Goal: Information Seeking & Learning: Learn about a topic

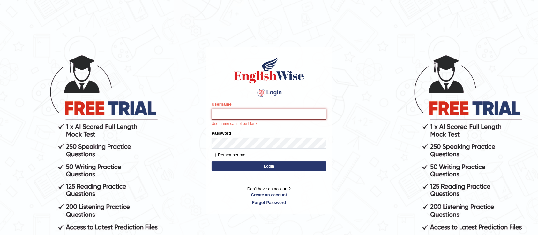
type input "Asangancp"
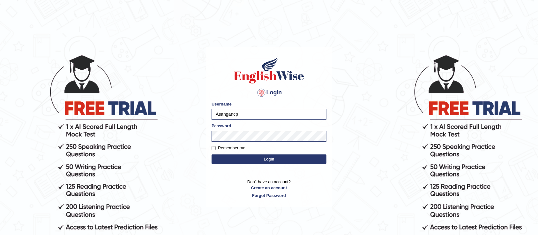
click at [261, 162] on button "Login" at bounding box center [269, 159] width 115 height 10
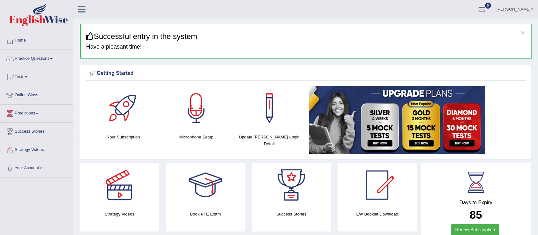
click at [16, 61] on link "Practice Questions" at bounding box center [36, 58] width 73 height 16
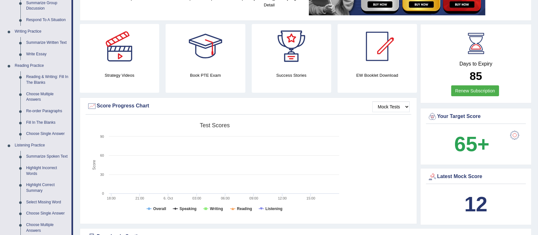
scroll to position [142, 0]
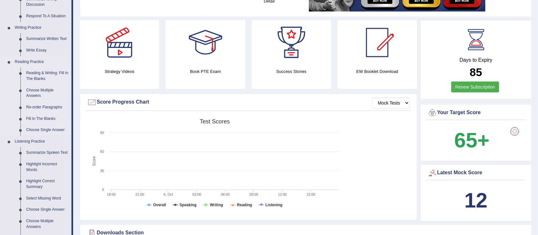
click at [41, 128] on link "Choose Single Answer" at bounding box center [47, 129] width 48 height 11
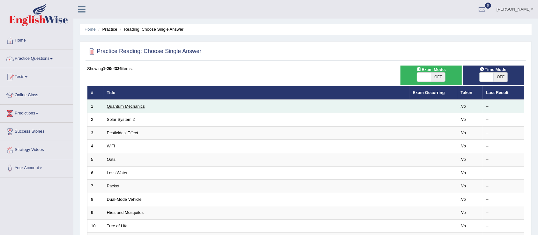
click at [124, 106] on link "Quantum Mechanics" at bounding box center [126, 106] width 38 height 5
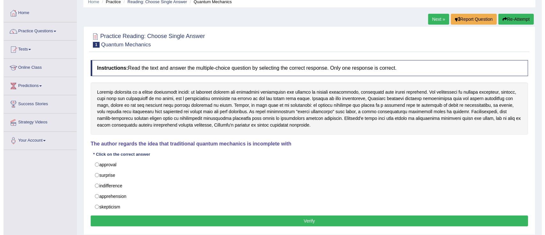
scroll to position [29, 0]
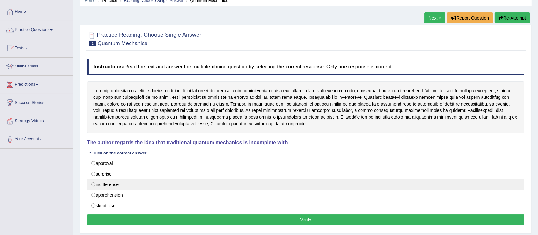
click at [94, 183] on label "indifference" at bounding box center [305, 184] width 437 height 11
radio input "true"
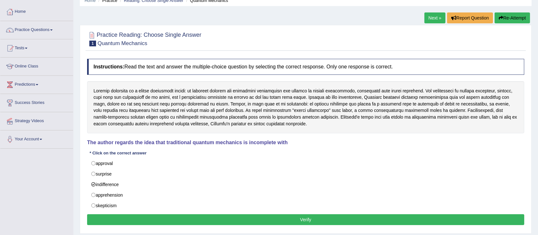
click at [254, 220] on button "Verify" at bounding box center [305, 219] width 437 height 11
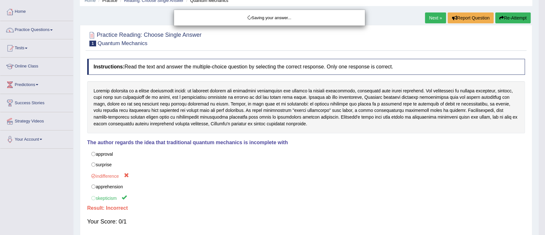
click at [506, 13] on div "Saving your answer..." at bounding box center [272, 117] width 545 height 235
click at [505, 16] on div "Saving your answer..." at bounding box center [272, 117] width 545 height 235
click at [511, 20] on div "Saving your answer..." at bounding box center [272, 117] width 545 height 235
click at [506, 18] on div "Saving your answer..." at bounding box center [272, 117] width 545 height 235
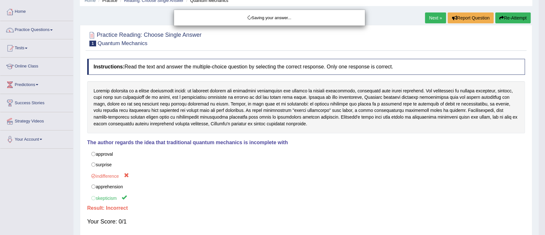
drag, startPoint x: 506, startPoint y: 18, endPoint x: 291, endPoint y: -4, distance: 215.7
click at [291, 0] on html "Toggle navigation Home Practice Questions Speaking Practice Read Aloud Repeat S…" at bounding box center [272, 88] width 545 height 235
click at [30, 104] on div "Saving your answer..." at bounding box center [272, 117] width 545 height 235
click at [511, 19] on div "Saving your answer..." at bounding box center [272, 117] width 545 height 235
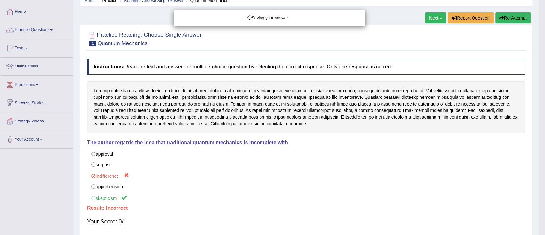
click at [511, 19] on div "Saving your answer..." at bounding box center [272, 117] width 545 height 235
click at [511, 18] on div "Saving your answer..." at bounding box center [272, 117] width 545 height 235
click at [509, 19] on div "Saving your answer..." at bounding box center [272, 117] width 545 height 235
click at [515, 16] on div "Saving your answer..." at bounding box center [272, 117] width 545 height 235
click at [515, 17] on div "Saving your answer..." at bounding box center [272, 117] width 545 height 235
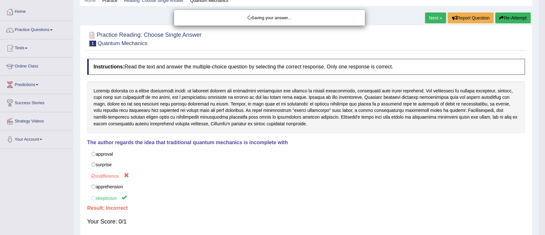
click at [438, 22] on div "Saving your answer..." at bounding box center [272, 117] width 545 height 235
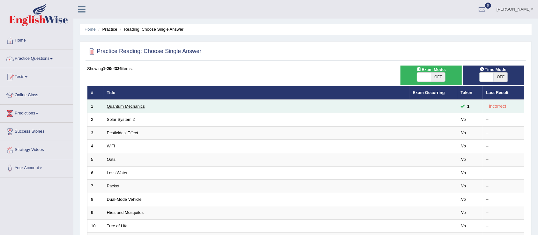
click at [122, 105] on link "Quantum Mechanics" at bounding box center [126, 106] width 38 height 5
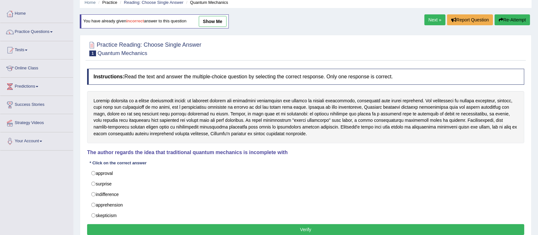
scroll to position [29, 0]
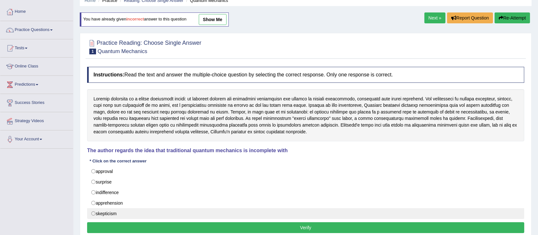
click at [92, 216] on label "skepticism" at bounding box center [305, 213] width 437 height 11
radio input "true"
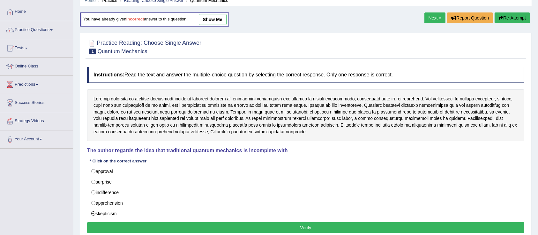
click at [236, 230] on button "Verify" at bounding box center [305, 227] width 437 height 11
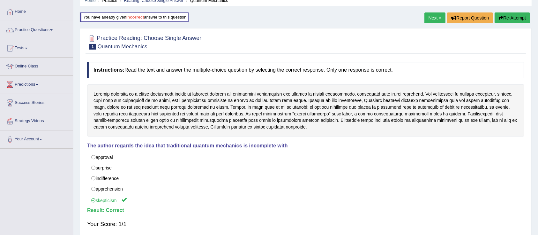
click at [426, 17] on link "Next »" at bounding box center [435, 17] width 21 height 11
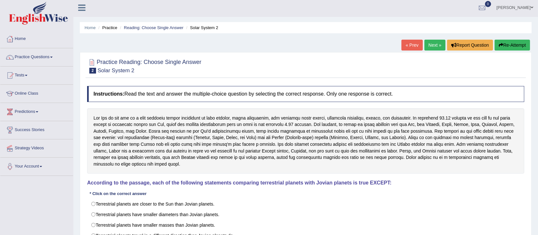
scroll to position [1, 0]
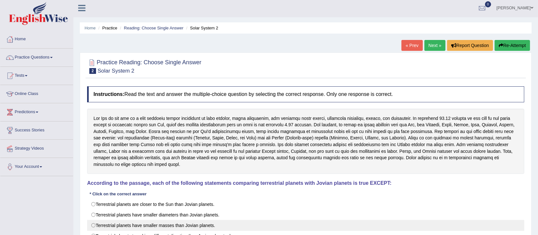
click at [110, 220] on label "Terrestrial planets have smaller masses than Jovian planets." at bounding box center [305, 225] width 437 height 11
radio input "true"
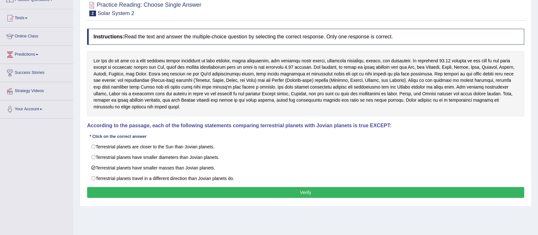
scroll to position [69, 0]
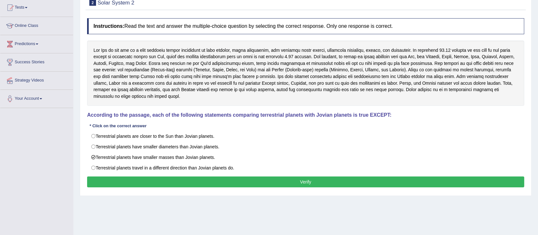
click at [315, 176] on button "Verify" at bounding box center [305, 181] width 437 height 11
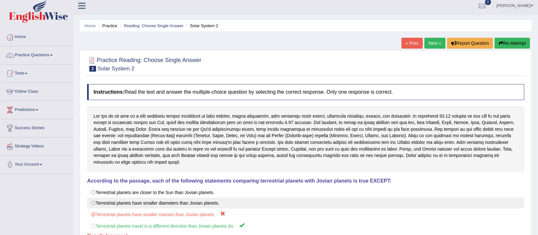
scroll to position [1, 0]
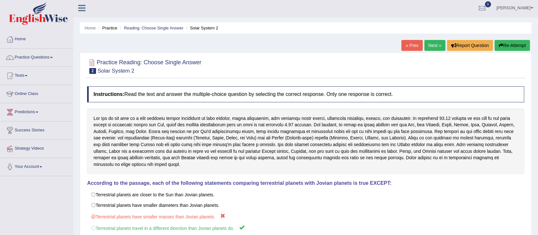
click at [437, 42] on link "Next »" at bounding box center [435, 45] width 21 height 11
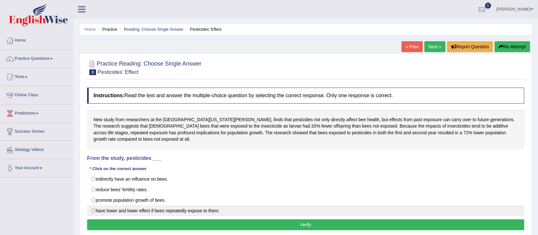
click at [169, 213] on label "have lower and lower effect if bees repeatedly expose to them." at bounding box center [305, 210] width 437 height 11
radio input "true"
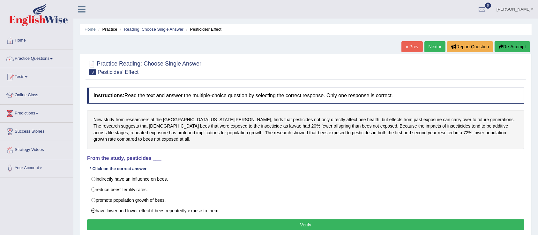
click at [256, 227] on button "Verify" at bounding box center [305, 224] width 437 height 11
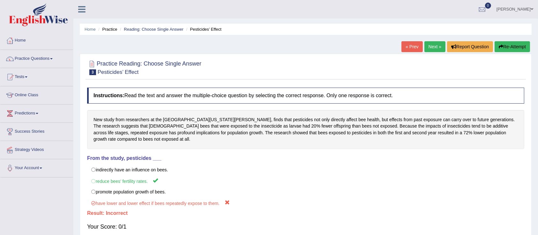
click at [508, 43] on button "Re-Attempt" at bounding box center [512, 46] width 35 height 11
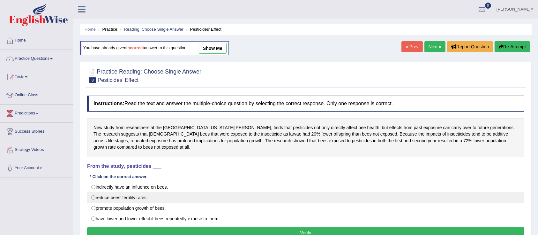
click at [94, 196] on label "reduce bees’ fertility rates." at bounding box center [305, 197] width 437 height 11
radio input "true"
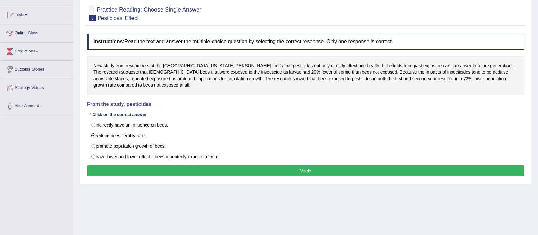
scroll to position [68, 0]
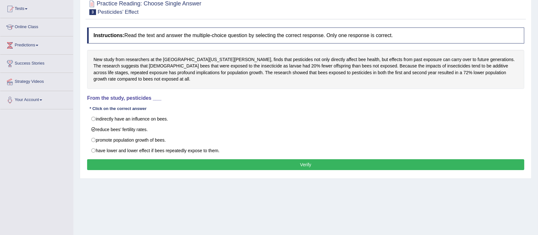
click at [332, 164] on button "Verify" at bounding box center [305, 164] width 437 height 11
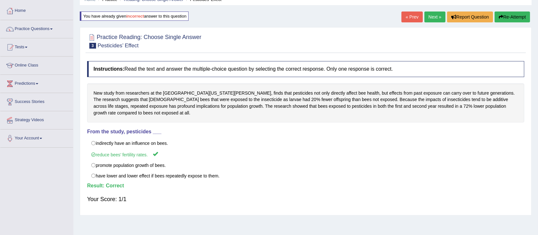
scroll to position [24, 0]
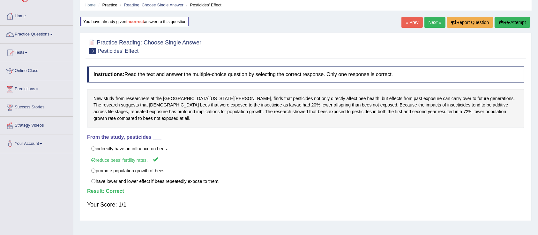
click at [433, 19] on link "Next »" at bounding box center [435, 22] width 21 height 11
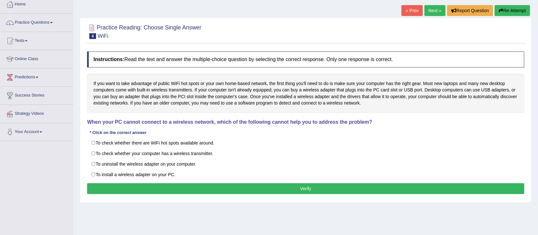
scroll to position [37, 0]
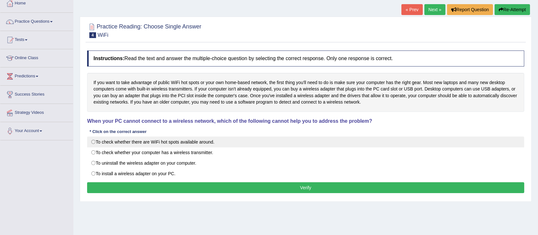
click at [105, 142] on label "To check whether there are WiFi hot spots available around." at bounding box center [305, 141] width 437 height 11
radio input "true"
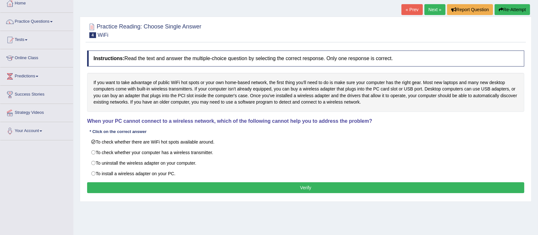
click at [258, 191] on button "Verify" at bounding box center [305, 187] width 437 height 11
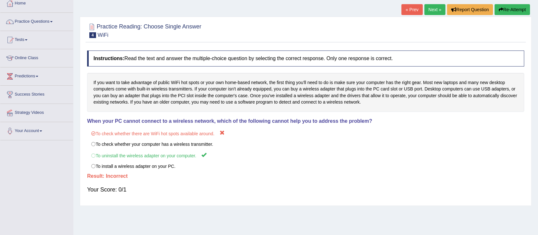
click at [500, 8] on icon "button" at bounding box center [501, 9] width 4 height 4
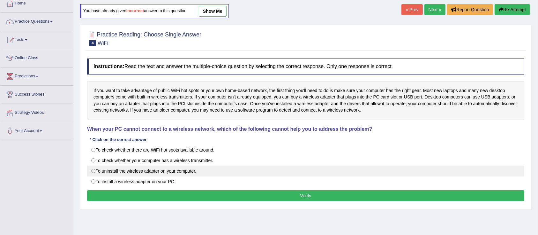
click at [131, 169] on label "To uninstall the wireless adapter on your computer." at bounding box center [305, 170] width 437 height 11
radio input "true"
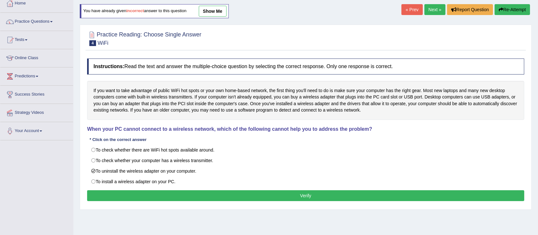
click at [264, 193] on button "Verify" at bounding box center [305, 195] width 437 height 11
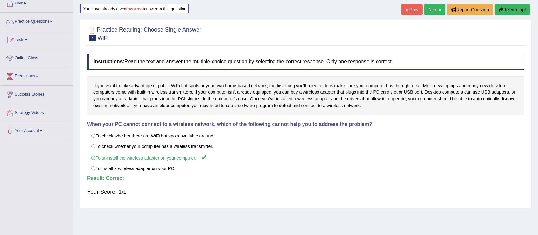
click at [430, 6] on link "Next »" at bounding box center [435, 9] width 21 height 11
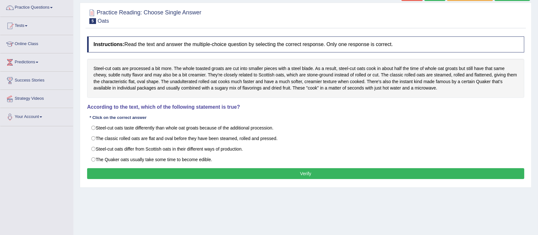
scroll to position [68, 0]
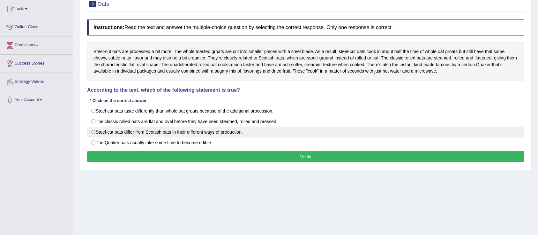
click at [130, 129] on label "Steel-cut oats differ from Scottish oats in their different ways of production." at bounding box center [305, 131] width 437 height 11
radio input "true"
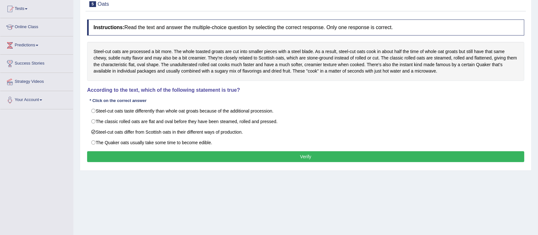
click at [181, 157] on button "Verify" at bounding box center [305, 156] width 437 height 11
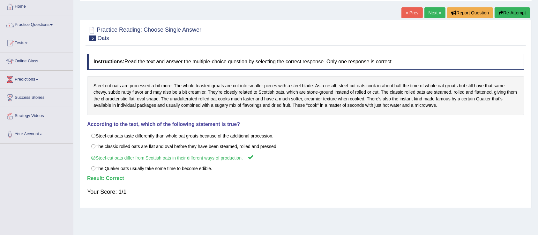
scroll to position [0, 0]
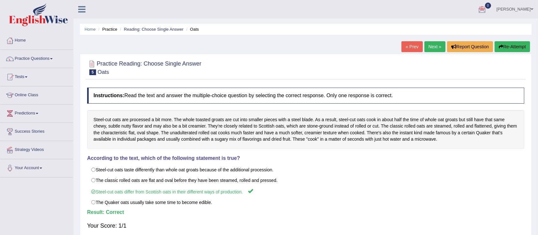
click at [434, 45] on link "Next »" at bounding box center [435, 46] width 21 height 11
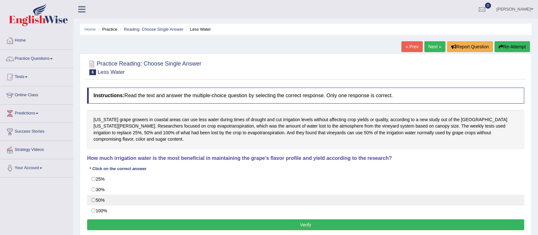
click at [107, 194] on label "50%" at bounding box center [305, 199] width 437 height 11
radio input "true"
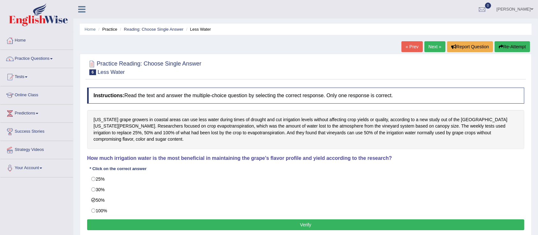
click at [300, 219] on button "Verify" at bounding box center [305, 224] width 437 height 11
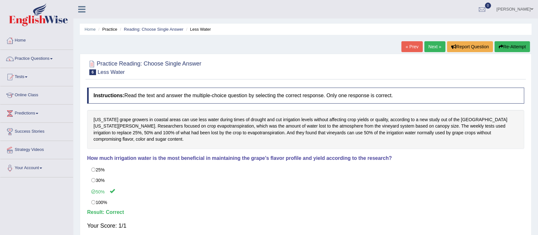
click at [431, 45] on link "Next »" at bounding box center [435, 46] width 21 height 11
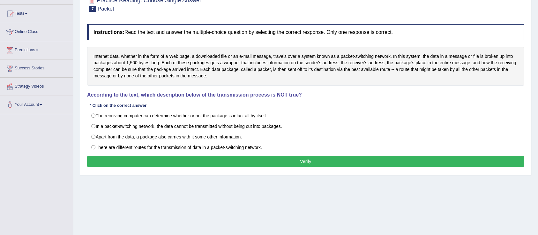
scroll to position [68, 0]
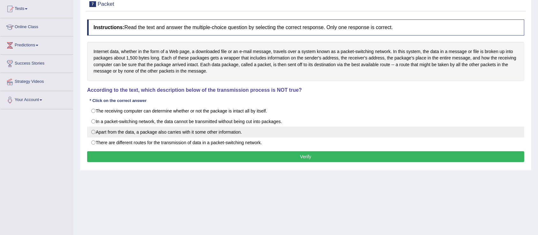
click at [210, 130] on label "Apart from the data, a package also carries with it some other information." at bounding box center [305, 131] width 437 height 11
radio input "true"
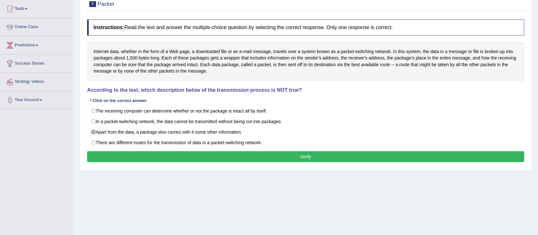
click at [292, 155] on button "Verify" at bounding box center [305, 156] width 437 height 11
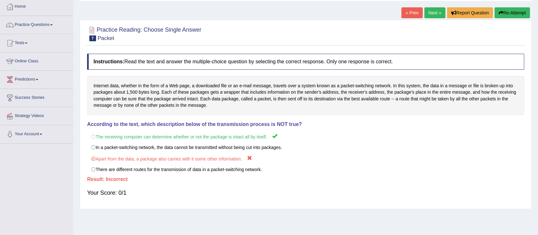
scroll to position [17, 0]
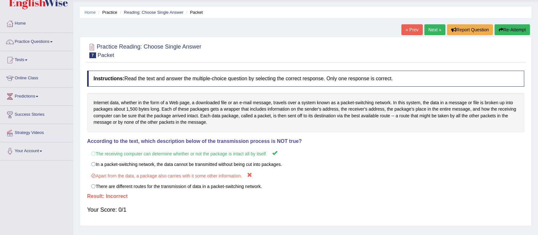
click at [507, 30] on button "Re-Attempt" at bounding box center [512, 29] width 35 height 11
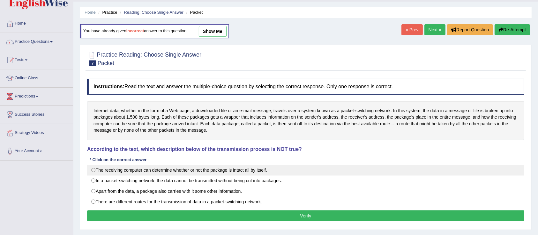
click at [137, 169] on label "The receiving computer can determine whether or not the package is intact all b…" at bounding box center [305, 169] width 437 height 11
radio input "true"
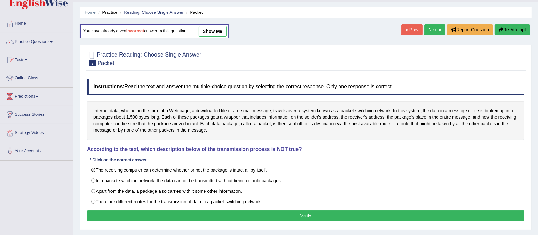
click at [296, 212] on button "Verify" at bounding box center [305, 215] width 437 height 11
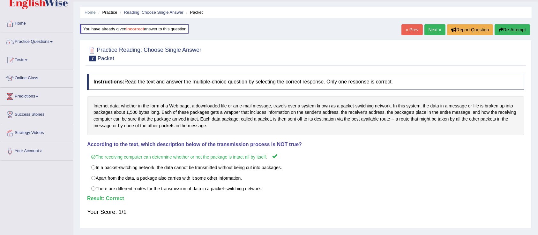
click at [427, 31] on link "Next »" at bounding box center [435, 29] width 21 height 11
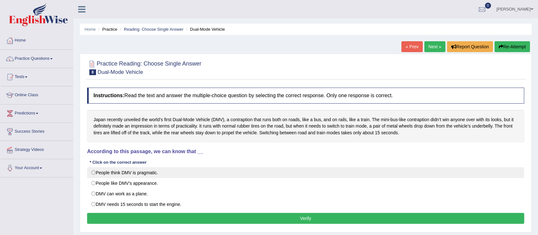
click at [110, 172] on label "People think DMV is pragmatic." at bounding box center [305, 172] width 437 height 11
radio input "true"
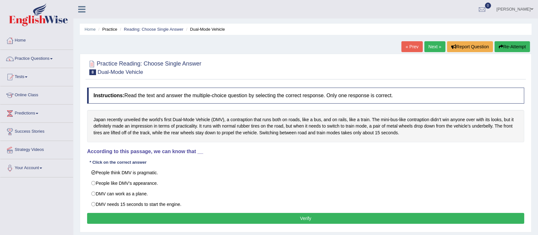
click at [261, 218] on button "Verify" at bounding box center [305, 218] width 437 height 11
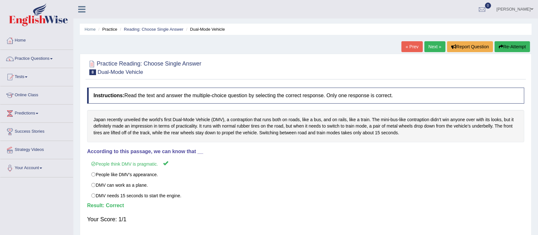
click at [434, 47] on link "Next »" at bounding box center [435, 46] width 21 height 11
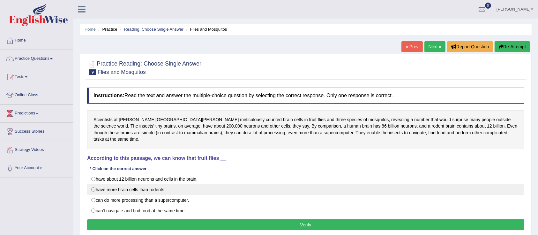
click at [98, 184] on label "have more brain cells than rodents." at bounding box center [305, 189] width 437 height 11
radio input "true"
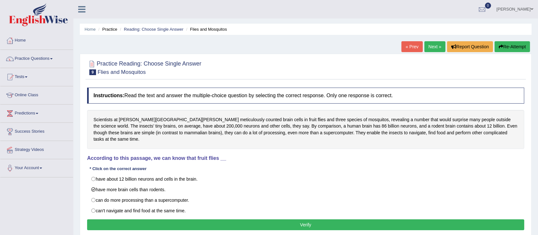
click at [272, 219] on button "Verify" at bounding box center [305, 224] width 437 height 11
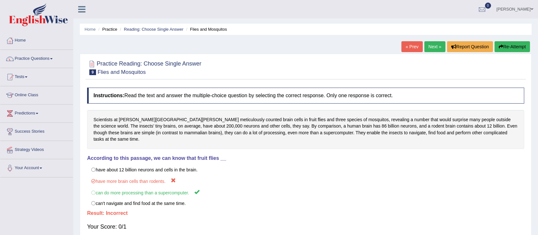
click at [434, 47] on link "Next »" at bounding box center [435, 46] width 21 height 11
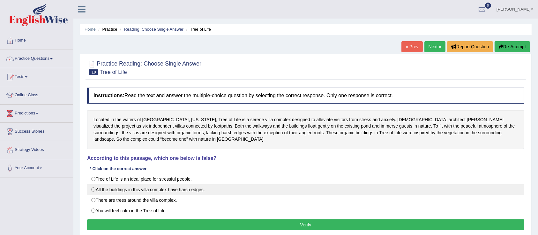
click at [105, 191] on label "All the buildings in this villa complex have harsh edges." at bounding box center [305, 189] width 437 height 11
radio input "true"
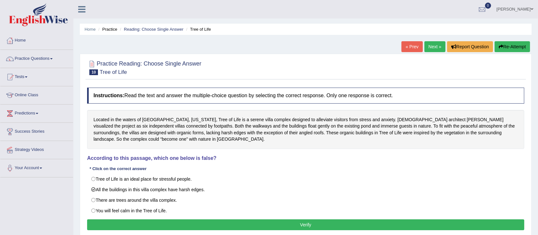
click at [284, 224] on button "Verify" at bounding box center [305, 224] width 437 height 11
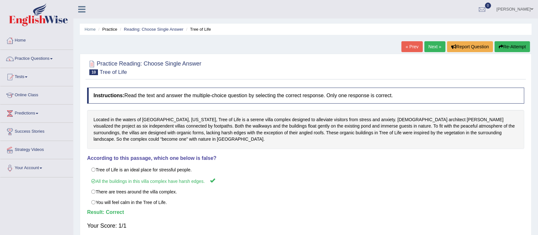
click at [435, 46] on link "Next »" at bounding box center [435, 46] width 21 height 11
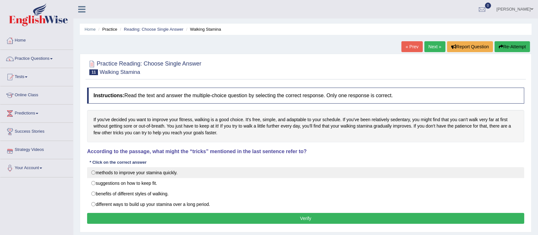
click at [93, 175] on label "methods to improve your stamina quickly." at bounding box center [305, 172] width 437 height 11
radio input "true"
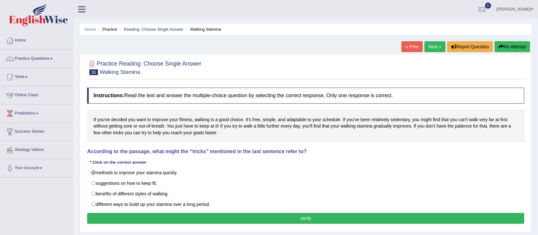
click at [247, 218] on button "Verify" at bounding box center [305, 218] width 437 height 11
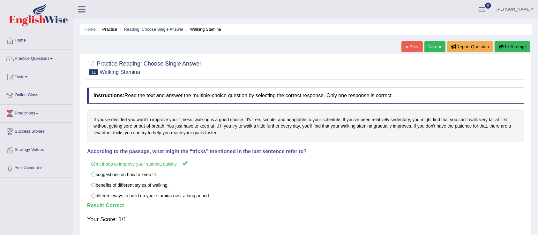
click at [434, 48] on link "Next »" at bounding box center [435, 46] width 21 height 11
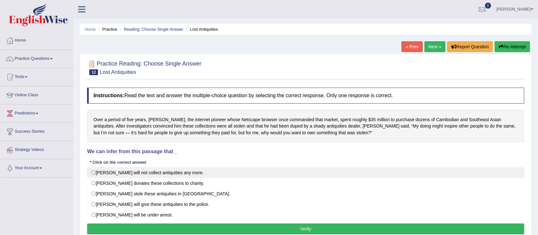
click at [120, 177] on label "[PERSON_NAME] will not collect antiquities any more." at bounding box center [305, 172] width 437 height 11
radio input "true"
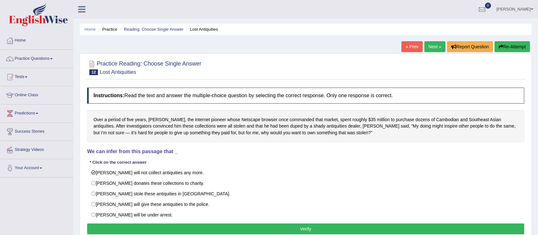
click at [218, 228] on button "Verify" at bounding box center [305, 228] width 437 height 11
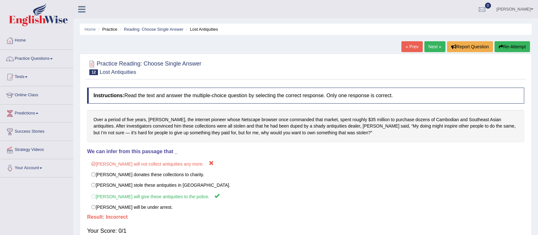
click at [505, 47] on button "Re-Attempt" at bounding box center [512, 46] width 35 height 11
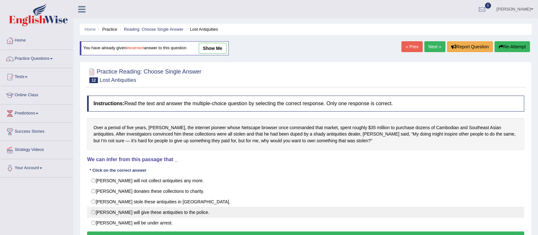
click at [174, 212] on label "Mr. Clark will give these antiquities to the police." at bounding box center [305, 212] width 437 height 11
radio input "true"
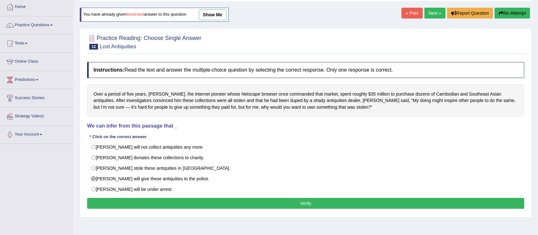
scroll to position [51, 0]
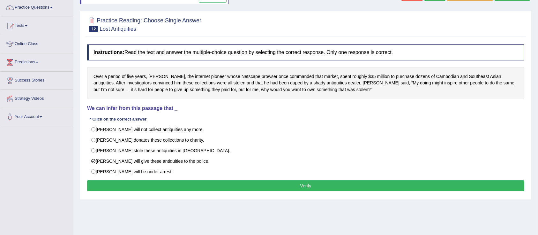
click at [316, 183] on button "Verify" at bounding box center [305, 185] width 437 height 11
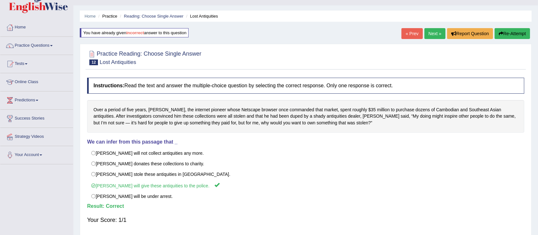
scroll to position [0, 0]
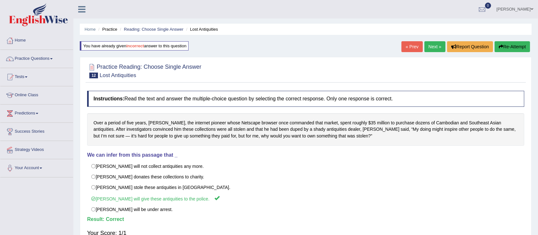
click at [435, 45] on link "Next »" at bounding box center [435, 46] width 21 height 11
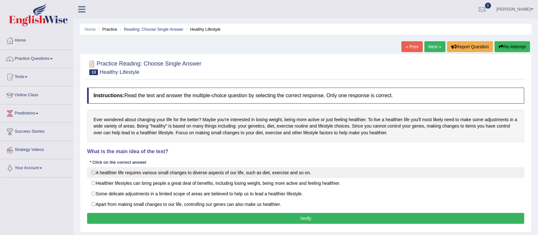
click at [186, 174] on label "A healthier life requires various small changes to diverse aspects of our life,…" at bounding box center [305, 172] width 437 height 11
radio input "true"
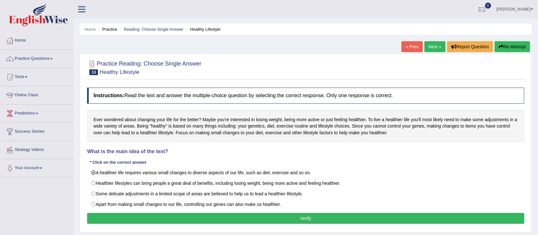
click at [248, 218] on button "Verify" at bounding box center [305, 218] width 437 height 11
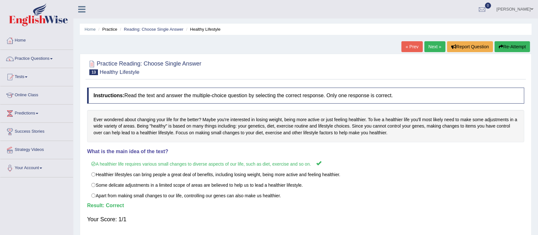
click at [429, 45] on link "Next »" at bounding box center [435, 46] width 21 height 11
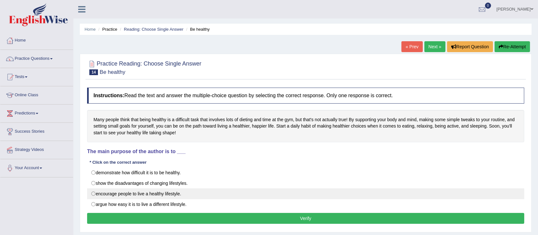
click at [119, 192] on label "encourage people to live a healthy lifestyle." at bounding box center [305, 193] width 437 height 11
radio input "true"
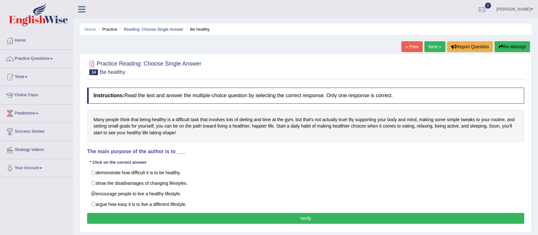
click at [198, 218] on button "Verify" at bounding box center [305, 218] width 437 height 11
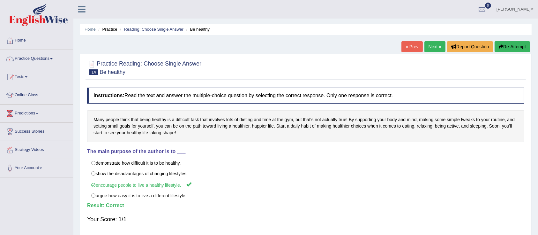
click at [435, 43] on link "Next »" at bounding box center [435, 46] width 21 height 11
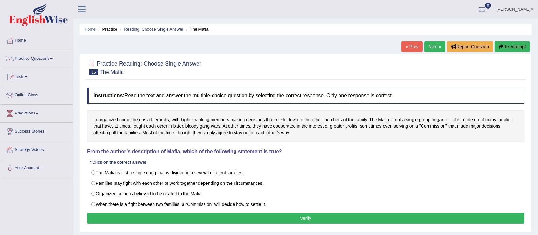
drag, startPoint x: 254, startPoint y: 151, endPoint x: 180, endPoint y: 136, distance: 75.4
click at [180, 136] on div "Instructions: Read the text and answer the multiple-choice question by selectin…" at bounding box center [306, 156] width 441 height 144
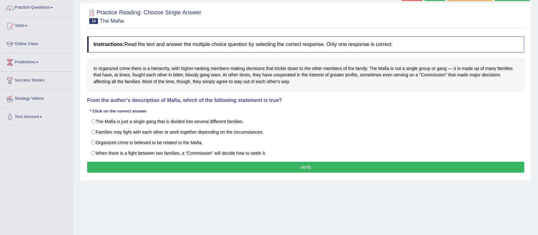
scroll to position [68, 0]
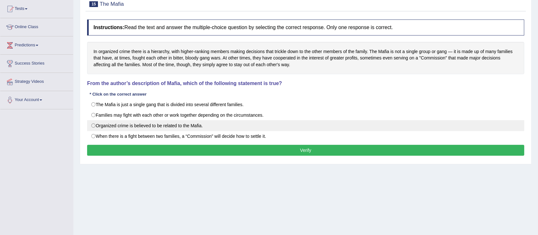
click at [126, 125] on label "Organized crime is believed to be related to the Mafia." at bounding box center [305, 125] width 437 height 11
radio input "true"
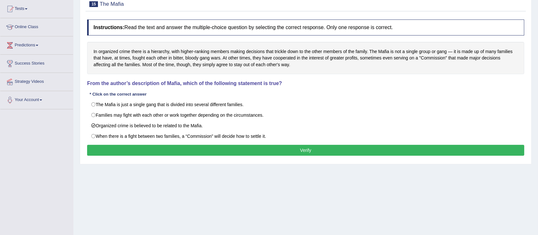
click at [238, 153] on button "Verify" at bounding box center [305, 150] width 437 height 11
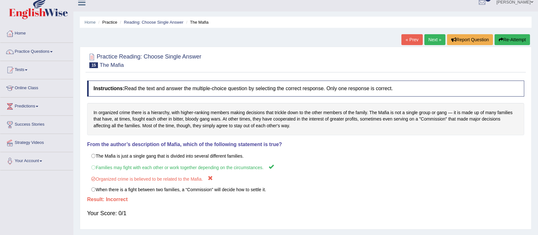
scroll to position [0, 0]
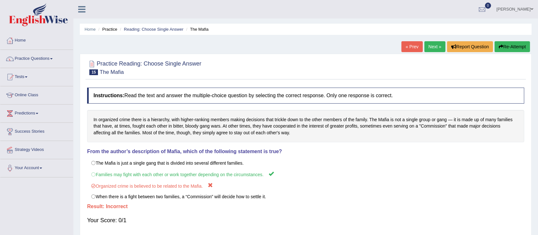
click at [523, 48] on button "Re-Attempt" at bounding box center [512, 46] width 35 height 11
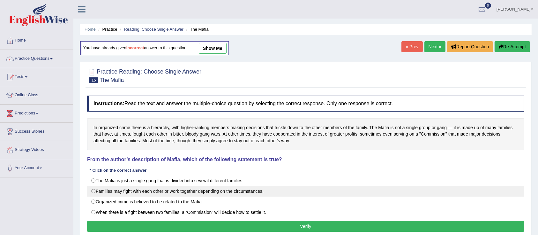
click at [189, 194] on label "Families may fight with each other or work together depending on the circumstan…" at bounding box center [305, 191] width 437 height 11
radio input "true"
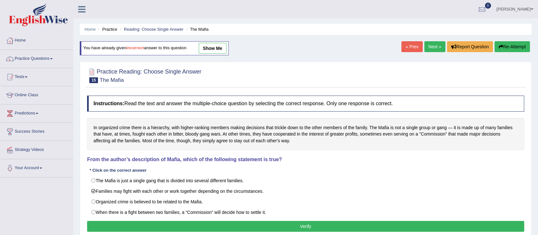
click at [274, 223] on button "Verify" at bounding box center [305, 226] width 437 height 11
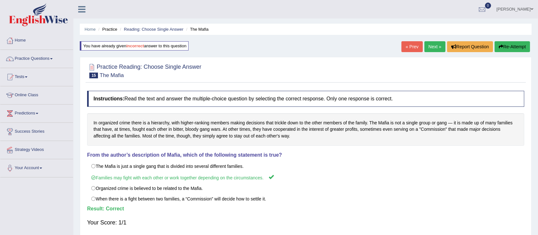
click at [430, 43] on link "Next »" at bounding box center [435, 46] width 21 height 11
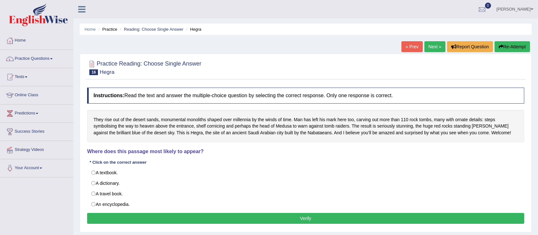
click at [151, 122] on div "They rise out of the desert sands, monumental monoliths shaped over millennia b…" at bounding box center [305, 126] width 437 height 33
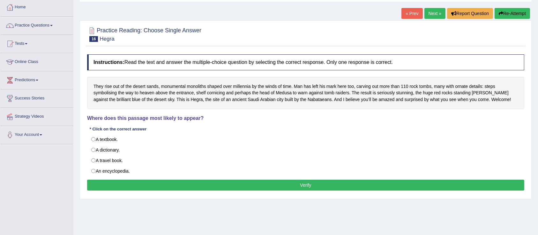
scroll to position [34, 0]
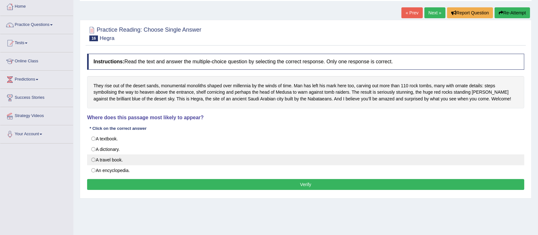
click at [103, 161] on label "A travel book." at bounding box center [305, 159] width 437 height 11
radio input "true"
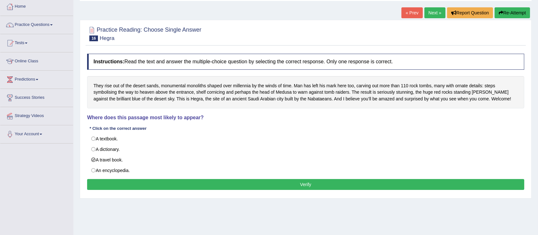
click at [193, 184] on button "Verify" at bounding box center [305, 184] width 437 height 11
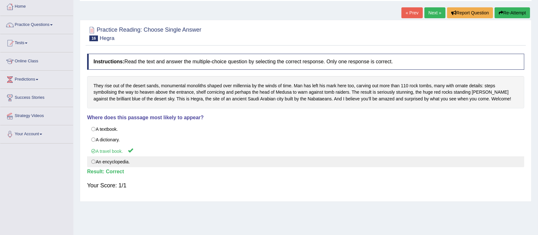
drag, startPoint x: 193, startPoint y: 184, endPoint x: 204, endPoint y: 158, distance: 27.9
click at [204, 158] on div "Instructions: Read the text and answer the multiple-choice question by selectin…" at bounding box center [306, 124] width 441 height 148
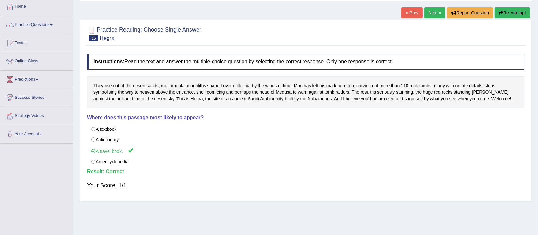
click at [436, 13] on link "Next »" at bounding box center [435, 12] width 21 height 11
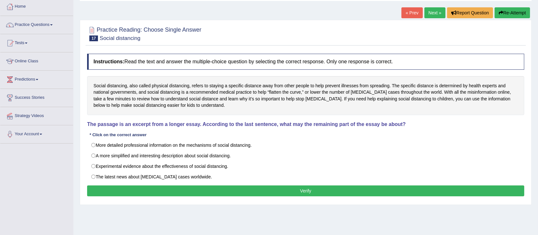
scroll to position [51, 0]
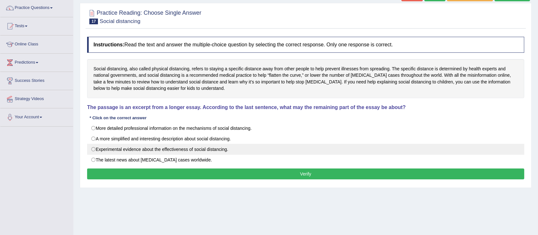
click at [186, 151] on label "Experimental evidence about the effectiveness of social distancing." at bounding box center [305, 149] width 437 height 11
radio input "true"
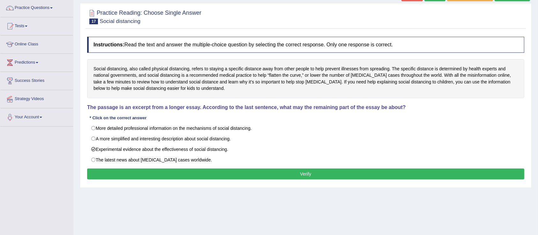
click at [235, 173] on button "Verify" at bounding box center [305, 173] width 437 height 11
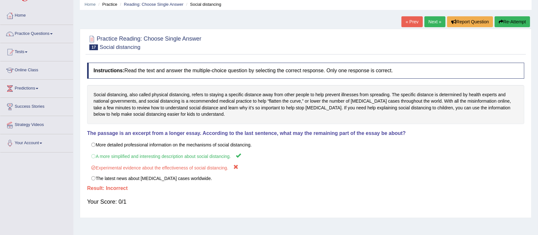
scroll to position [17, 0]
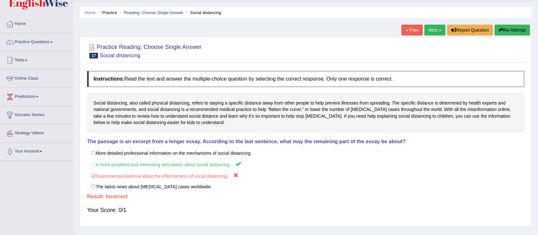
click at [503, 27] on button "Re-Attempt" at bounding box center [512, 30] width 35 height 11
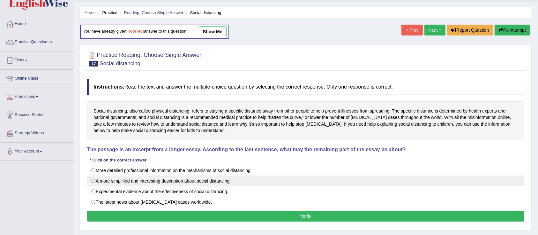
click at [130, 185] on label "A more simplified and interesting description about social distancing." at bounding box center [305, 180] width 437 height 11
radio input "true"
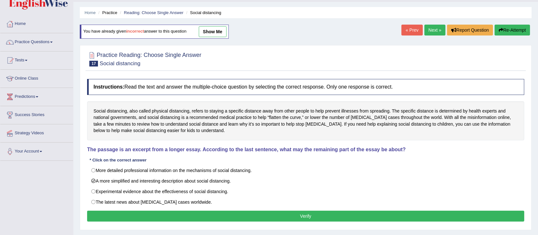
click at [248, 220] on button "Verify" at bounding box center [305, 215] width 437 height 11
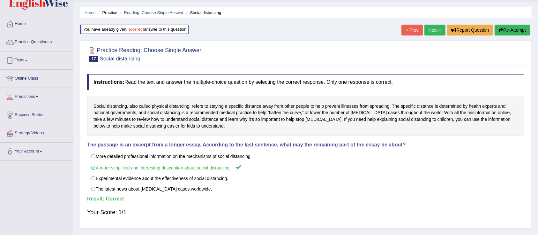
click at [429, 27] on link "Next »" at bounding box center [435, 30] width 21 height 11
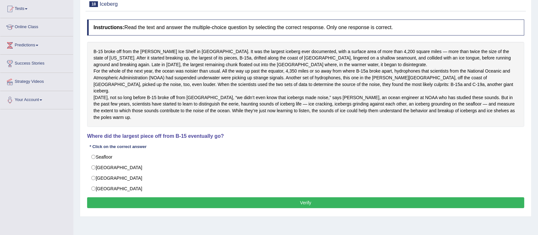
scroll to position [85, 0]
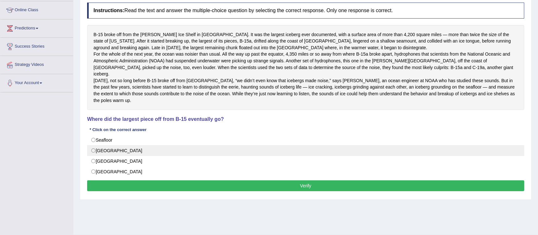
click at [119, 156] on label "Antarctica" at bounding box center [305, 150] width 437 height 11
radio input "true"
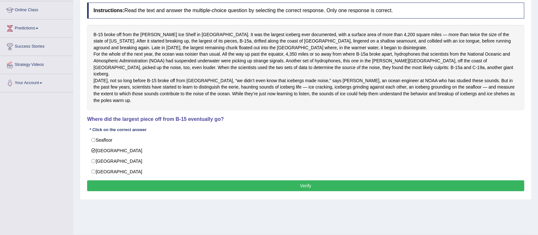
click at [206, 189] on button "Verify" at bounding box center [305, 185] width 437 height 11
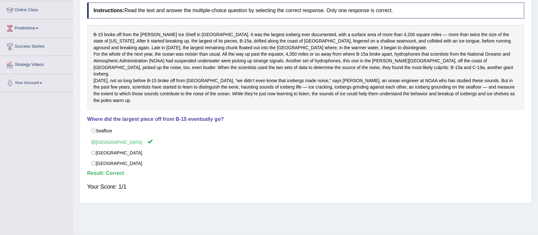
scroll to position [0, 0]
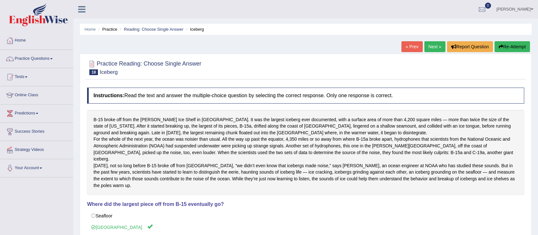
click at [438, 51] on link "Next »" at bounding box center [435, 46] width 21 height 11
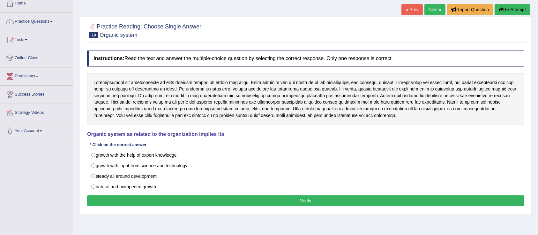
scroll to position [40, 0]
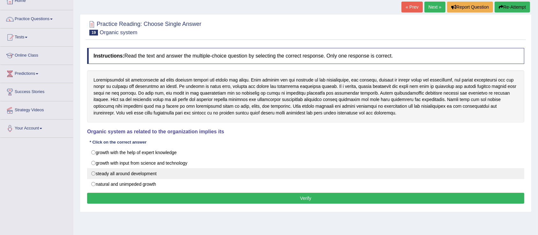
click at [146, 174] on label "steady all around development" at bounding box center [305, 173] width 437 height 11
radio input "true"
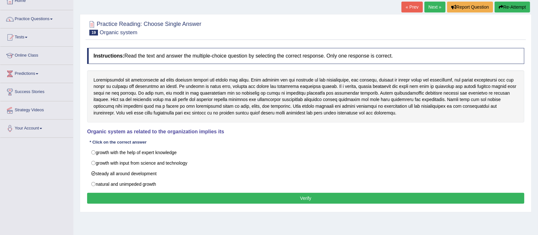
click at [207, 194] on button "Verify" at bounding box center [305, 198] width 437 height 11
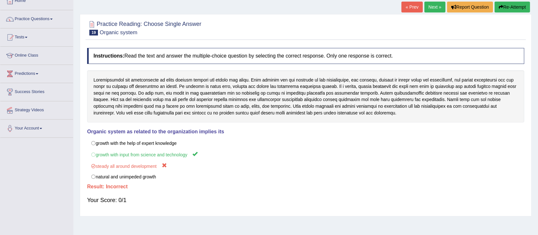
click at [511, 6] on button "Re-Attempt" at bounding box center [512, 7] width 35 height 11
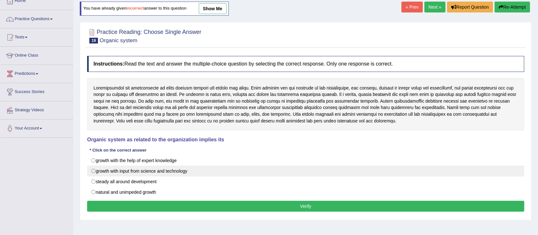
click at [110, 167] on label "growth with input from science and technology" at bounding box center [305, 170] width 437 height 11
radio input "true"
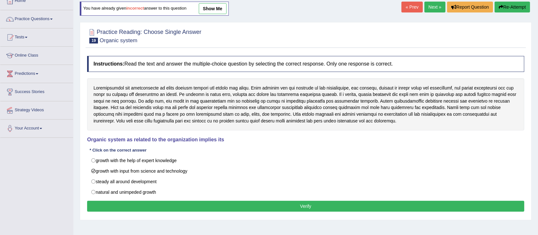
click at [243, 206] on button "Verify" at bounding box center [305, 206] width 437 height 11
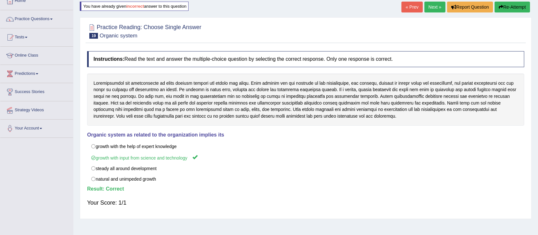
click at [432, 4] on link "Next »" at bounding box center [435, 7] width 21 height 11
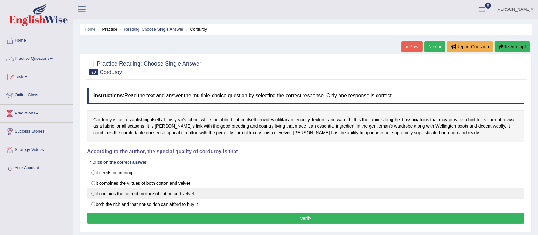
click at [130, 195] on label "it contains the correct mixture of cotton and velvet" at bounding box center [305, 193] width 437 height 11
radio input "true"
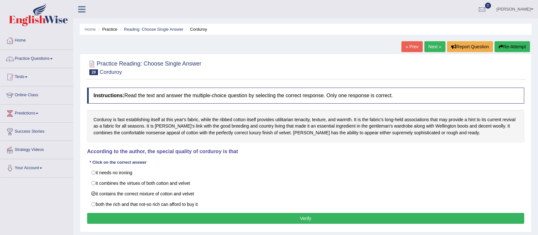
click at [265, 220] on button "Verify" at bounding box center [305, 218] width 437 height 11
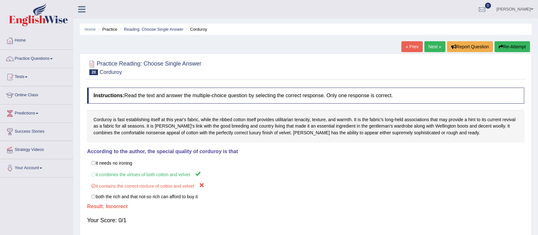
click at [500, 45] on icon "button" at bounding box center [501, 46] width 4 height 4
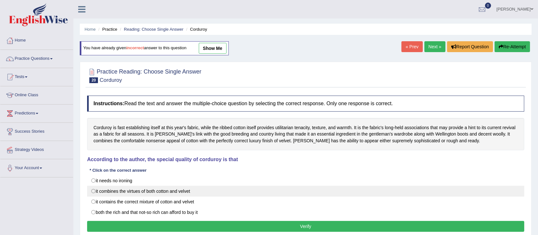
click at [97, 195] on label "it combines the virtues of both cotton and velvet" at bounding box center [305, 191] width 437 height 11
radio input "true"
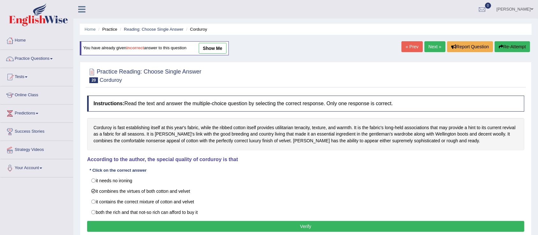
click at [312, 222] on button "Verify" at bounding box center [305, 226] width 437 height 11
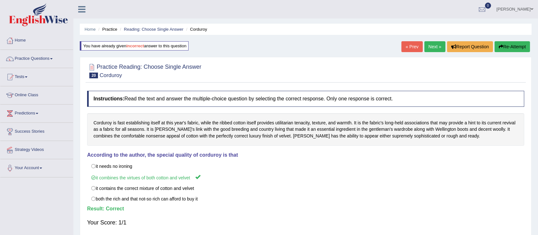
click at [429, 45] on link "Next »" at bounding box center [435, 46] width 21 height 11
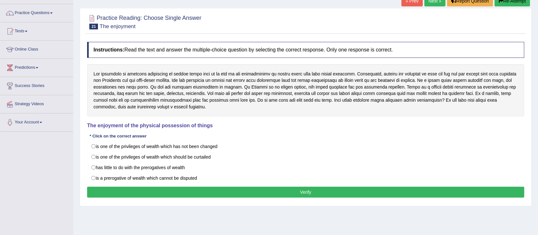
scroll to position [51, 0]
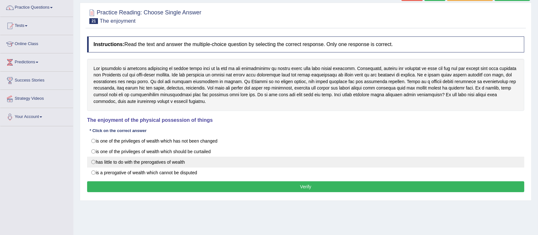
click at [135, 165] on label "has little to do with the prerogatives of wealth" at bounding box center [305, 161] width 437 height 11
radio input "true"
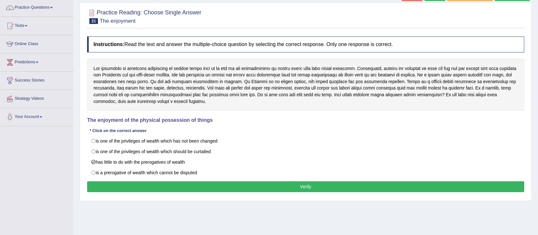
click at [158, 186] on button "Verify" at bounding box center [305, 186] width 437 height 11
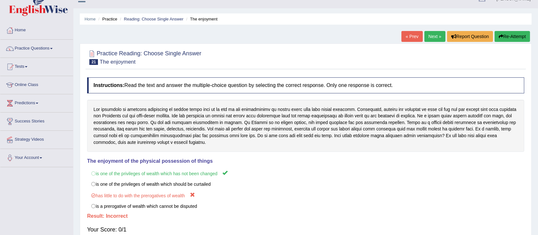
scroll to position [0, 0]
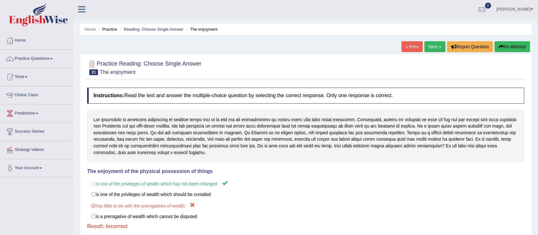
click at [517, 50] on button "Re-Attempt" at bounding box center [512, 46] width 35 height 11
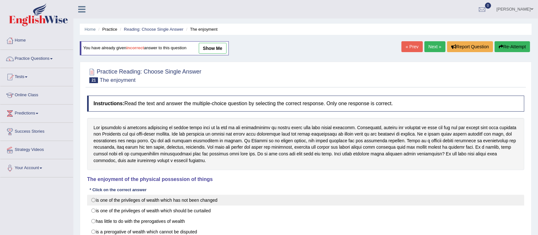
click at [184, 201] on label "is one of the privileges of wealth which has not been changed" at bounding box center [305, 199] width 437 height 11
radio input "true"
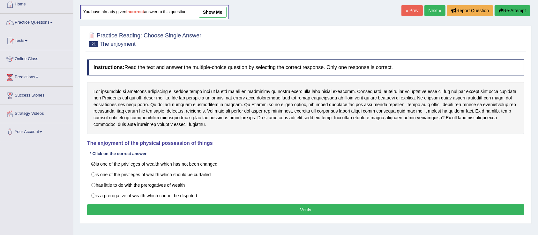
scroll to position [36, 0]
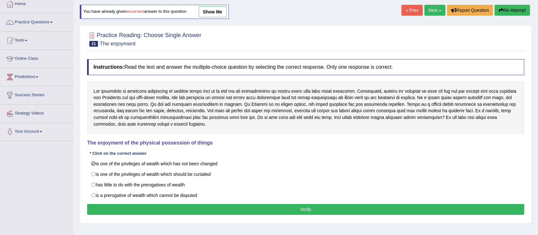
click at [355, 207] on button "Verify" at bounding box center [305, 209] width 437 height 11
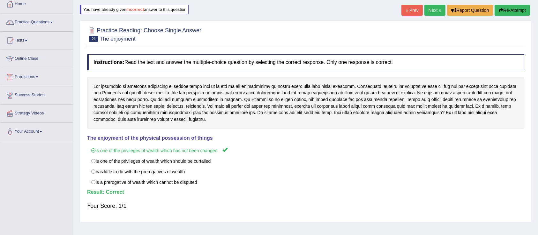
click at [425, 5] on link "Next »" at bounding box center [435, 10] width 21 height 11
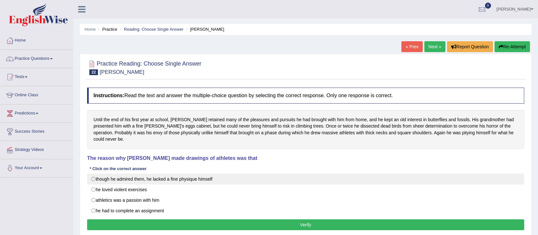
click at [201, 173] on label "though he admired them, he lacked a fine physique himself" at bounding box center [305, 178] width 437 height 11
radio input "true"
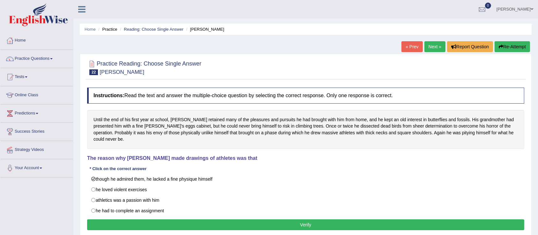
click at [283, 222] on button "Verify" at bounding box center [305, 224] width 437 height 11
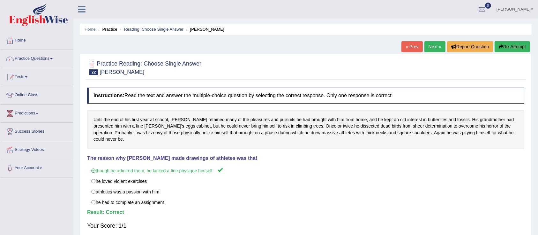
click at [433, 45] on link "Next »" at bounding box center [435, 46] width 21 height 11
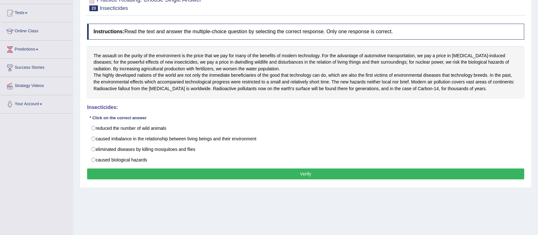
scroll to position [68, 0]
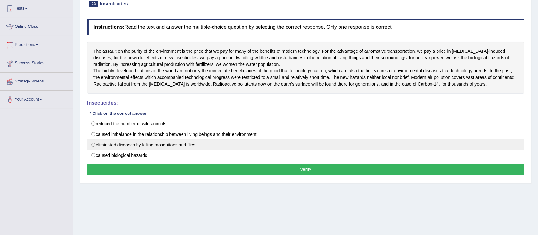
click at [223, 150] on label "eliminated diseases by killing mosquitoes and flies" at bounding box center [305, 144] width 437 height 11
radio input "true"
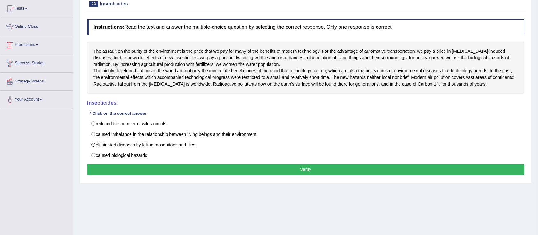
click at [255, 175] on button "Verify" at bounding box center [305, 169] width 437 height 11
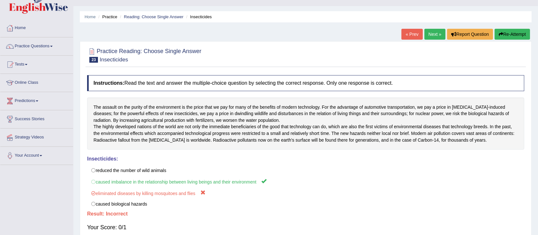
scroll to position [0, 0]
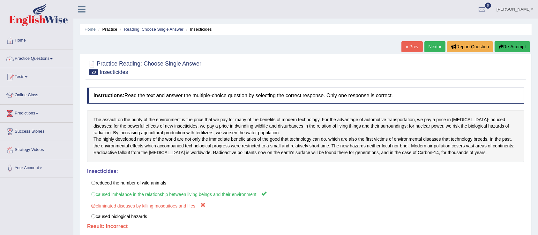
click at [509, 46] on button "Re-Attempt" at bounding box center [512, 46] width 35 height 11
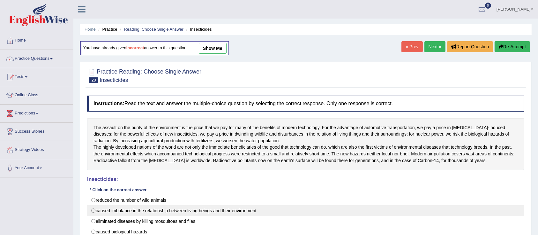
click at [156, 216] on label "caused imbalance in the relationship between living beings and their environment" at bounding box center [305, 210] width 437 height 11
radio input "true"
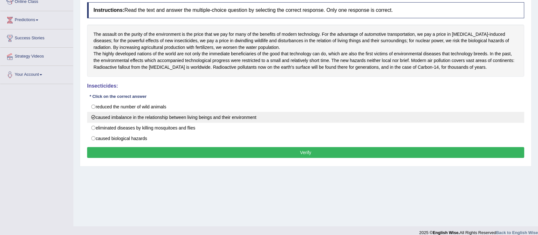
scroll to position [100, 0]
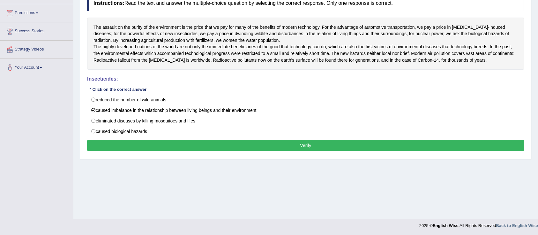
click at [187, 151] on button "Verify" at bounding box center [305, 145] width 437 height 11
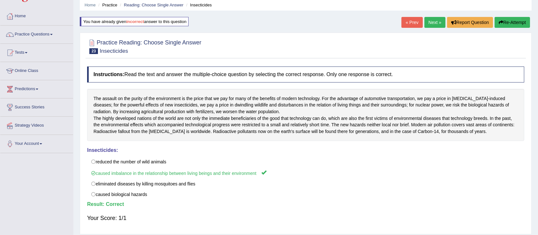
scroll to position [0, 0]
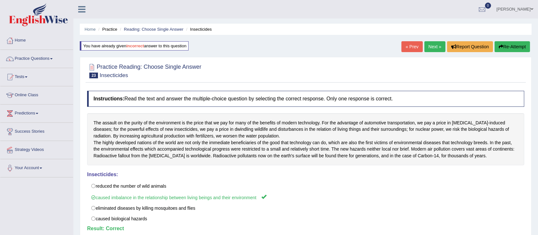
click at [432, 50] on link "Next »" at bounding box center [435, 46] width 21 height 11
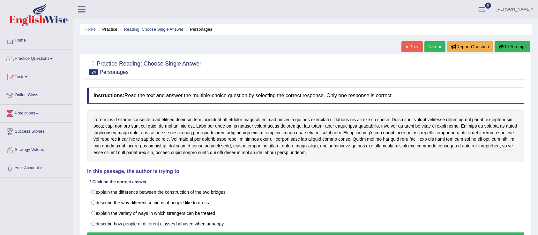
click at [51, 171] on link "Your Account" at bounding box center [36, 167] width 73 height 16
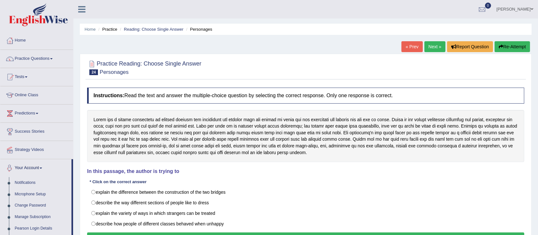
click at [24, 64] on link "Practice Questions" at bounding box center [36, 58] width 73 height 16
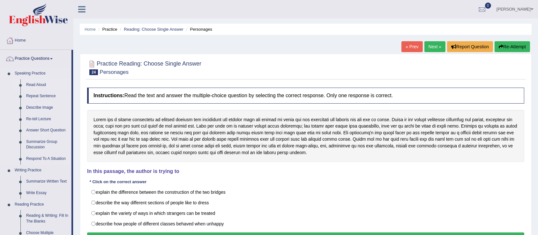
click at [34, 89] on link "Read Aloud" at bounding box center [47, 84] width 48 height 11
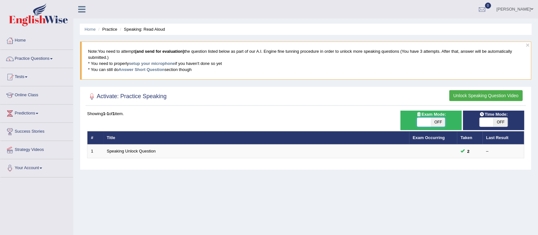
click at [426, 122] on span at bounding box center [424, 122] width 14 height 9
click at [424, 124] on span at bounding box center [424, 122] width 14 height 9
checkbox input "true"
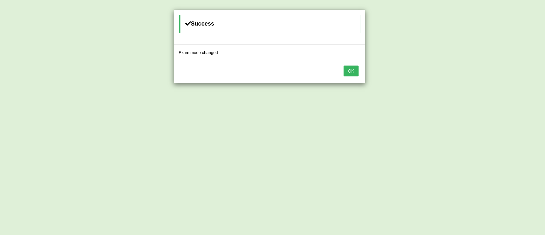
click at [353, 69] on button "OK" at bounding box center [351, 70] width 15 height 11
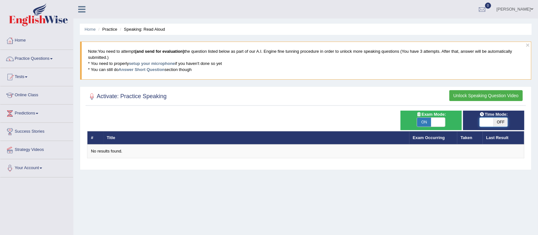
click at [484, 121] on span at bounding box center [487, 122] width 14 height 9
checkbox input "true"
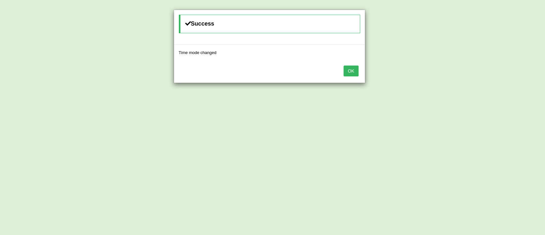
click at [351, 73] on button "OK" at bounding box center [351, 70] width 15 height 11
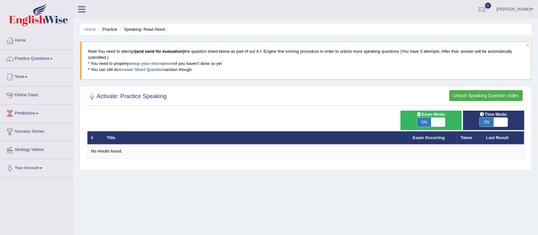
click at [25, 58] on link "Practice Questions" at bounding box center [36, 58] width 73 height 16
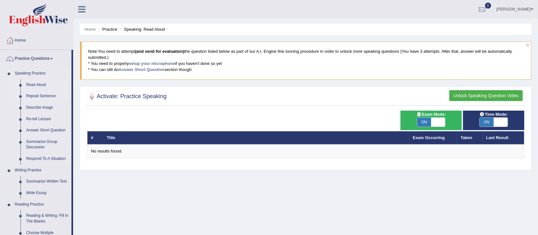
click at [33, 101] on link "Repeat Sentence" at bounding box center [47, 95] width 48 height 11
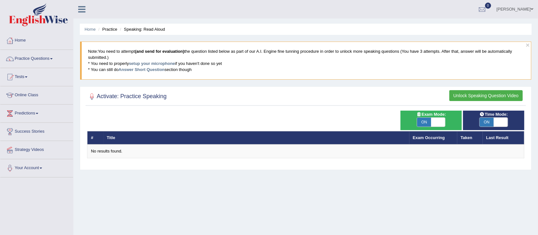
click at [516, 98] on button "Unlock Speaking Question Video" at bounding box center [486, 95] width 73 height 11
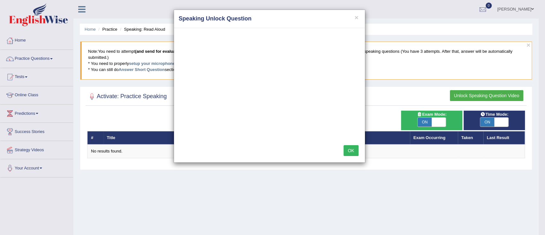
click at [359, 17] on h4 "Speaking Unlock Question" at bounding box center [269, 19] width 181 height 8
click at [351, 153] on button "OK" at bounding box center [351, 150] width 15 height 11
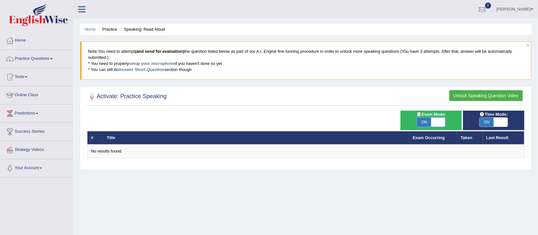
click at [438, 122] on span at bounding box center [438, 122] width 14 height 9
checkbox input "false"
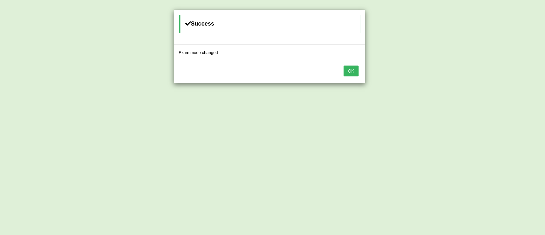
click at [498, 124] on div "Success Exam mode changed OK" at bounding box center [272, 117] width 545 height 235
click at [349, 68] on button "OK" at bounding box center [351, 70] width 15 height 11
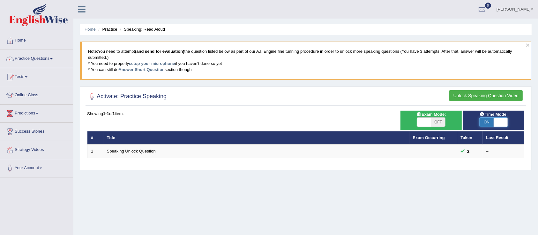
click at [503, 124] on span at bounding box center [501, 122] width 14 height 9
checkbox input "false"
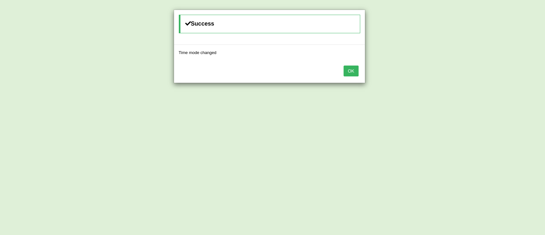
click at [352, 68] on button "OK" at bounding box center [351, 70] width 15 height 11
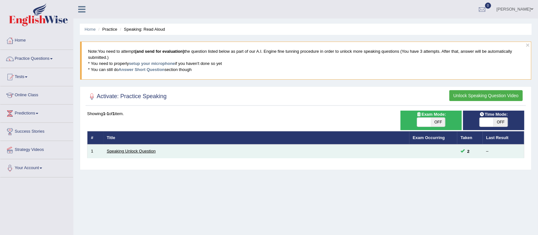
click at [122, 150] on link "Speaking Unlock Question" at bounding box center [131, 150] width 49 height 5
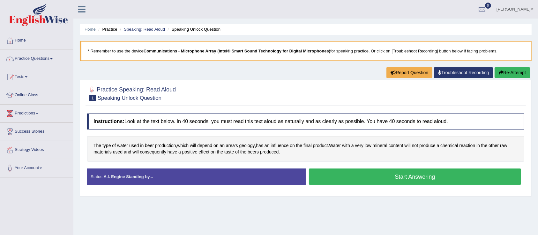
click at [401, 176] on button "Start Answering" at bounding box center [415, 176] width 212 height 16
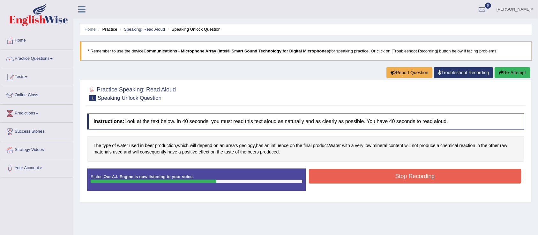
click at [401, 176] on button "Stop Recording" at bounding box center [415, 176] width 212 height 15
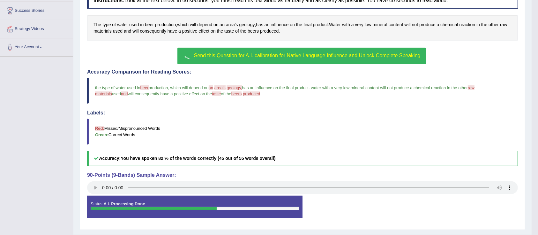
scroll to position [136, 0]
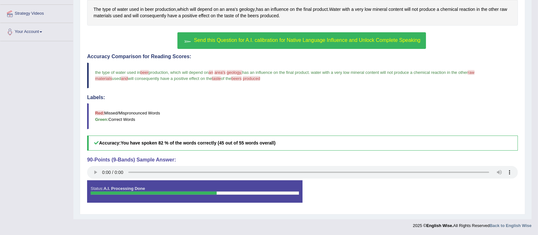
click at [307, 38] on span "Send this Question for A.I. calibration for Native Language Influence and Unloc…" at bounding box center [307, 39] width 227 height 5
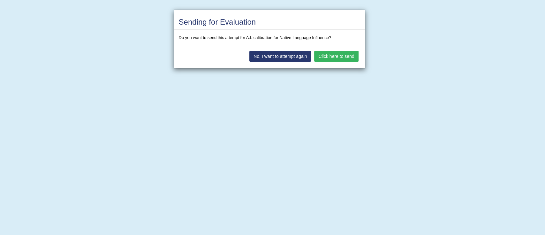
click at [324, 56] on button "Click here to send" at bounding box center [336, 56] width 44 height 11
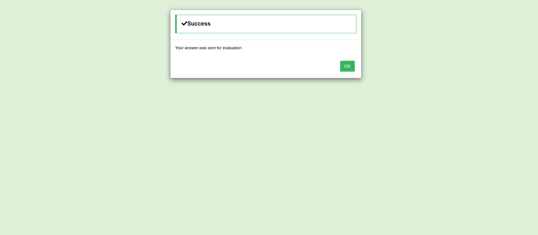
click at [342, 65] on button "OK" at bounding box center [347, 66] width 15 height 11
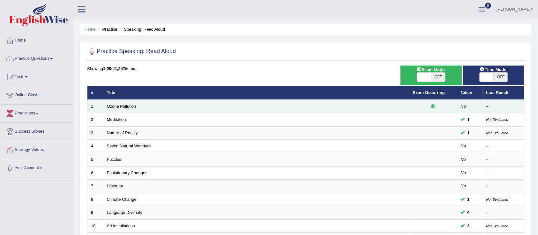
click at [136, 107] on td "Ozone Pollution" at bounding box center [256, 106] width 306 height 13
click at [125, 105] on link "Ozone Pollution" at bounding box center [121, 106] width 29 height 5
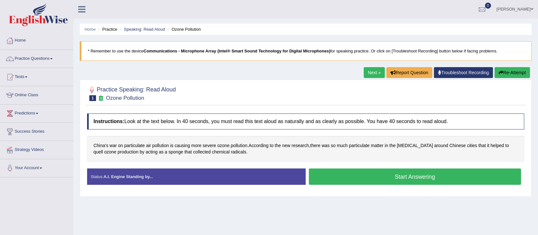
click at [487, 179] on button "Start Answering" at bounding box center [415, 176] width 212 height 16
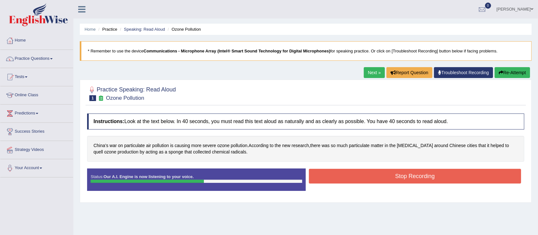
click at [424, 181] on button "Stop Recording" at bounding box center [415, 176] width 212 height 15
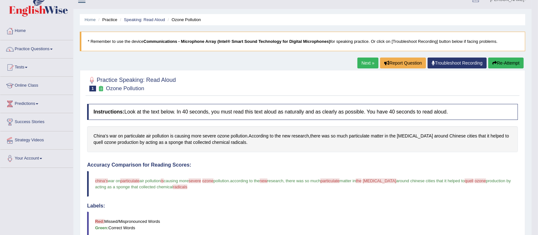
scroll to position [11, 0]
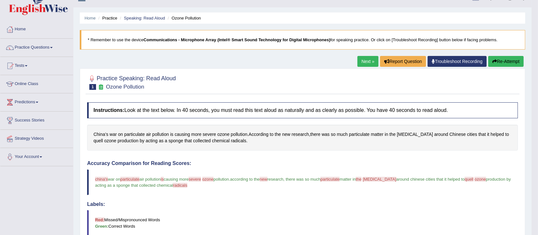
click at [367, 64] on link "Next »" at bounding box center [368, 61] width 21 height 11
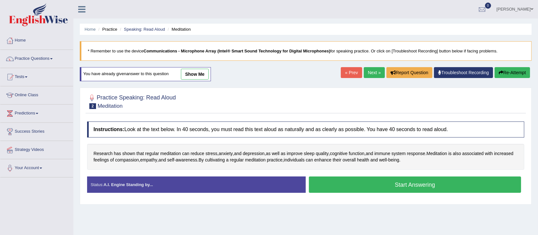
click at [472, 184] on button "Start Answering" at bounding box center [415, 184] width 212 height 16
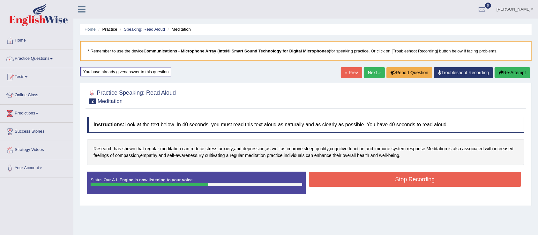
click at [483, 181] on button "Stop Recording" at bounding box center [415, 179] width 212 height 15
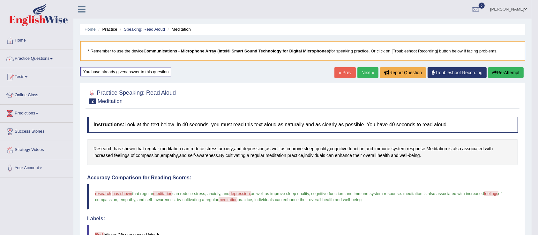
click at [369, 74] on link "Next »" at bounding box center [368, 72] width 21 height 11
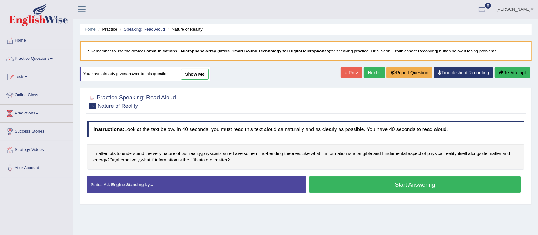
click at [449, 189] on button "Start Answering" at bounding box center [415, 184] width 212 height 16
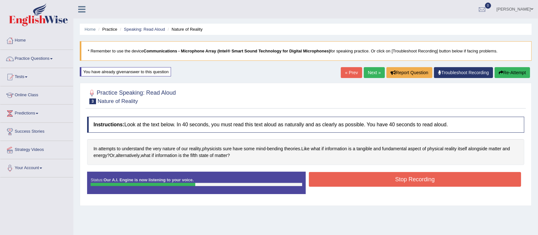
click at [455, 186] on button "Stop Recording" at bounding box center [415, 179] width 212 height 15
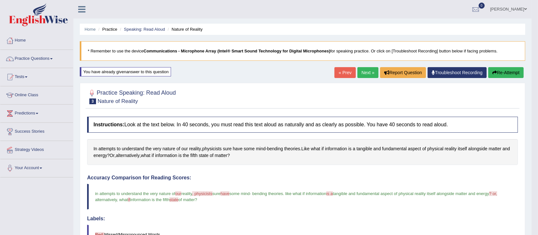
click at [367, 70] on link "Next »" at bounding box center [368, 72] width 21 height 11
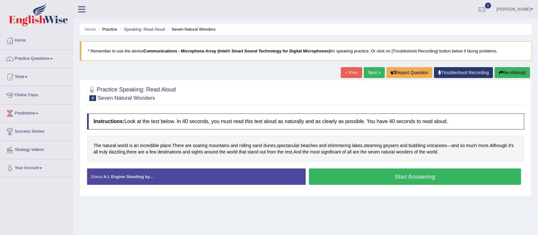
click at [20, 44] on link "Home" at bounding box center [36, 40] width 73 height 16
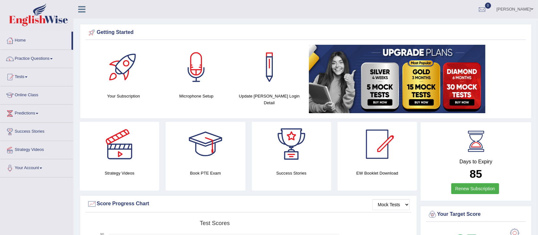
click at [25, 61] on link "Practice Questions" at bounding box center [36, 58] width 73 height 16
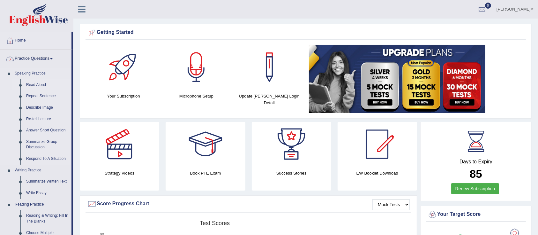
click at [33, 84] on link "Read Aloud" at bounding box center [47, 84] width 48 height 11
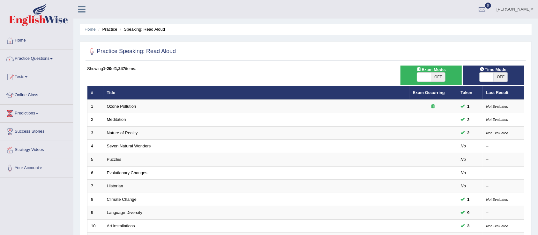
checkbox input "true"
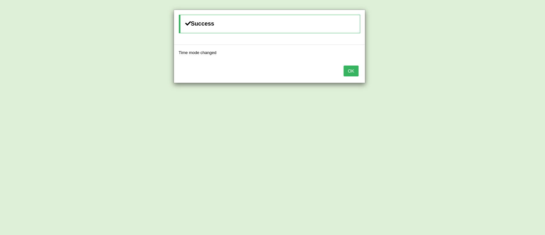
click at [351, 74] on button "OK" at bounding box center [351, 70] width 15 height 11
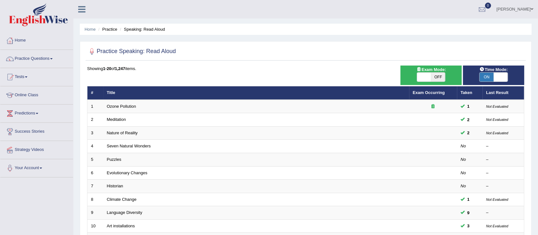
checkbox input "true"
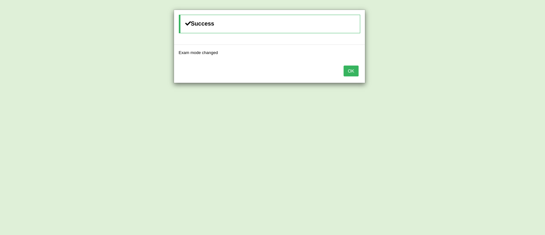
click at [356, 69] on button "OK" at bounding box center [351, 70] width 15 height 11
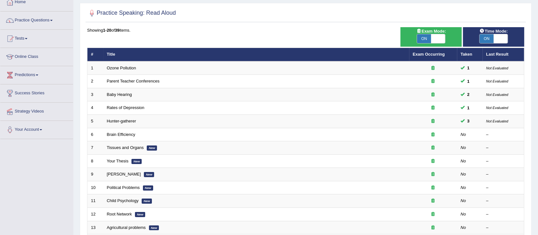
scroll to position [40, 0]
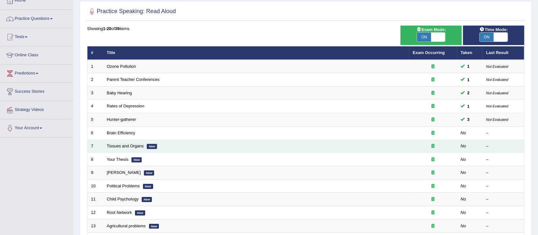
click at [119, 150] on td "Tissues and Organs New" at bounding box center [256, 146] width 306 height 13
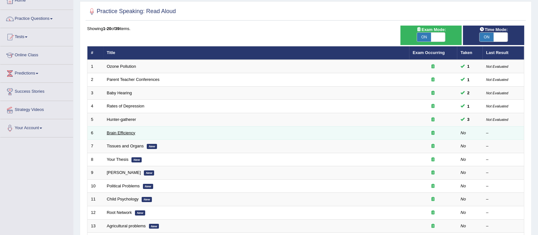
click at [115, 133] on link "Brain Efficiency" at bounding box center [121, 132] width 28 height 5
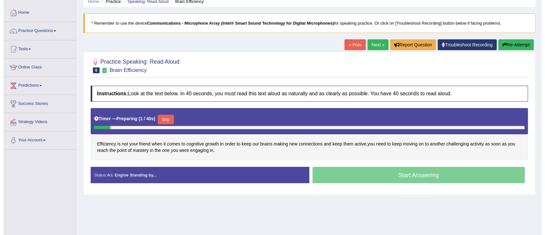
scroll to position [28, 0]
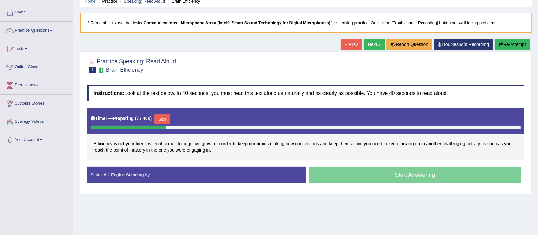
click at [346, 158] on div "Efficiency is not your friend when it comes to cognitive growth . In order to k…" at bounding box center [305, 134] width 437 height 52
click at [169, 118] on button "Skip" at bounding box center [165, 119] width 16 height 10
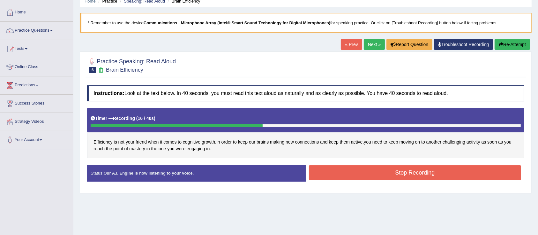
click at [428, 176] on button "Stop Recording" at bounding box center [415, 172] width 212 height 15
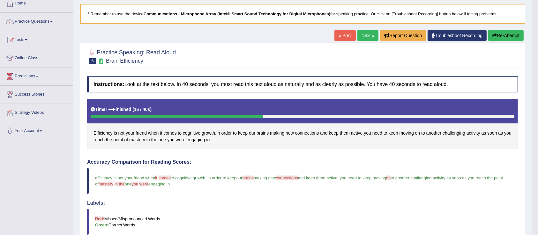
scroll to position [36, 0]
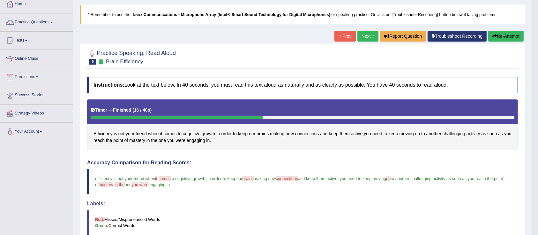
click at [369, 35] on link "Next »" at bounding box center [368, 36] width 21 height 11
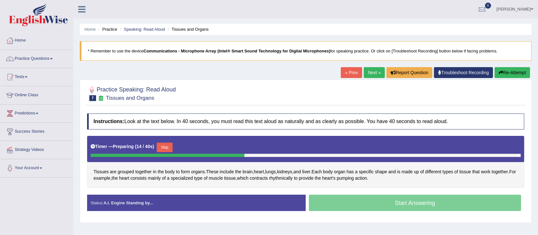
click at [173, 155] on div at bounding box center [168, 155] width 154 height 3
click at [162, 154] on div at bounding box center [178, 155] width 175 height 3
click at [166, 147] on button "Skip" at bounding box center [165, 147] width 16 height 10
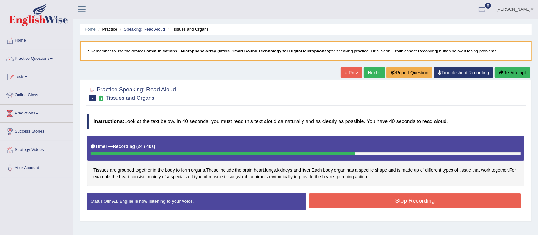
click at [442, 201] on button "Stop Recording" at bounding box center [415, 200] width 212 height 15
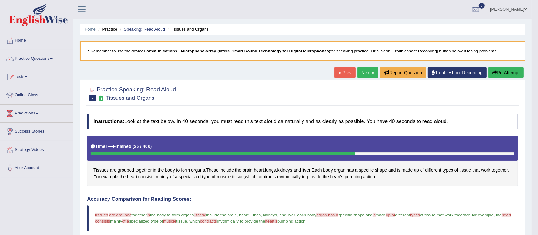
click at [366, 77] on link "Next »" at bounding box center [368, 72] width 21 height 11
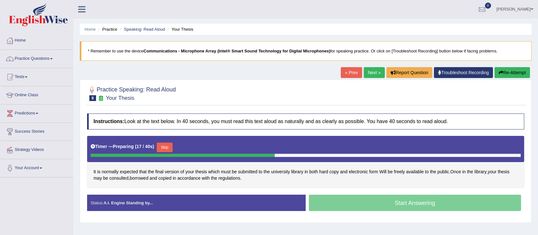
click at [167, 145] on button "Skip" at bounding box center [165, 147] width 16 height 10
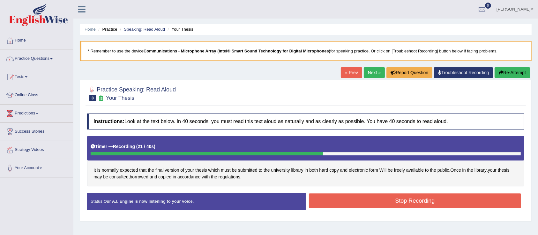
click at [437, 205] on button "Stop Recording" at bounding box center [415, 200] width 212 height 15
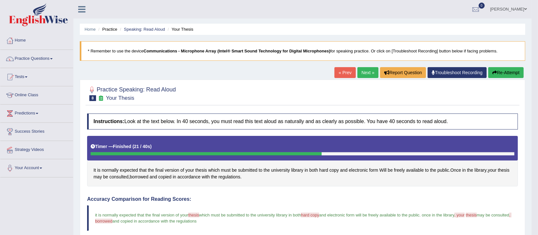
click at [483, 172] on span "library" at bounding box center [481, 170] width 12 height 7
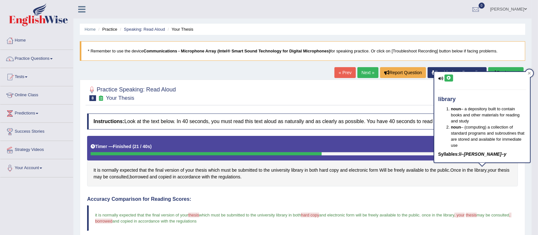
click at [366, 72] on link "Next »" at bounding box center [368, 72] width 21 height 11
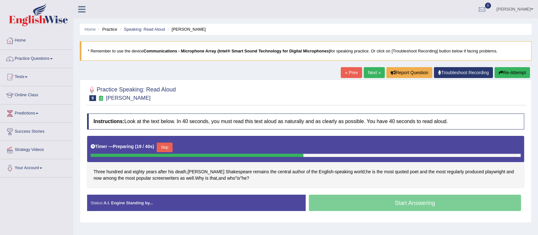
click at [166, 150] on button "Skip" at bounding box center [165, 147] width 16 height 10
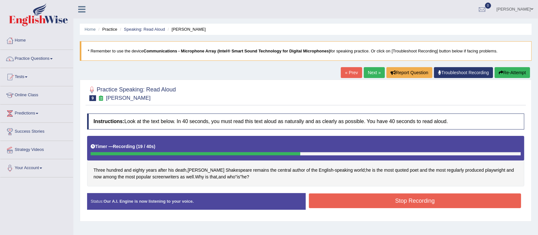
click at [386, 206] on button "Stop Recording" at bounding box center [415, 200] width 212 height 15
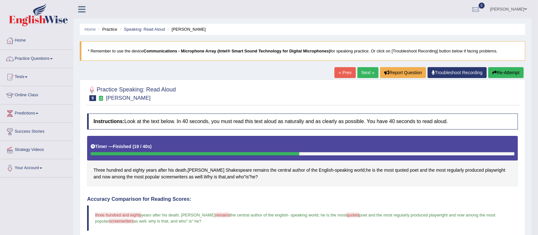
click at [27, 62] on link "Practice Questions" at bounding box center [36, 58] width 73 height 16
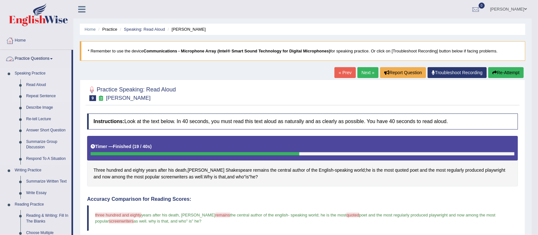
click at [34, 99] on link "Repeat Sentence" at bounding box center [47, 95] width 48 height 11
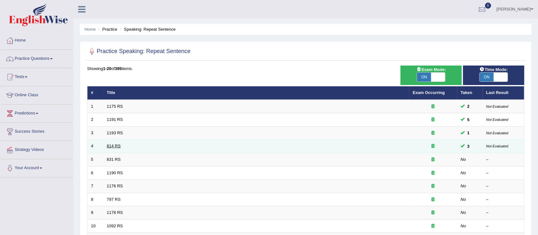
click at [113, 146] on link "814 RS" at bounding box center [114, 145] width 14 height 5
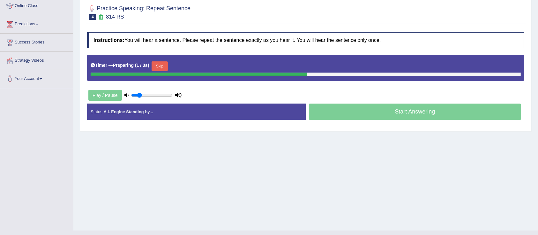
scroll to position [92, 0]
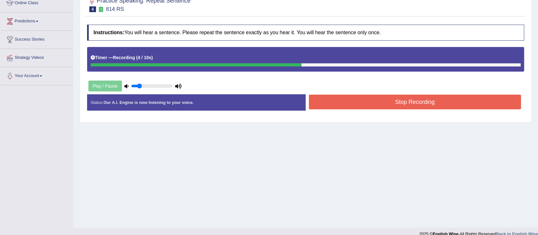
click at [378, 104] on button "Stop Recording" at bounding box center [415, 102] width 212 height 15
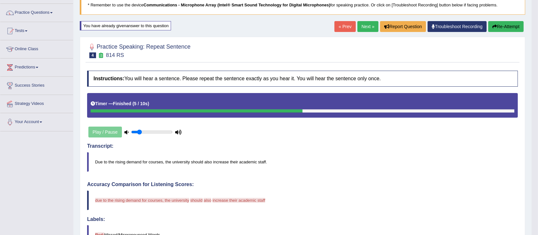
scroll to position [43, 0]
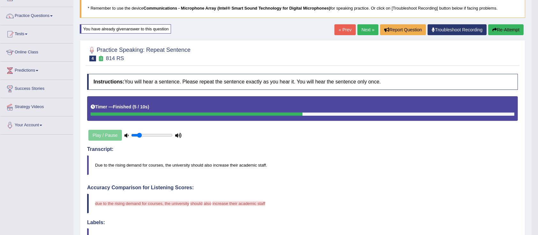
click at [512, 28] on button "Re-Attempt" at bounding box center [506, 29] width 35 height 11
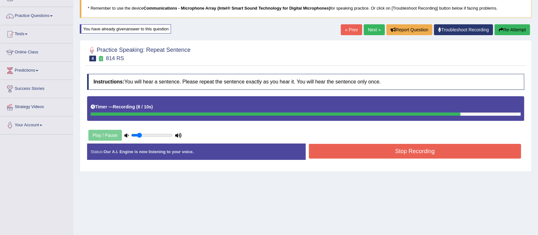
click at [371, 154] on button "Stop Recording" at bounding box center [415, 151] width 212 height 15
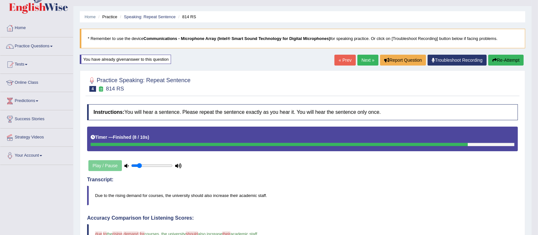
scroll to position [12, 0]
click at [371, 64] on link "Next »" at bounding box center [368, 60] width 21 height 11
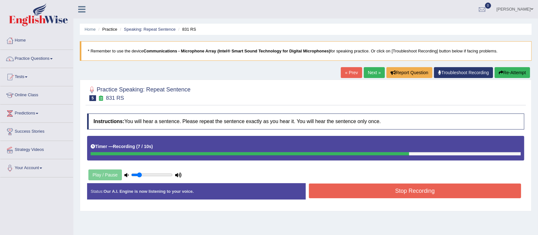
click at [342, 197] on button "Stop Recording" at bounding box center [415, 190] width 212 height 15
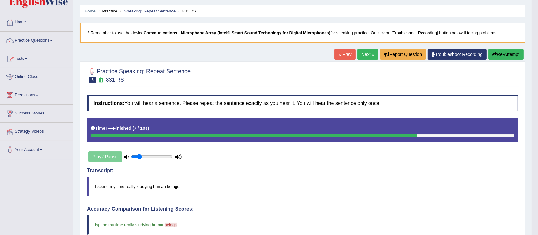
scroll to position [16, 0]
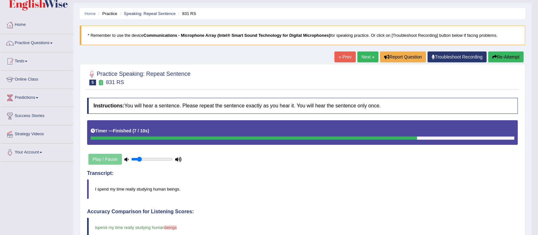
click at [366, 58] on link "Next »" at bounding box center [368, 56] width 21 height 11
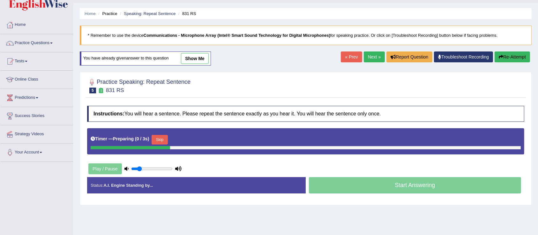
scroll to position [16, 0]
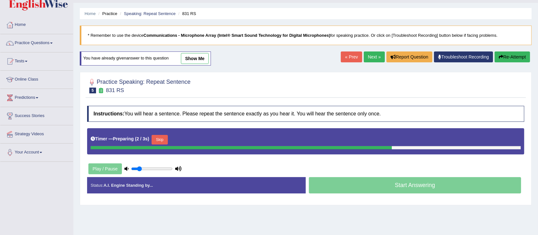
click at [23, 26] on link "Home" at bounding box center [36, 24] width 73 height 16
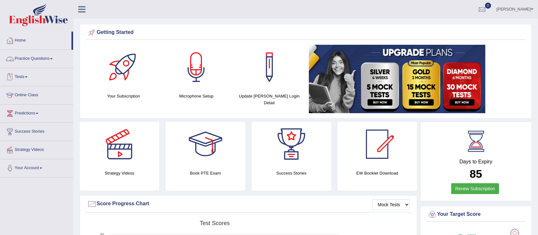
click at [43, 59] on link "Practice Questions" at bounding box center [36, 58] width 73 height 16
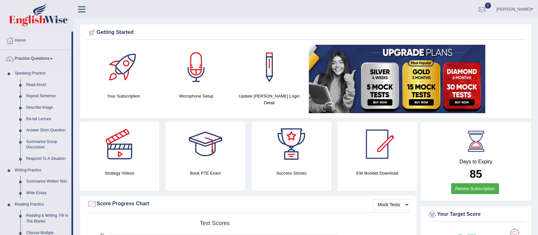
click at [57, 129] on link "Answer Short Question" at bounding box center [47, 130] width 48 height 11
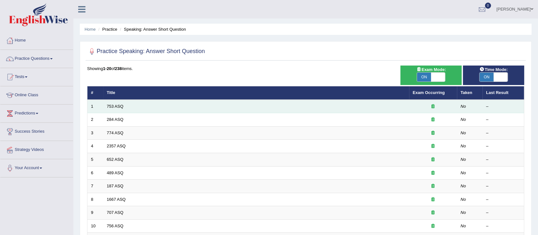
click at [120, 110] on td "753 ASQ" at bounding box center [256, 106] width 306 height 13
click at [116, 106] on link "753 ASQ" at bounding box center [115, 106] width 17 height 5
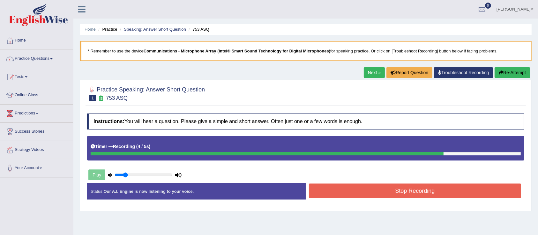
click at [364, 193] on button "Stop Recording" at bounding box center [415, 190] width 212 height 15
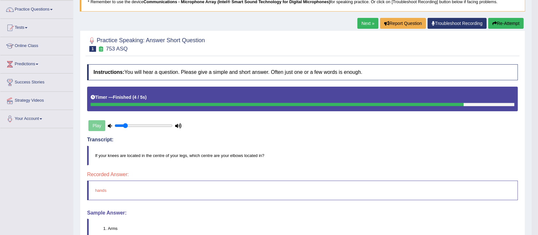
scroll to position [47, 0]
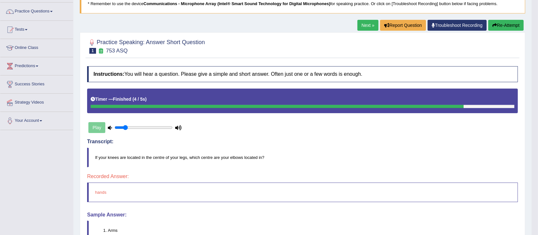
click at [507, 26] on button "Re-Attempt" at bounding box center [506, 25] width 35 height 11
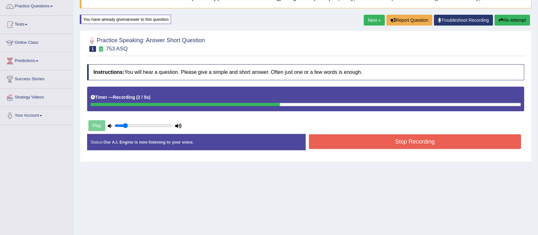
click at [361, 138] on button "Stop Recording" at bounding box center [415, 141] width 212 height 15
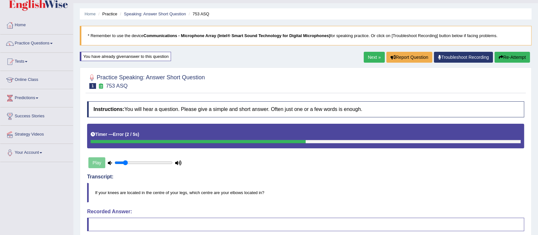
scroll to position [15, 0]
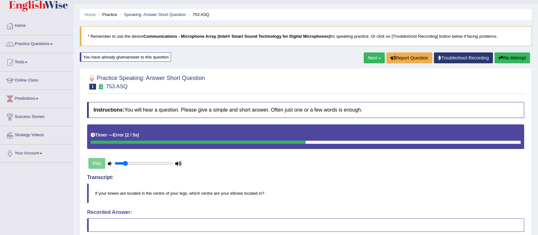
click at [495, 57] on button "Re-Attempt" at bounding box center [512, 57] width 35 height 11
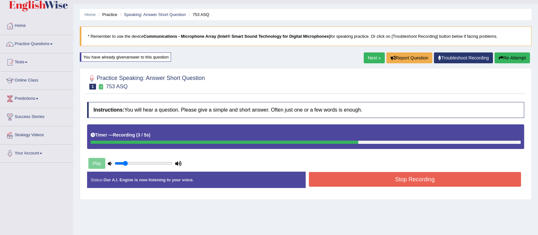
click at [373, 179] on button "Stop Recording" at bounding box center [415, 179] width 212 height 15
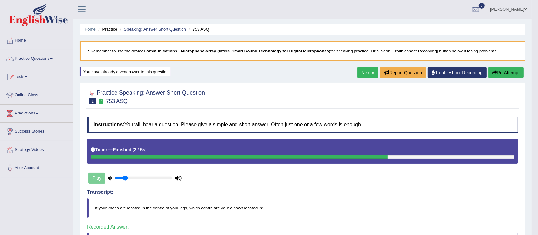
click at [366, 70] on link "Next »" at bounding box center [368, 72] width 21 height 11
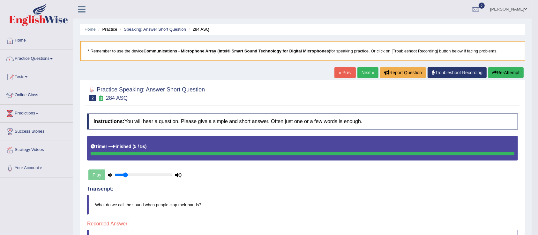
click at [500, 73] on button "Re-Attempt" at bounding box center [506, 72] width 35 height 11
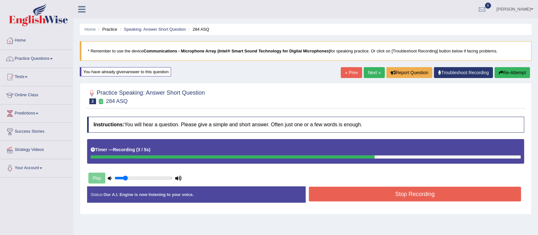
click at [377, 193] on button "Stop Recording" at bounding box center [415, 193] width 212 height 15
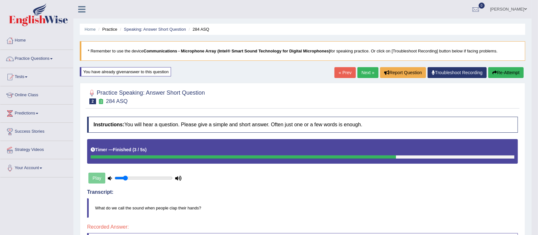
click at [448, 72] on link "Troubleshoot Recording" at bounding box center [457, 72] width 59 height 11
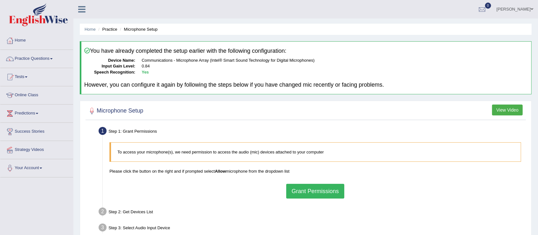
scroll to position [13, 0]
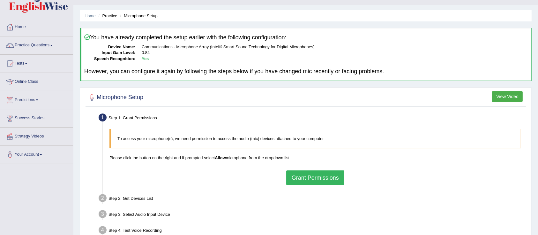
click at [313, 176] on button "Grant Permissions" at bounding box center [315, 177] width 58 height 15
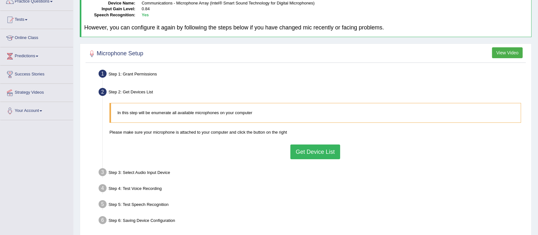
scroll to position [100, 0]
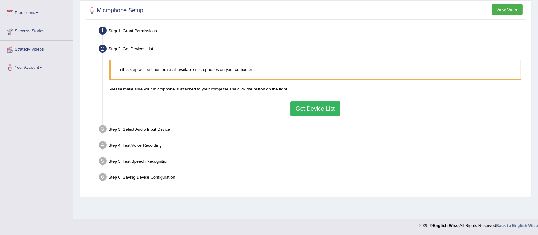
click at [308, 102] on button "Get Device List" at bounding box center [316, 108] width 50 height 15
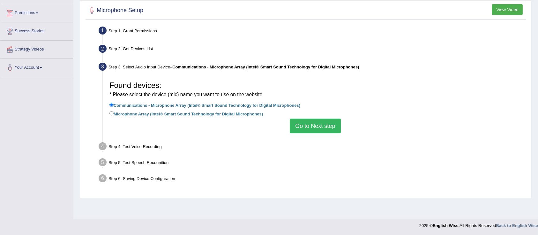
click at [308, 121] on button "Go to Next step" at bounding box center [315, 125] width 51 height 15
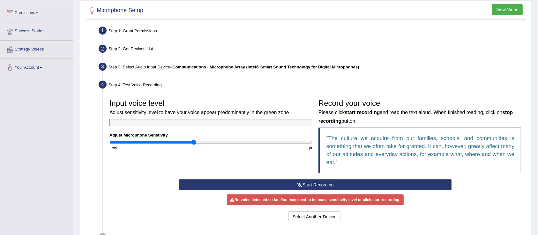
click at [263, 183] on button "Start Recording" at bounding box center [315, 184] width 272 height 11
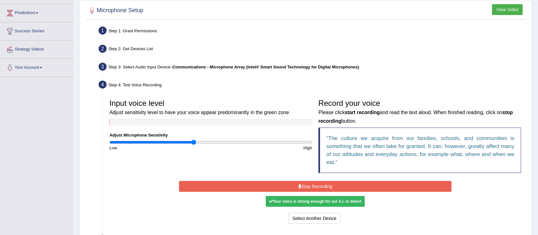
click at [263, 183] on button "Stop Recording" at bounding box center [315, 186] width 272 height 11
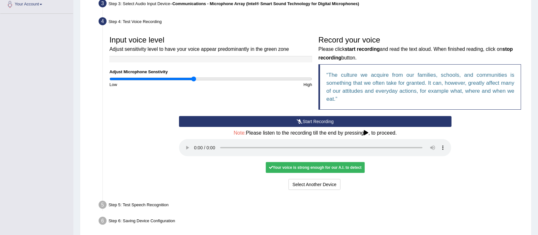
scroll to position [171, 0]
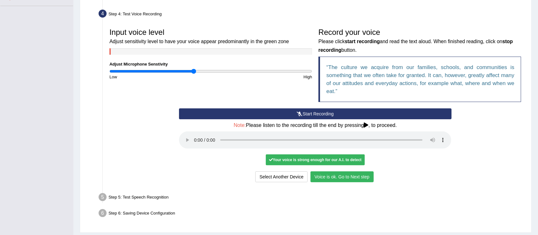
click at [351, 177] on button "Voice is ok. Go to Next step" at bounding box center [342, 176] width 63 height 11
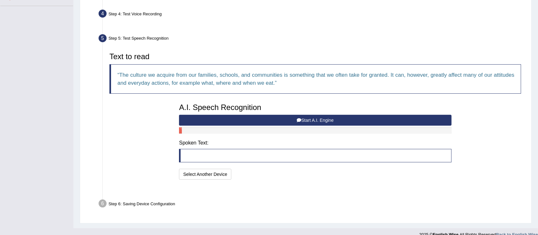
scroll to position [164, 0]
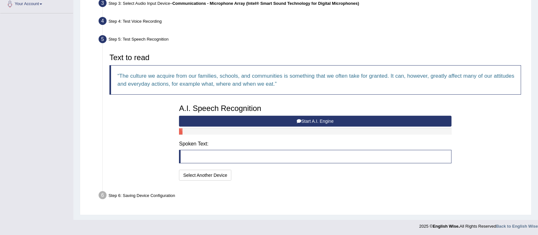
click at [257, 119] on button "Start A.I. Engine" at bounding box center [315, 121] width 272 height 11
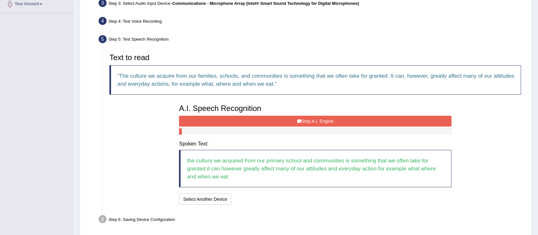
click at [257, 119] on button "Stop A.I. Engine" at bounding box center [315, 121] width 272 height 11
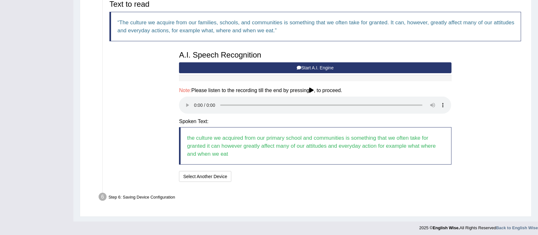
scroll to position [219, 0]
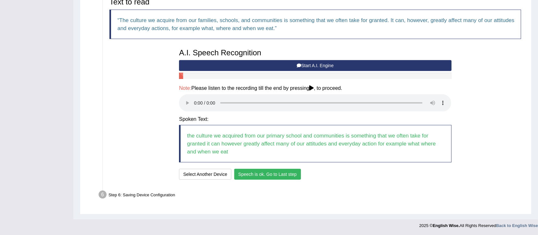
click at [277, 176] on button "Speech is ok. Go to Last step" at bounding box center [267, 174] width 67 height 11
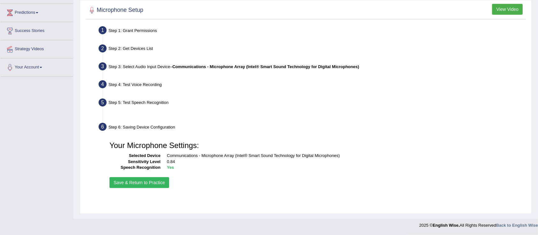
scroll to position [100, 0]
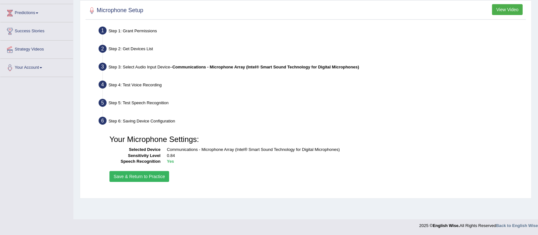
click at [144, 175] on button "Save & Return to Practice" at bounding box center [140, 176] width 60 height 11
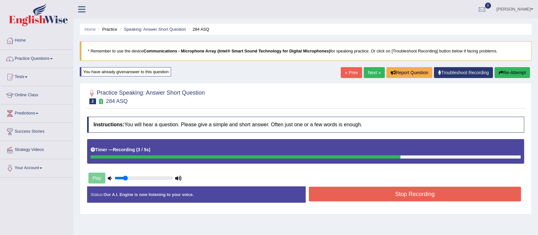
click at [387, 196] on button "Stop Recording" at bounding box center [415, 193] width 212 height 15
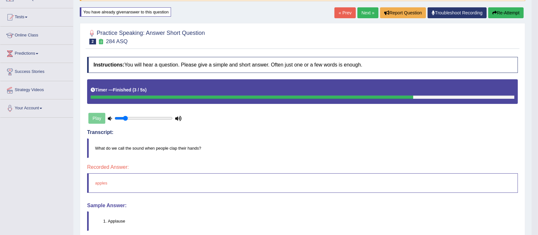
scroll to position [68, 0]
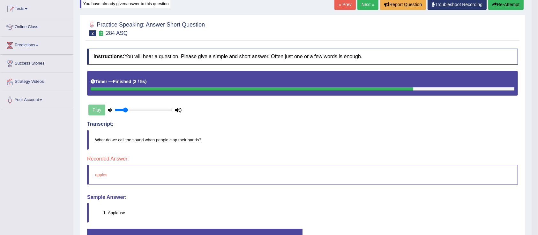
click at [493, 4] on icon "button" at bounding box center [495, 4] width 4 height 4
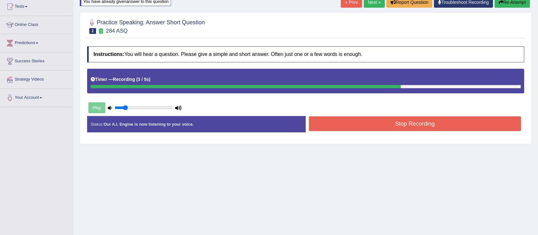
click at [347, 122] on button "Stop Recording" at bounding box center [415, 123] width 212 height 15
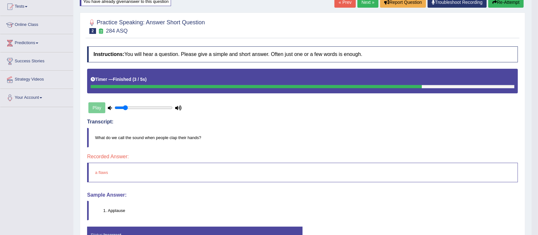
click at [509, 3] on button "Re-Attempt" at bounding box center [506, 2] width 35 height 11
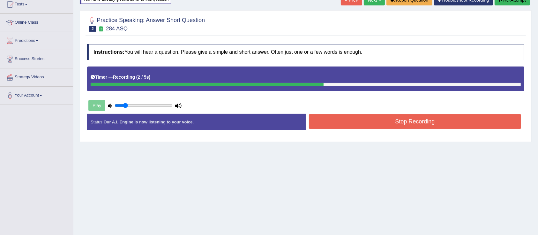
click at [371, 124] on button "Stop Recording" at bounding box center [415, 121] width 212 height 15
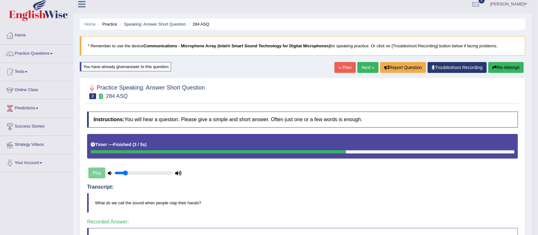
scroll to position [4, 0]
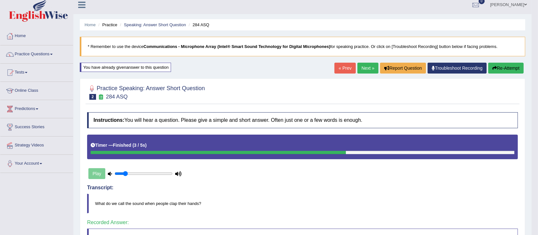
click at [90, 175] on div "Play" at bounding box center [135, 173] width 96 height 16
click at [95, 171] on div "Play" at bounding box center [135, 173] width 96 height 16
click at [99, 173] on div "Play" at bounding box center [135, 173] width 96 height 16
drag, startPoint x: 99, startPoint y: 173, endPoint x: 108, endPoint y: 172, distance: 9.0
click at [108, 172] on div "Play" at bounding box center [135, 173] width 96 height 16
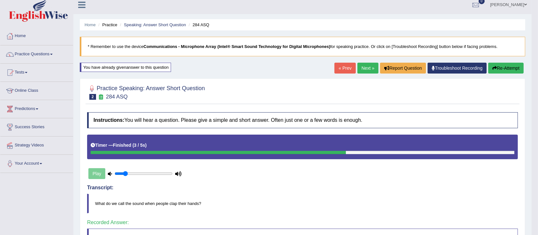
click at [108, 172] on icon at bounding box center [110, 173] width 4 height 4
click at [365, 69] on link "Next »" at bounding box center [368, 68] width 21 height 11
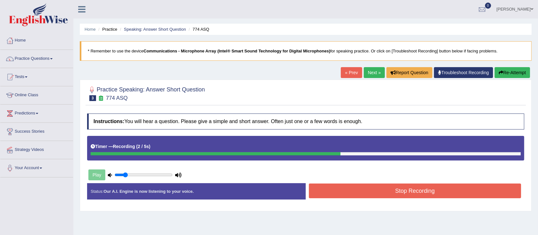
click at [344, 194] on button "Stop Recording" at bounding box center [415, 190] width 212 height 15
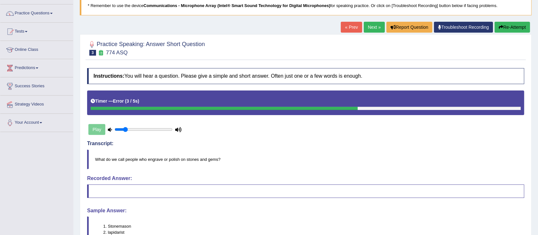
scroll to position [43, 0]
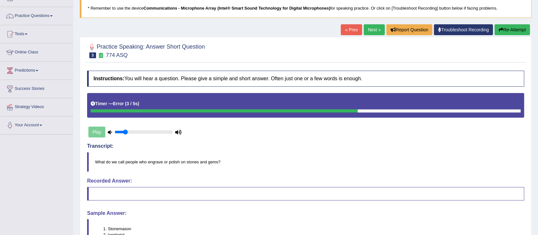
click at [92, 132] on div "Play" at bounding box center [135, 132] width 96 height 16
click at [498, 27] on button "Re-Attempt" at bounding box center [512, 29] width 35 height 11
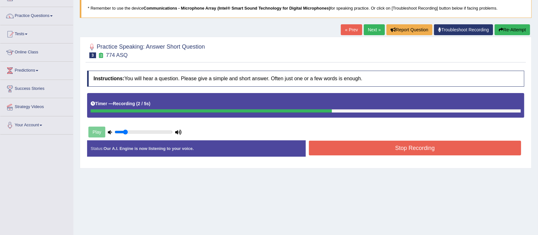
click at [352, 145] on button "Stop Recording" at bounding box center [415, 148] width 212 height 15
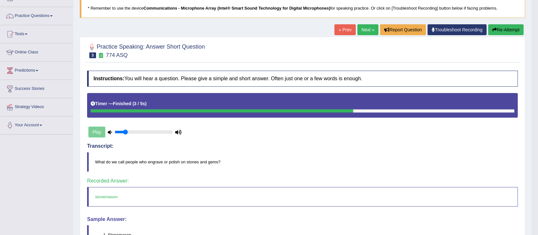
click at [366, 28] on link "Next »" at bounding box center [368, 29] width 21 height 11
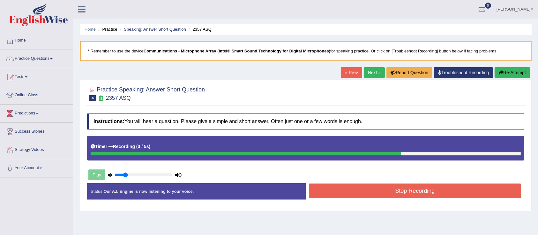
click at [381, 193] on button "Stop Recording" at bounding box center [415, 190] width 212 height 15
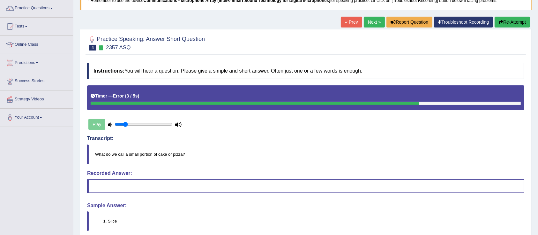
scroll to position [27, 0]
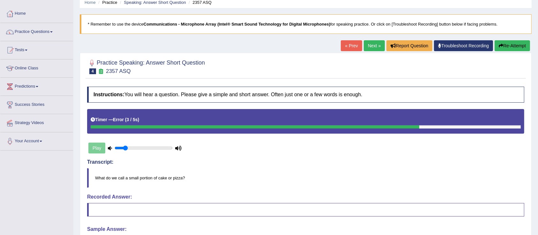
click at [521, 48] on button "Re-Attempt" at bounding box center [512, 45] width 35 height 11
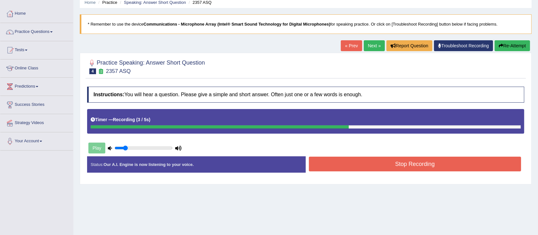
click at [350, 168] on button "Stop Recording" at bounding box center [415, 163] width 212 height 15
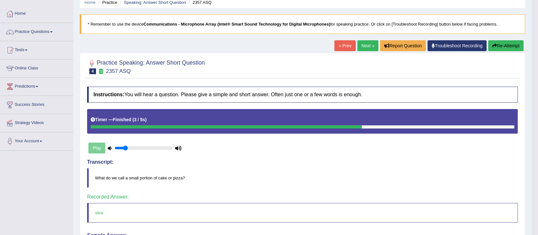
click at [362, 47] on link "Next »" at bounding box center [368, 45] width 21 height 11
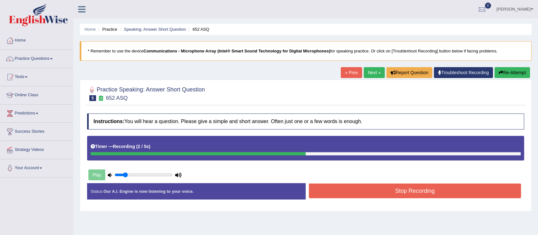
click at [368, 191] on button "Stop Recording" at bounding box center [415, 190] width 212 height 15
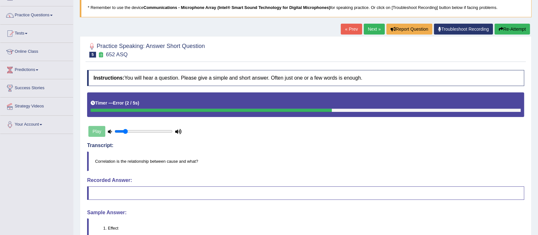
scroll to position [42, 0]
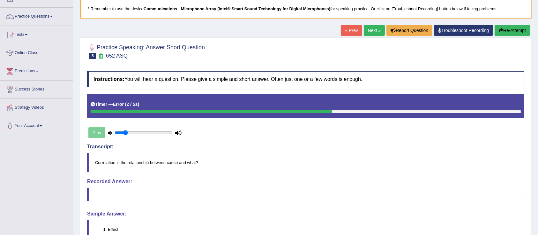
click at [501, 31] on icon "button" at bounding box center [501, 30] width 4 height 4
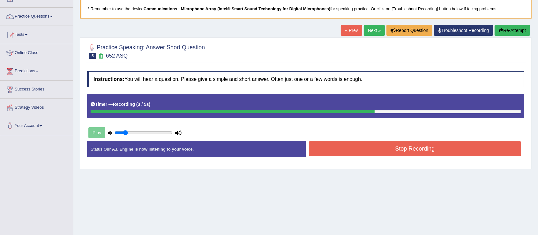
click at [397, 148] on button "Stop Recording" at bounding box center [415, 148] width 212 height 15
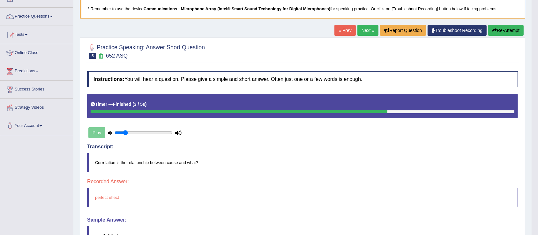
click at [499, 30] on button "Re-Attempt" at bounding box center [506, 30] width 35 height 11
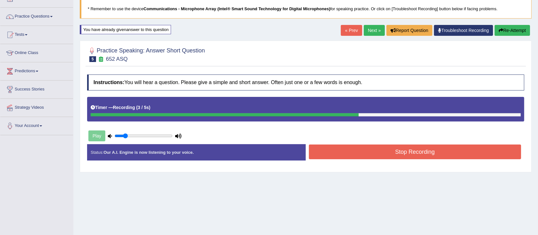
click at [360, 152] on button "Stop Recording" at bounding box center [415, 151] width 212 height 15
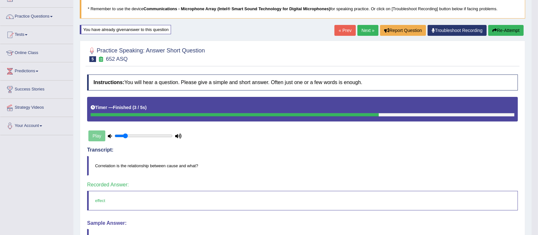
click at [363, 29] on link "Next »" at bounding box center [368, 30] width 21 height 11
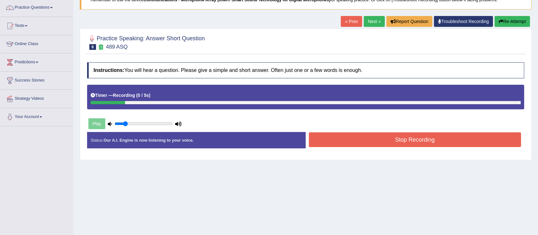
scroll to position [68, 0]
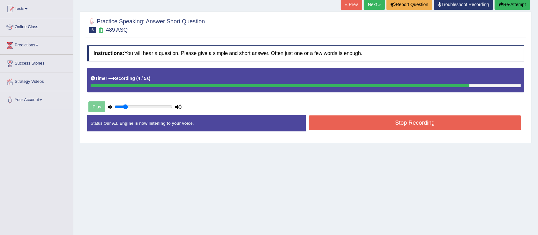
click at [406, 124] on button "Stop Recording" at bounding box center [415, 122] width 212 height 15
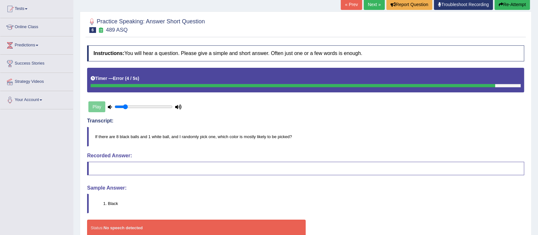
click at [508, 4] on button "Re-Attempt" at bounding box center [512, 4] width 35 height 11
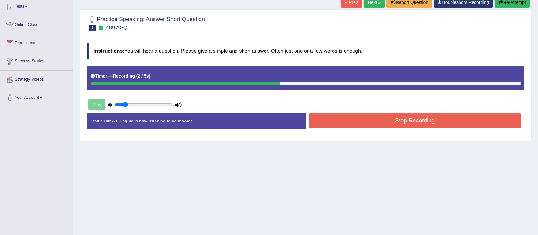
click at [354, 123] on button "Stop Recording" at bounding box center [415, 120] width 212 height 15
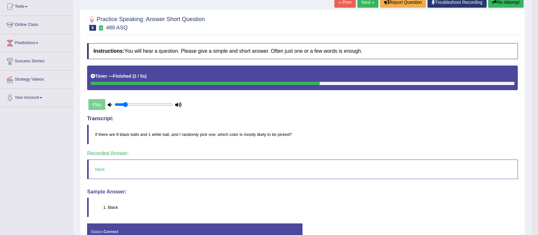
click at [362, 2] on link "Next »" at bounding box center [368, 2] width 21 height 11
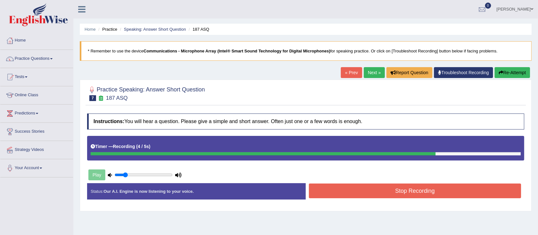
click at [367, 192] on button "Stop Recording" at bounding box center [415, 190] width 212 height 15
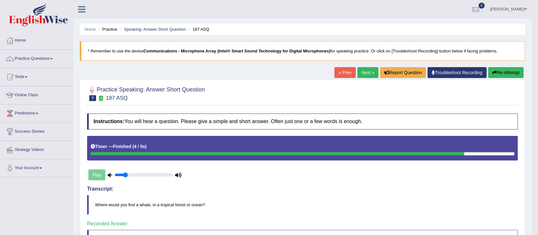
click at [365, 70] on link "Next »" at bounding box center [368, 72] width 21 height 11
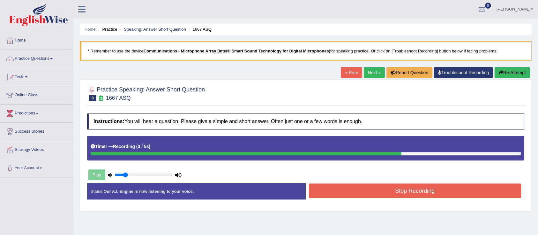
click at [361, 190] on button "Stop Recording" at bounding box center [415, 190] width 212 height 15
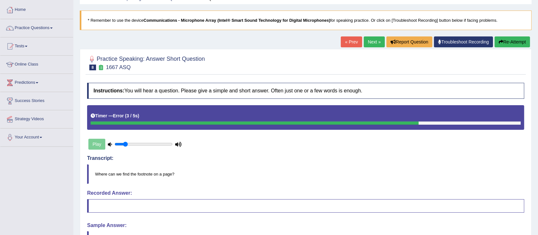
scroll to position [29, 0]
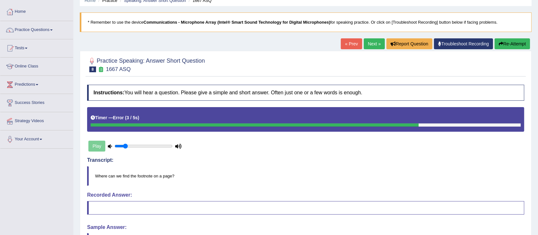
click at [507, 42] on button "Re-Attempt" at bounding box center [512, 43] width 35 height 11
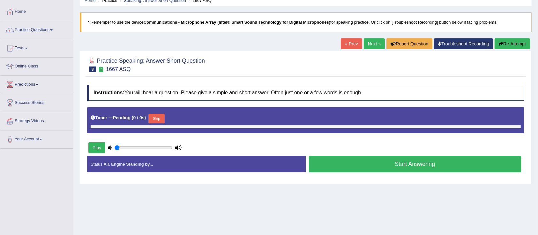
type input "0.2"
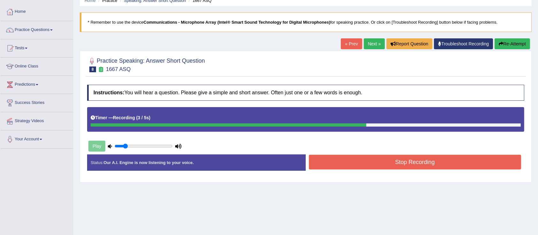
click at [373, 159] on button "Stop Recording" at bounding box center [415, 162] width 212 height 15
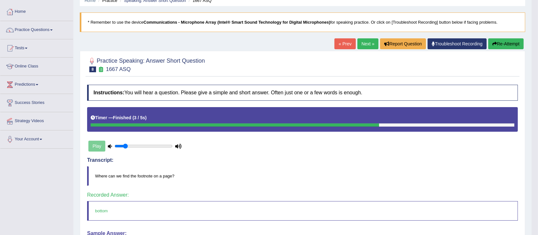
click at [366, 44] on link "Next »" at bounding box center [368, 43] width 21 height 11
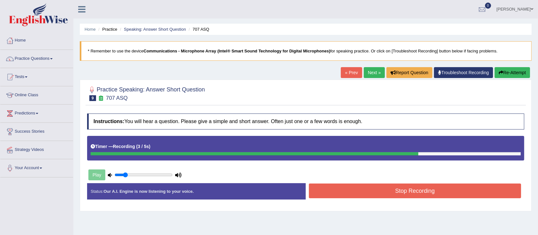
click at [355, 187] on button "Stop Recording" at bounding box center [415, 190] width 212 height 15
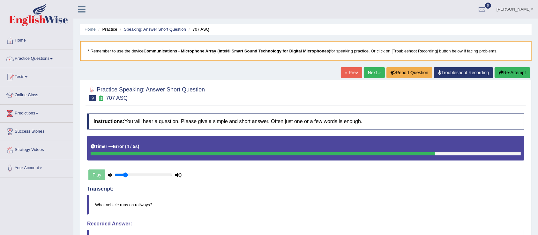
click at [505, 75] on button "Re-Attempt" at bounding box center [512, 72] width 35 height 11
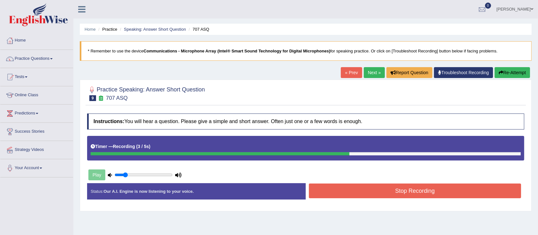
click at [380, 192] on button "Stop Recording" at bounding box center [415, 190] width 212 height 15
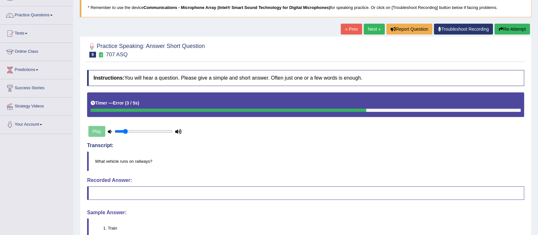
scroll to position [51, 0]
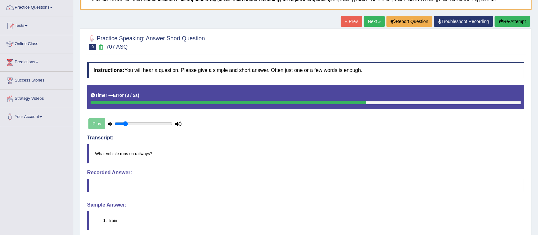
click at [366, 21] on link "Next »" at bounding box center [374, 21] width 21 height 11
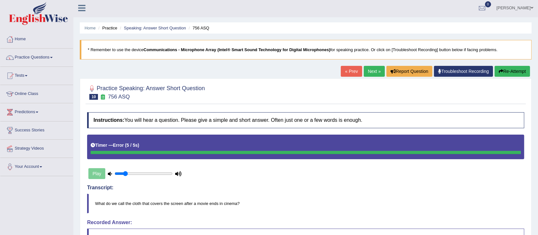
scroll to position [1, 0]
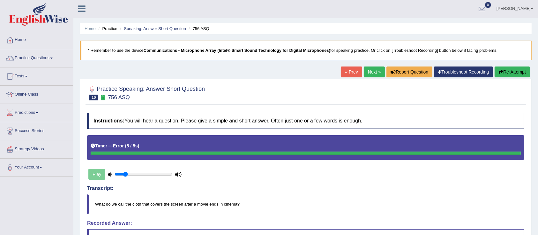
click at [505, 71] on button "Re-Attempt" at bounding box center [512, 71] width 35 height 11
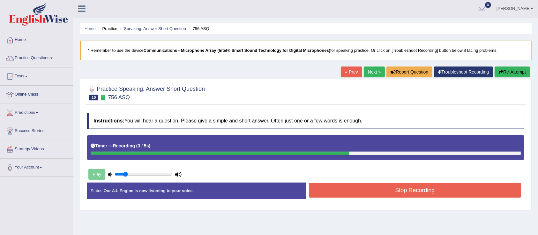
click at [407, 189] on button "Stop Recording" at bounding box center [415, 190] width 212 height 15
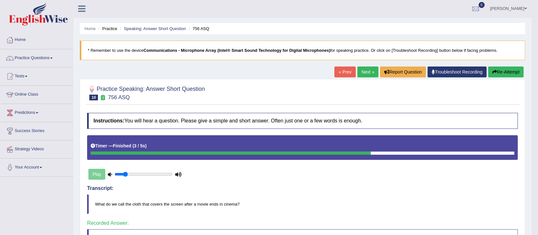
click at [363, 70] on link "Next »" at bounding box center [368, 71] width 21 height 11
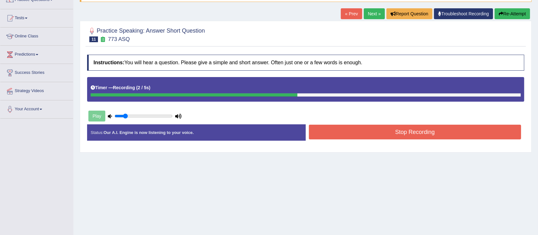
scroll to position [68, 0]
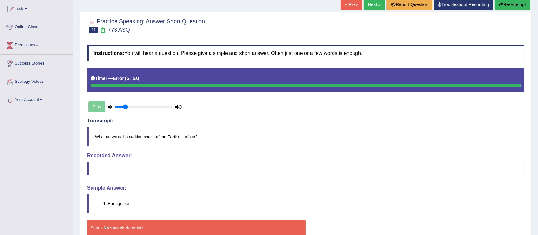
click at [507, 7] on button "Re-Attempt" at bounding box center [512, 4] width 35 height 11
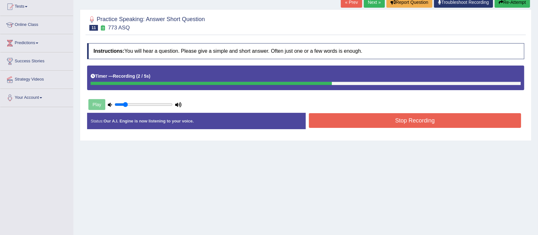
click at [361, 123] on button "Stop Recording" at bounding box center [415, 120] width 212 height 15
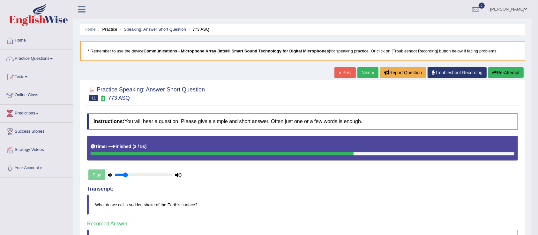
click at [364, 75] on link "Next »" at bounding box center [368, 72] width 21 height 11
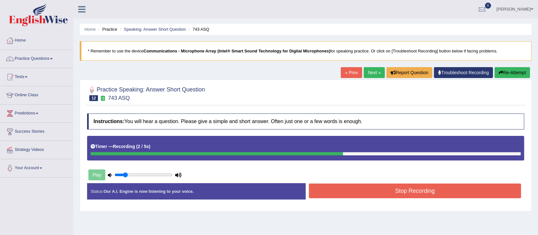
click at [354, 190] on button "Stop Recording" at bounding box center [415, 190] width 212 height 15
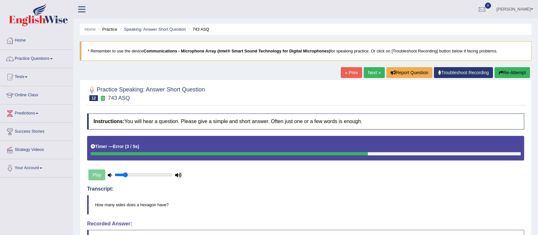
click at [503, 71] on button "Re-Attempt" at bounding box center [512, 72] width 35 height 11
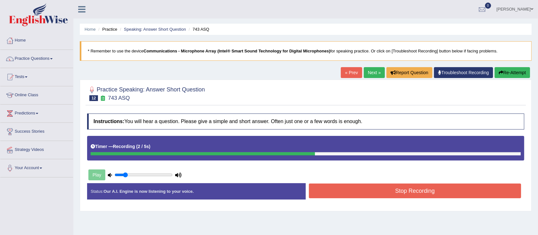
click at [373, 191] on button "Stop Recording" at bounding box center [415, 190] width 212 height 15
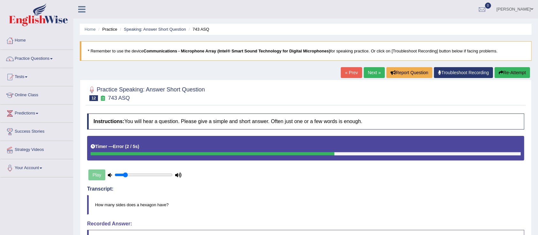
click at [504, 72] on button "Re-Attempt" at bounding box center [512, 72] width 35 height 11
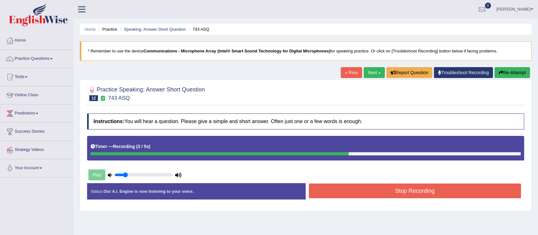
click at [316, 193] on button "Stop Recording" at bounding box center [415, 190] width 212 height 15
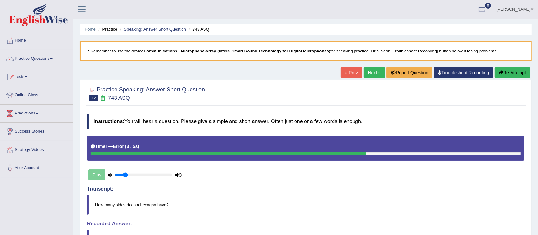
click at [370, 73] on link "Next »" at bounding box center [374, 72] width 21 height 11
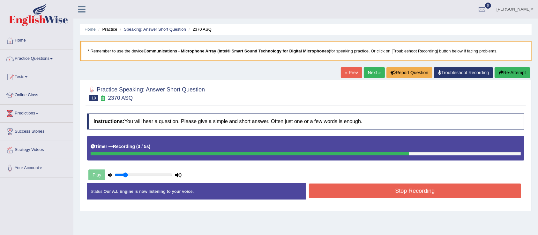
drag, startPoint x: 304, startPoint y: 152, endPoint x: 331, endPoint y: 142, distance: 29.4
click at [331, 142] on div "Timer — Recording ( 3 / 5s )" at bounding box center [305, 148] width 437 height 25
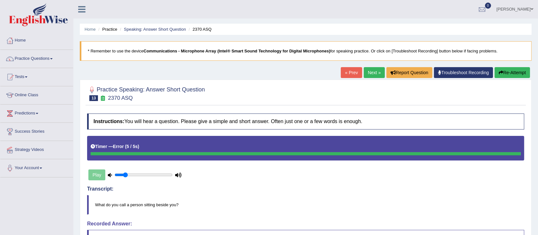
click at [510, 71] on button "Re-Attempt" at bounding box center [512, 72] width 35 height 11
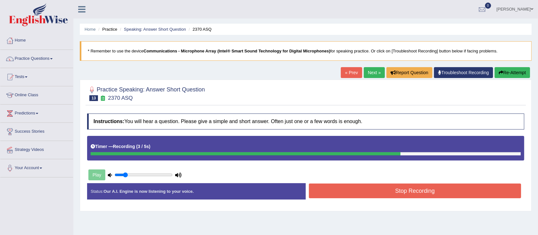
click at [380, 187] on button "Stop Recording" at bounding box center [415, 190] width 212 height 15
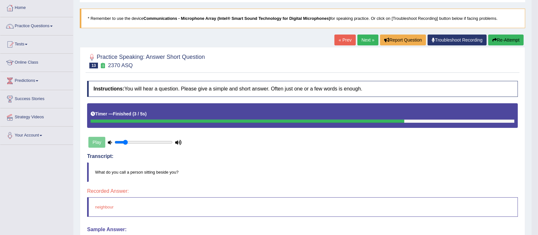
scroll to position [17, 0]
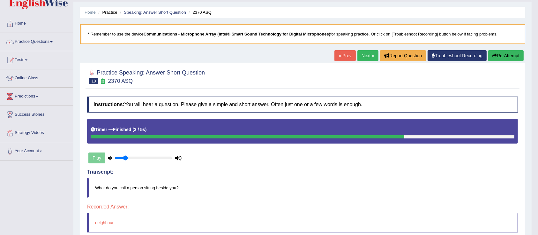
click at [505, 55] on button "Re-Attempt" at bounding box center [506, 55] width 35 height 11
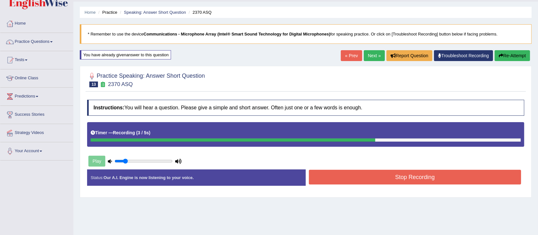
click at [370, 171] on button "Stop Recording" at bounding box center [415, 177] width 212 height 15
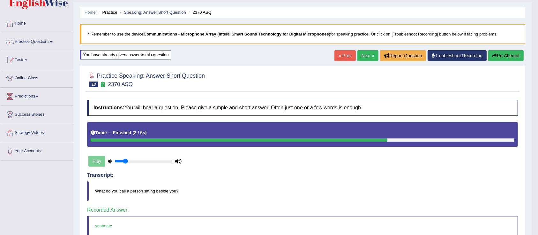
click at [361, 52] on link "Next »" at bounding box center [368, 55] width 21 height 11
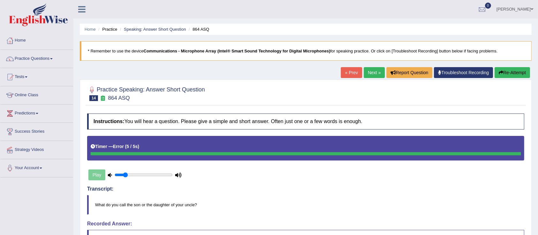
click at [512, 74] on button "Re-Attempt" at bounding box center [512, 72] width 35 height 11
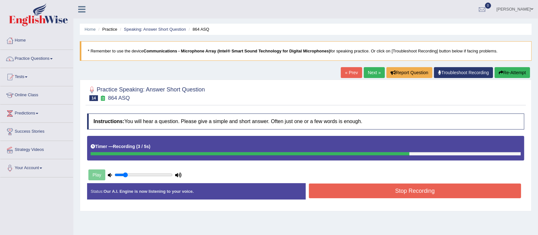
click at [344, 188] on button "Stop Recording" at bounding box center [415, 190] width 212 height 15
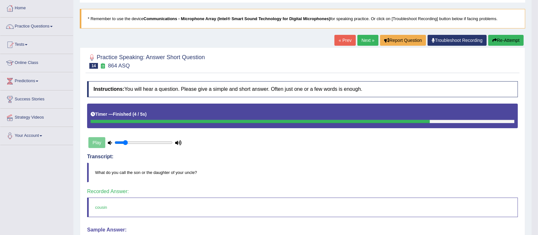
scroll to position [34, 0]
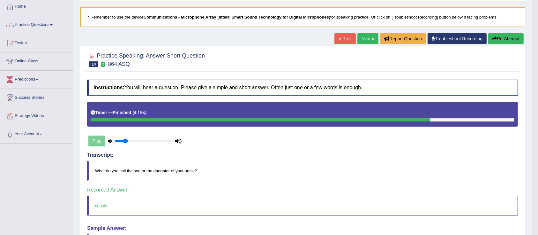
click at [363, 37] on link "Next »" at bounding box center [368, 38] width 21 height 11
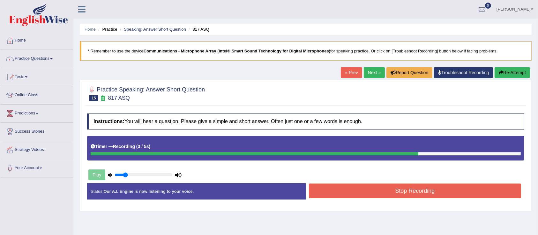
click at [356, 191] on button "Stop Recording" at bounding box center [415, 190] width 212 height 15
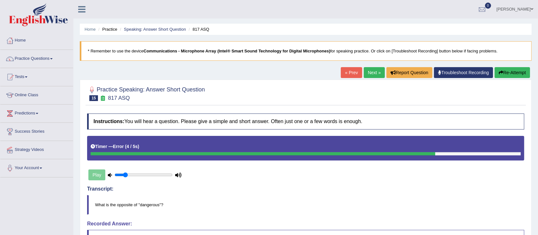
click at [515, 73] on button "Re-Attempt" at bounding box center [512, 72] width 35 height 11
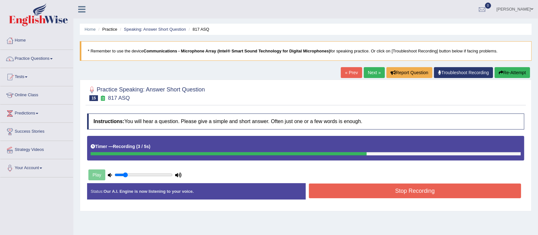
click at [349, 191] on button "Stop Recording" at bounding box center [415, 190] width 212 height 15
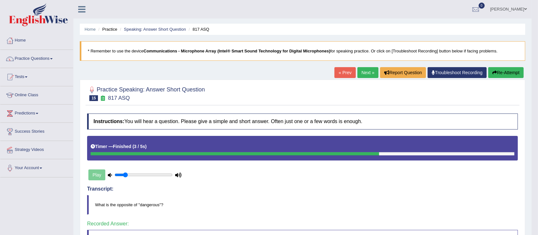
click at [364, 69] on link "Next »" at bounding box center [368, 72] width 21 height 11
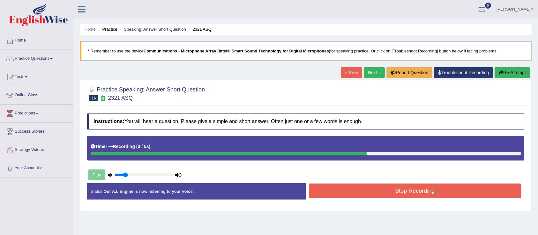
click at [349, 185] on button "Stop Recording" at bounding box center [415, 190] width 212 height 15
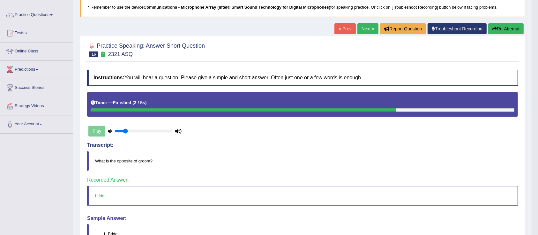
scroll to position [51, 0]
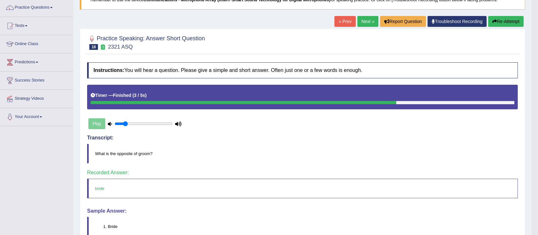
click at [360, 22] on link "Next »" at bounding box center [368, 21] width 21 height 11
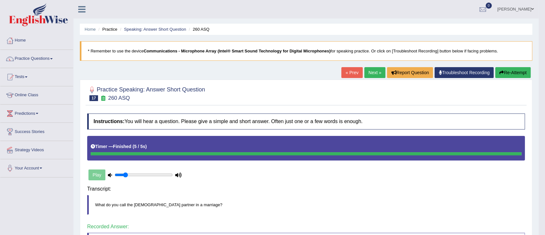
click at [349, 189] on div "Instructions: You will hear a question. Please give a simple and short answer. …" at bounding box center [306, 218] width 441 height 217
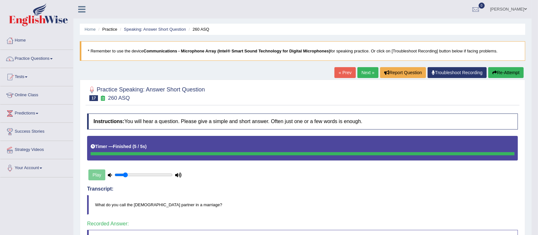
click at [361, 69] on link "Next »" at bounding box center [368, 72] width 21 height 11
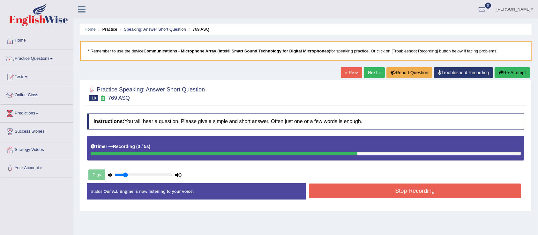
click at [354, 192] on button "Stop Recording" at bounding box center [415, 190] width 212 height 15
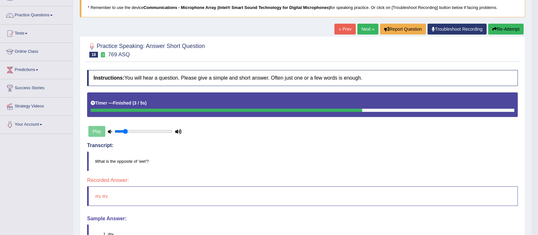
scroll to position [51, 0]
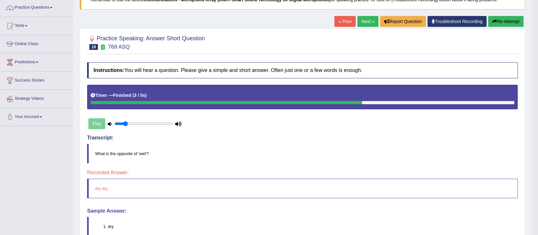
click at [503, 22] on button "Re-Attempt" at bounding box center [506, 21] width 35 height 11
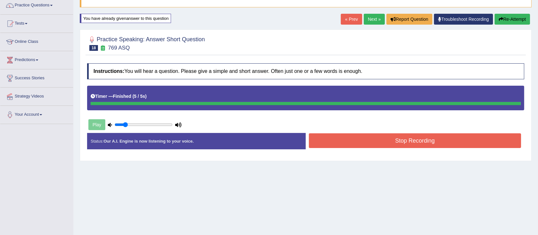
click at [370, 143] on div "Instructions: You will hear a question. Please give a simple and short answer. …" at bounding box center [306, 108] width 441 height 97
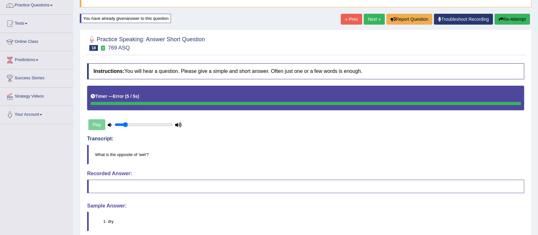
click at [375, 21] on link "Next »" at bounding box center [374, 19] width 21 height 11
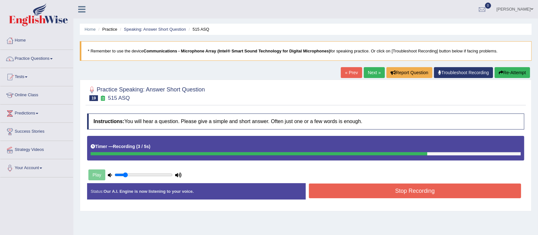
click at [358, 192] on button "Stop Recording" at bounding box center [415, 190] width 212 height 15
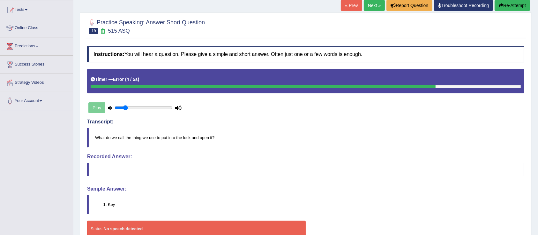
scroll to position [50, 0]
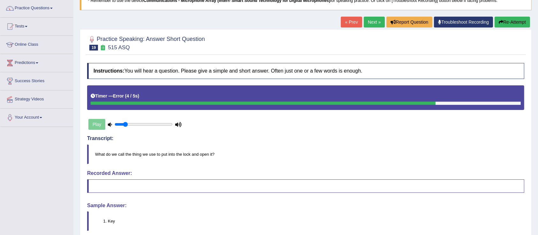
click at [503, 24] on button "Re-Attempt" at bounding box center [512, 22] width 35 height 11
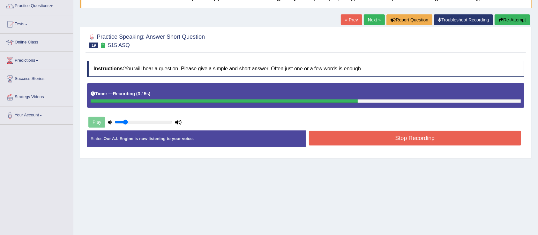
click at [383, 138] on button "Stop Recording" at bounding box center [415, 138] width 212 height 15
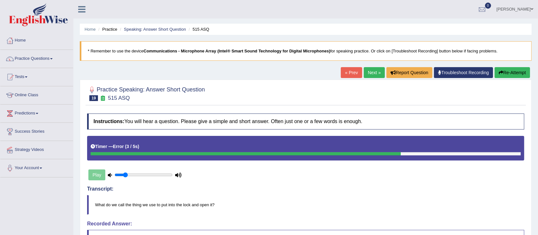
click at [370, 72] on link "Next »" at bounding box center [374, 72] width 21 height 11
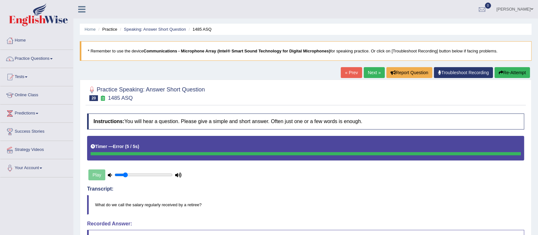
click at [517, 76] on button "Re-Attempt" at bounding box center [512, 72] width 35 height 11
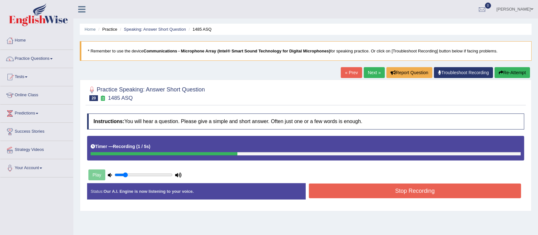
click at [368, 158] on div "Timer — Recording ( 1 / 5s )" at bounding box center [305, 148] width 437 height 25
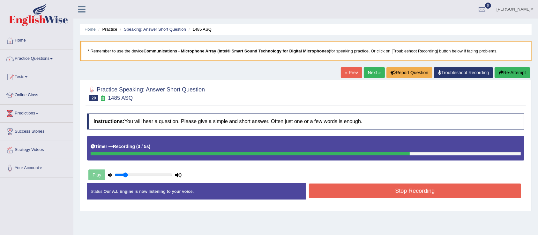
click at [385, 191] on button "Stop Recording" at bounding box center [415, 190] width 212 height 15
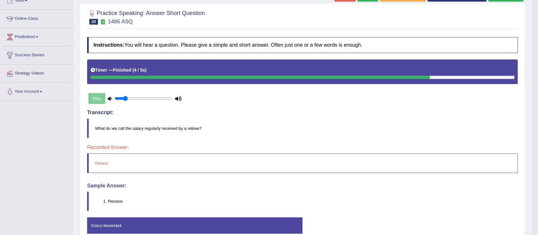
scroll to position [68, 0]
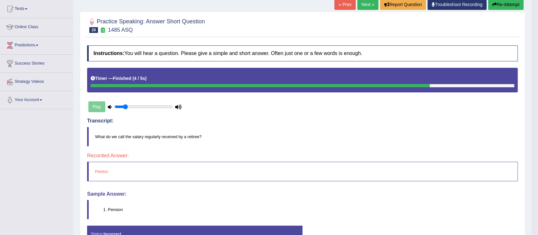
click at [498, 5] on button "Re-Attempt" at bounding box center [506, 4] width 35 height 11
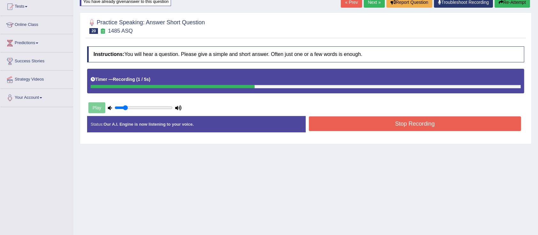
click at [356, 123] on button "Stop Recording" at bounding box center [415, 123] width 212 height 15
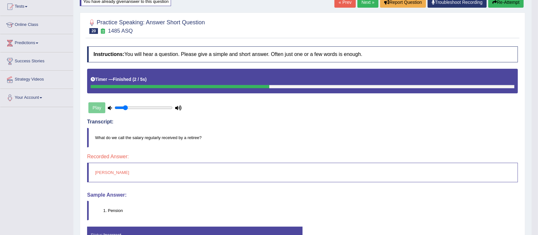
click at [500, 4] on button "Re-Attempt" at bounding box center [506, 2] width 35 height 11
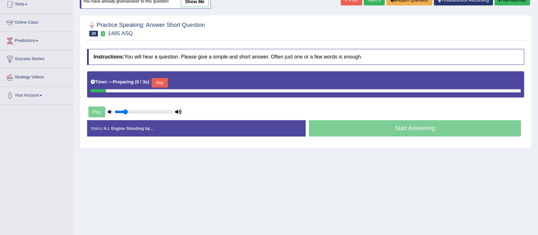
scroll to position [72, 0]
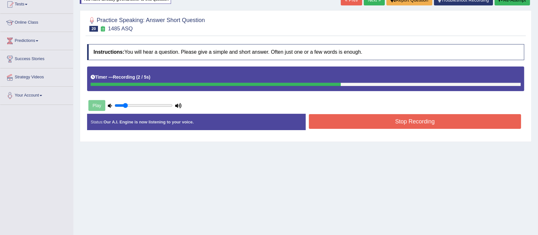
click at [385, 118] on button "Stop Recording" at bounding box center [415, 121] width 212 height 15
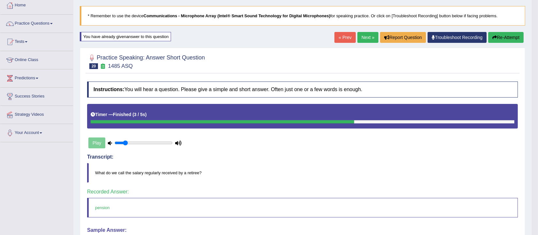
scroll to position [0, 0]
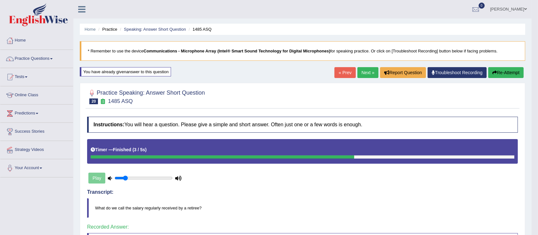
click at [360, 73] on link "Next »" at bounding box center [368, 72] width 21 height 11
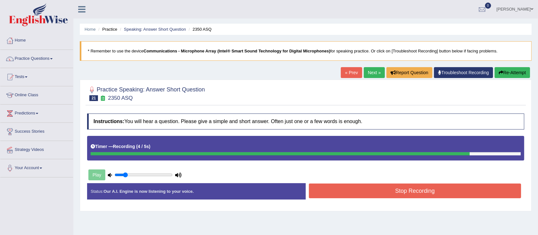
click at [391, 188] on button "Stop Recording" at bounding box center [415, 190] width 212 height 15
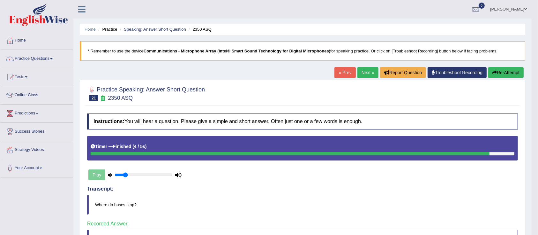
click at [471, 154] on div at bounding box center [290, 153] width 399 height 3
click at [509, 73] on button "Re-Attempt" at bounding box center [506, 72] width 35 height 11
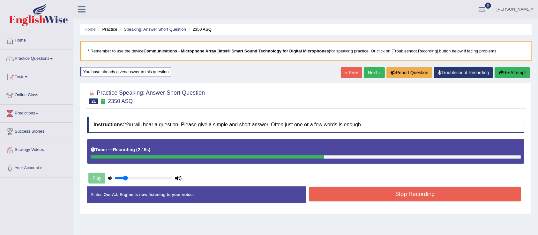
click at [453, 200] on button "Stop Recording" at bounding box center [415, 193] width 212 height 15
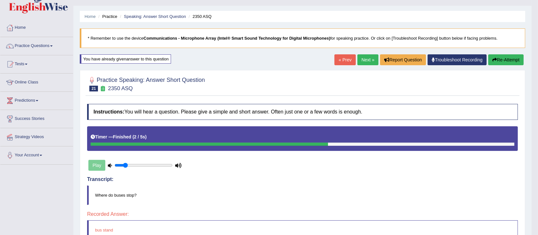
scroll to position [11, 0]
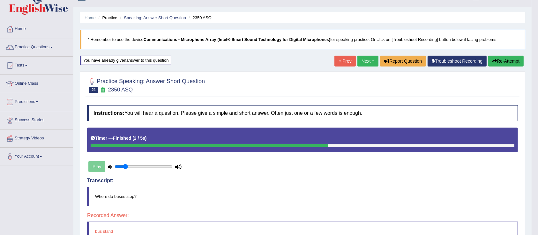
click at [505, 64] on button "Re-Attempt" at bounding box center [506, 61] width 35 height 11
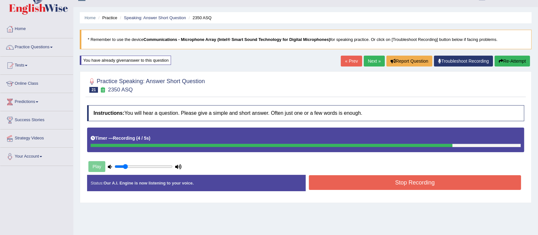
click at [451, 187] on button "Stop Recording" at bounding box center [415, 182] width 212 height 15
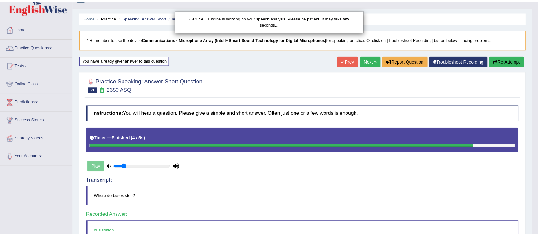
scroll to position [13, 0]
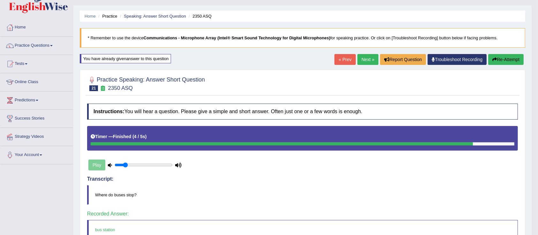
click at [366, 56] on link "Next »" at bounding box center [368, 59] width 21 height 11
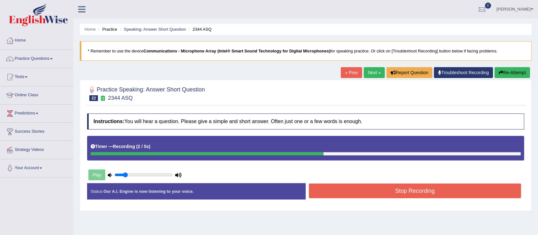
click at [448, 194] on button "Stop Recording" at bounding box center [415, 190] width 212 height 15
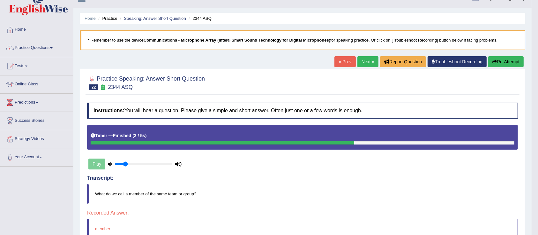
scroll to position [10, 0]
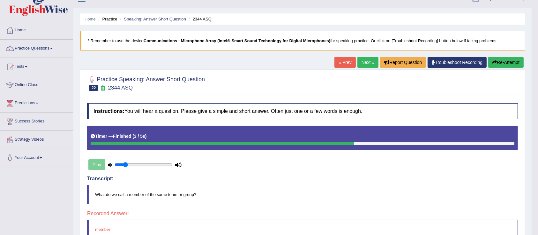
click at [501, 67] on button "Re-Attempt" at bounding box center [506, 62] width 35 height 11
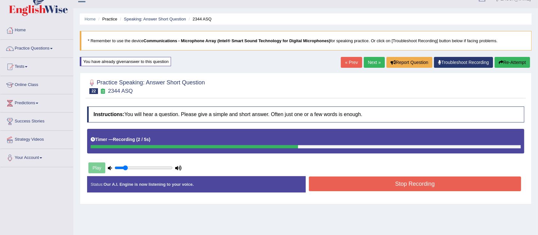
click at [437, 184] on button "Stop Recording" at bounding box center [415, 183] width 212 height 15
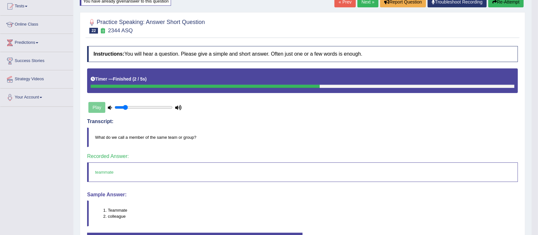
scroll to position [18, 0]
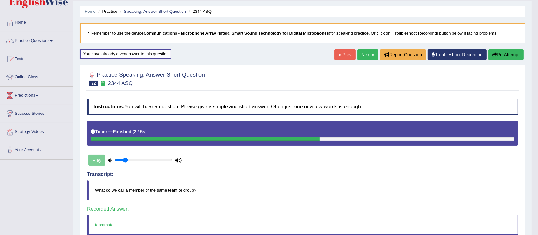
click at [367, 57] on link "Next »" at bounding box center [368, 54] width 21 height 11
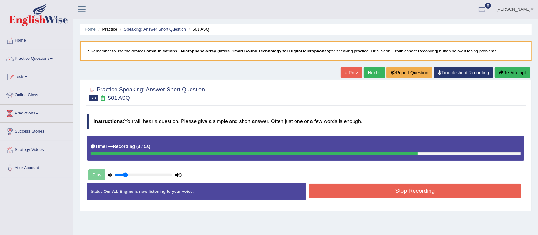
click at [511, 75] on button "Re-Attempt" at bounding box center [512, 72] width 35 height 11
click at [422, 193] on button "Stop Recording" at bounding box center [415, 190] width 212 height 15
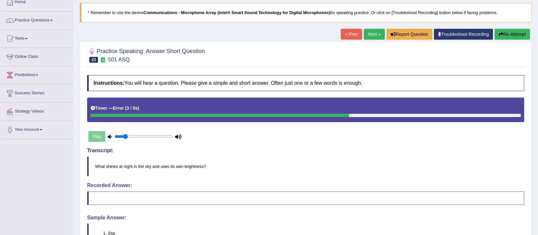
scroll to position [36, 0]
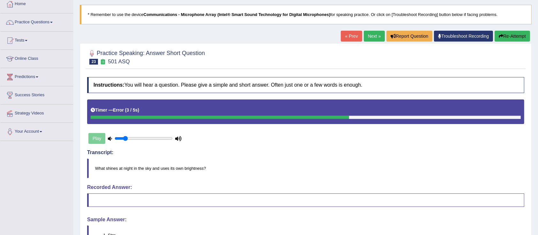
click at [508, 34] on button "Re-Attempt" at bounding box center [512, 36] width 35 height 11
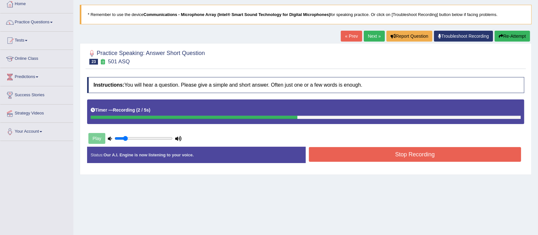
click at [443, 159] on button "Stop Recording" at bounding box center [415, 154] width 212 height 15
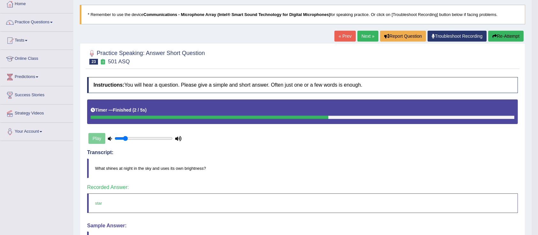
click at [368, 37] on link "Next »" at bounding box center [368, 36] width 21 height 11
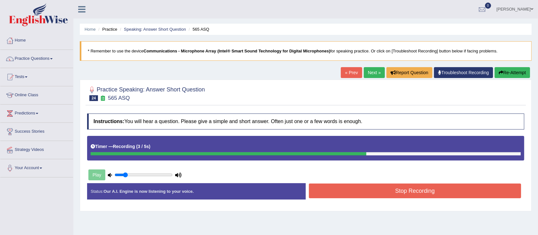
click at [446, 196] on button "Stop Recording" at bounding box center [415, 190] width 212 height 15
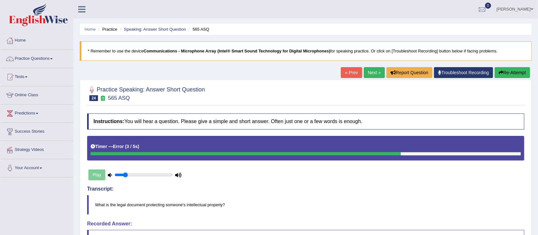
click at [513, 73] on button "Re-Attempt" at bounding box center [512, 72] width 35 height 11
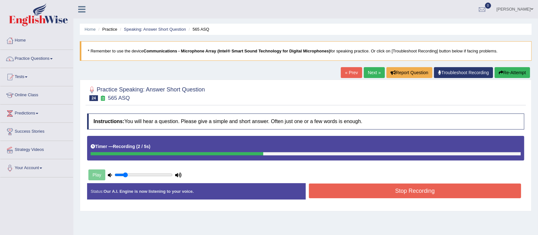
click at [455, 194] on button "Stop Recording" at bounding box center [415, 190] width 212 height 15
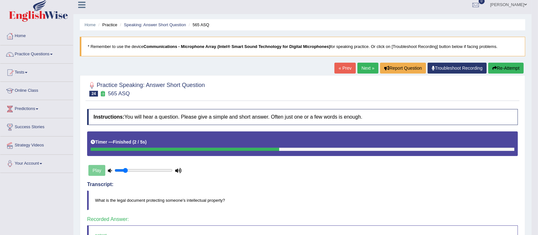
scroll to position [4, 0]
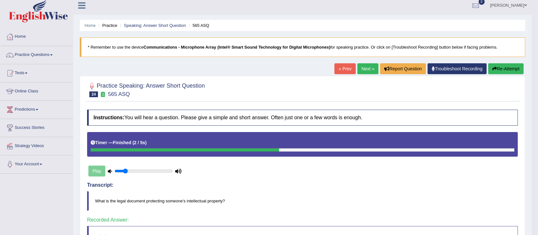
click at [365, 70] on link "Next »" at bounding box center [368, 68] width 21 height 11
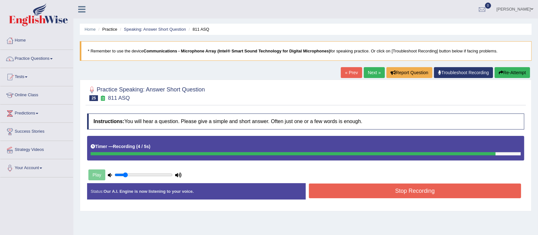
click at [442, 193] on button "Stop Recording" at bounding box center [415, 190] width 212 height 15
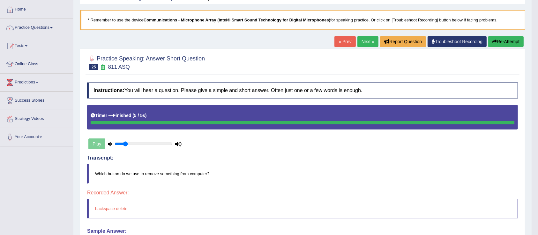
scroll to position [27, 0]
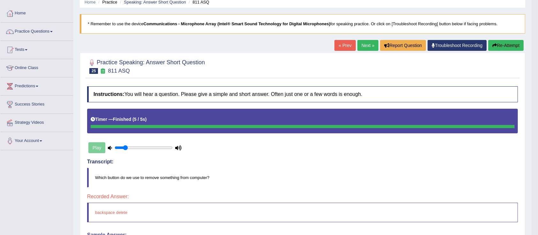
click at [366, 46] on link "Next »" at bounding box center [368, 45] width 21 height 11
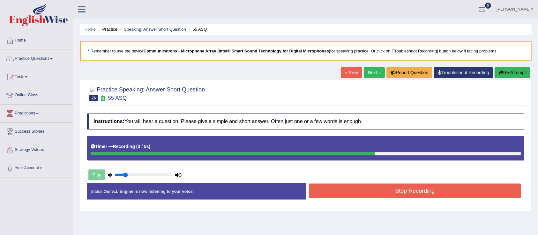
click at [447, 192] on button "Stop Recording" at bounding box center [415, 190] width 212 height 15
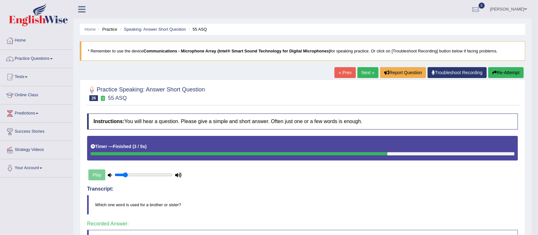
click at [367, 76] on link "Next »" at bounding box center [368, 72] width 21 height 11
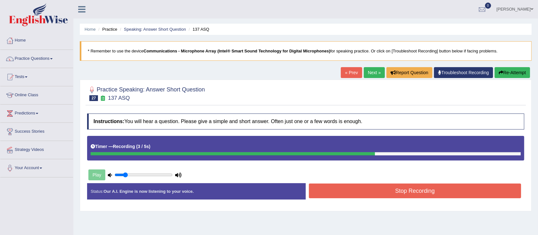
click at [449, 197] on button "Stop Recording" at bounding box center [415, 190] width 212 height 15
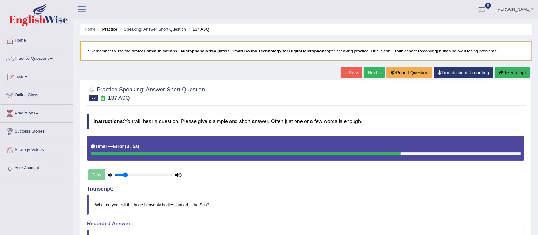
click at [513, 73] on button "Re-Attempt" at bounding box center [512, 72] width 35 height 11
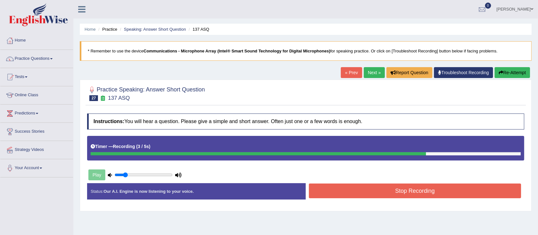
click at [442, 194] on button "Stop Recording" at bounding box center [415, 190] width 212 height 15
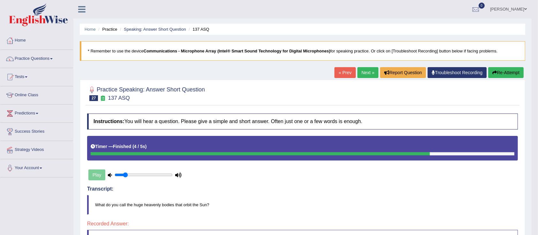
click at [507, 77] on button "Re-Attempt" at bounding box center [506, 72] width 35 height 11
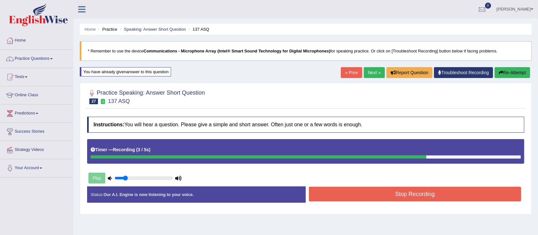
click at [448, 196] on button "Stop Recording" at bounding box center [415, 193] width 212 height 15
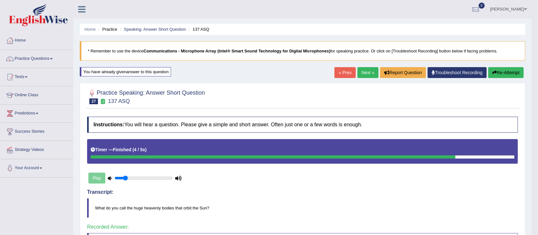
click at [365, 76] on link "Next »" at bounding box center [368, 72] width 21 height 11
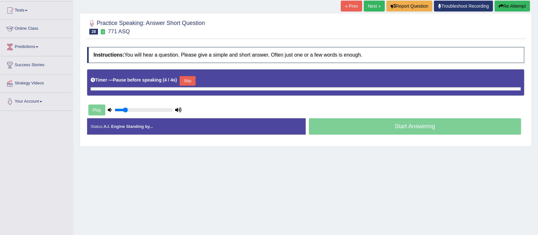
scroll to position [68, 0]
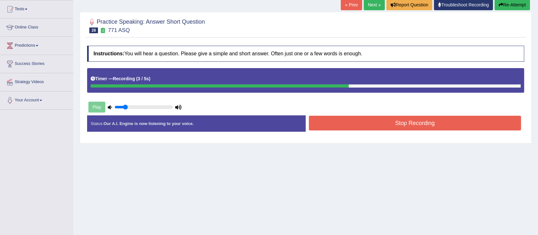
click at [463, 126] on button "Stop Recording" at bounding box center [415, 123] width 212 height 15
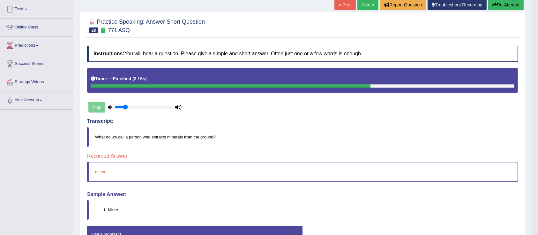
click at [510, 6] on button "Re-Attempt" at bounding box center [506, 4] width 35 height 11
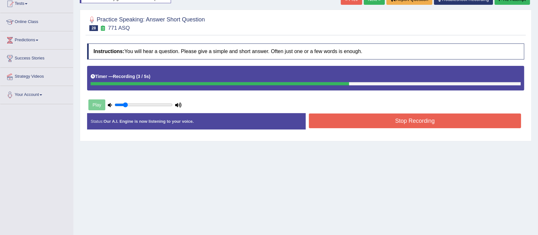
click at [448, 122] on button "Stop Recording" at bounding box center [415, 120] width 212 height 15
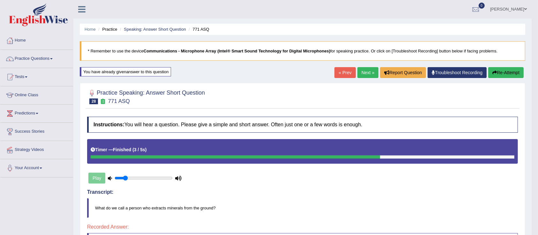
click at [360, 77] on link "Next »" at bounding box center [368, 72] width 21 height 11
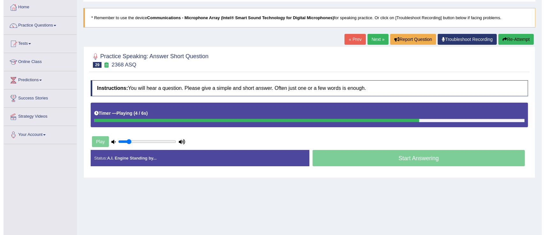
scroll to position [35, 0]
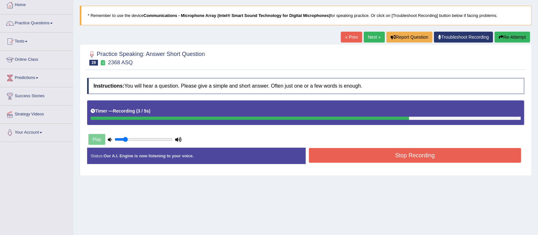
click at [445, 160] on button "Stop Recording" at bounding box center [415, 155] width 212 height 15
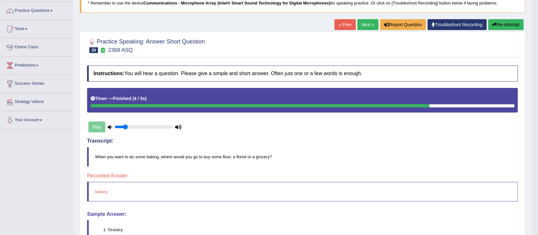
scroll to position [40, 0]
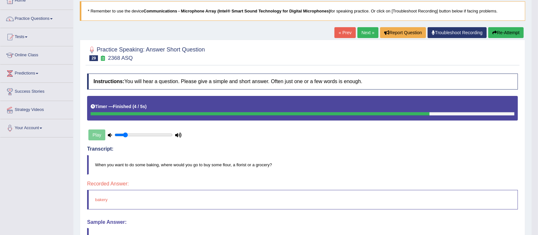
click at [505, 36] on button "Re-Attempt" at bounding box center [506, 32] width 35 height 11
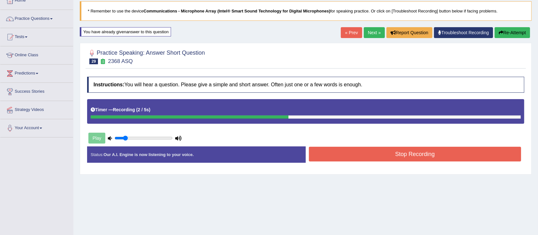
click at [453, 160] on button "Stop Recording" at bounding box center [415, 154] width 212 height 15
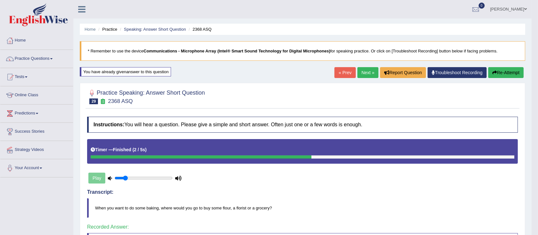
click at [365, 77] on link "Next »" at bounding box center [368, 72] width 21 height 11
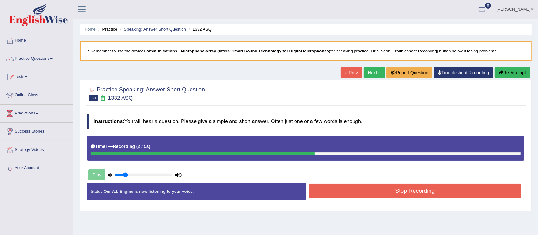
click at [455, 197] on button "Stop Recording" at bounding box center [415, 190] width 212 height 15
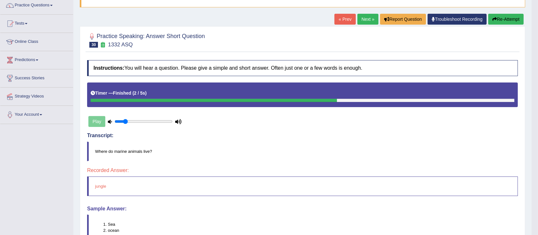
scroll to position [44, 0]
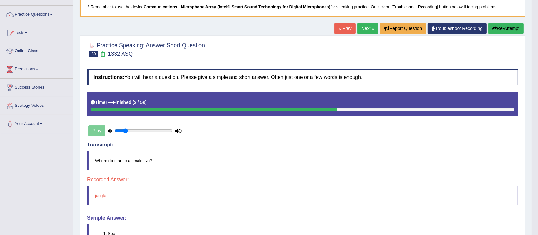
click at [506, 33] on button "Re-Attempt" at bounding box center [506, 28] width 35 height 11
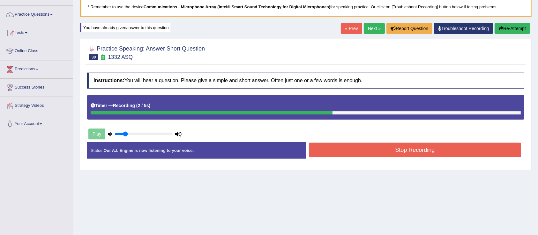
click at [438, 154] on button "Stop Recording" at bounding box center [415, 149] width 212 height 15
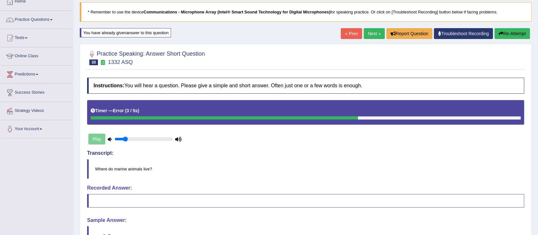
scroll to position [38, 0]
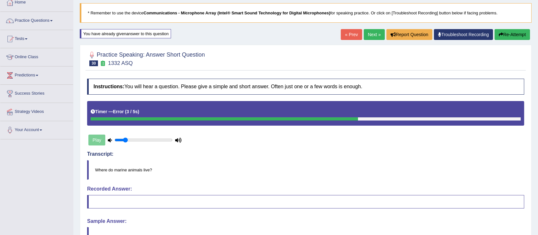
click at [517, 38] on button "Re-Attempt" at bounding box center [512, 34] width 35 height 11
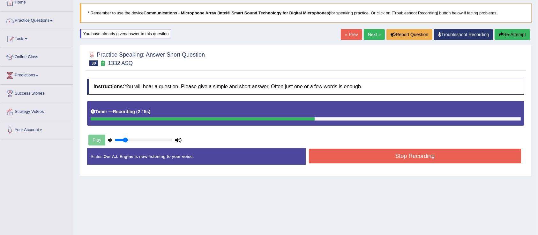
click at [450, 162] on button "Stop Recording" at bounding box center [415, 155] width 212 height 15
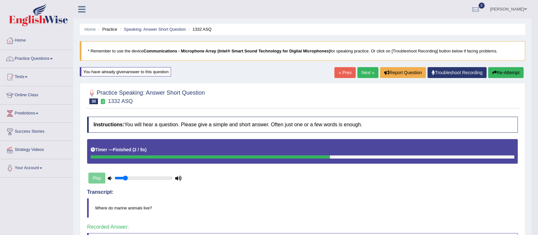
click at [365, 77] on link "Next »" at bounding box center [368, 72] width 21 height 11
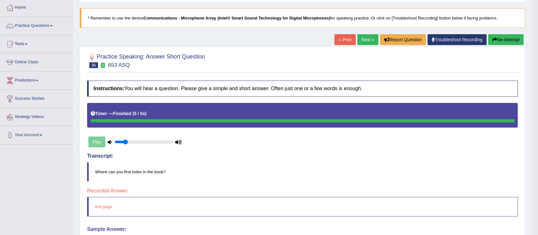
scroll to position [33, 0]
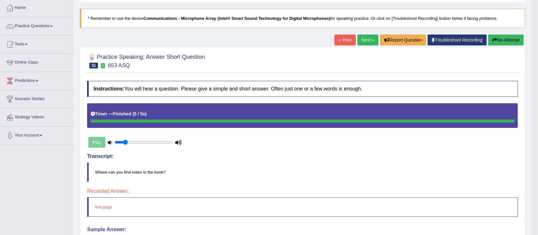
click at [507, 44] on button "Re-Attempt" at bounding box center [506, 39] width 35 height 11
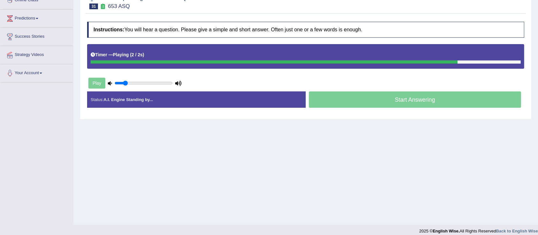
scroll to position [92, 0]
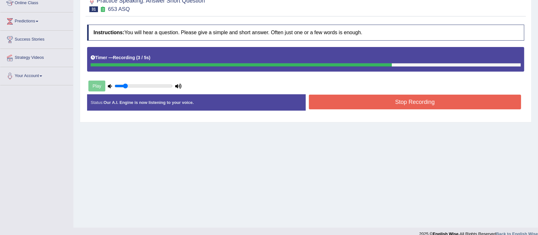
click at [464, 103] on button "Stop Recording" at bounding box center [415, 102] width 212 height 15
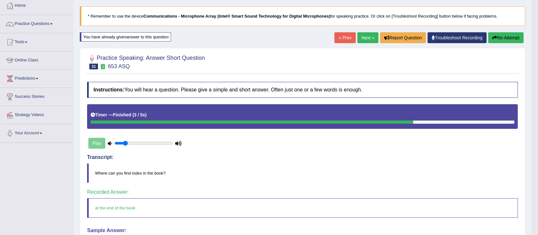
scroll to position [31, 0]
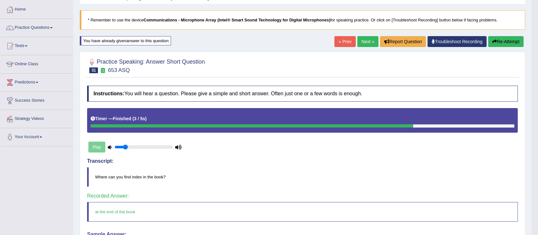
click at [366, 45] on link "Next »" at bounding box center [368, 41] width 21 height 11
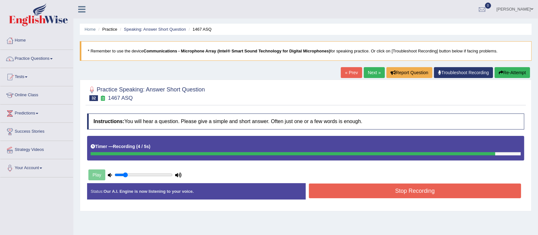
click at [451, 195] on button "Stop Recording" at bounding box center [415, 190] width 212 height 15
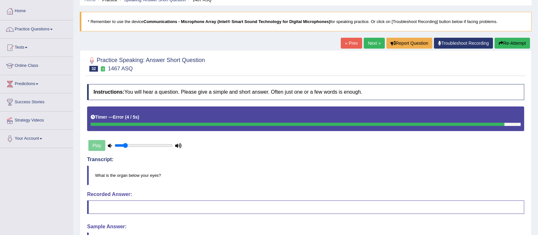
scroll to position [18, 0]
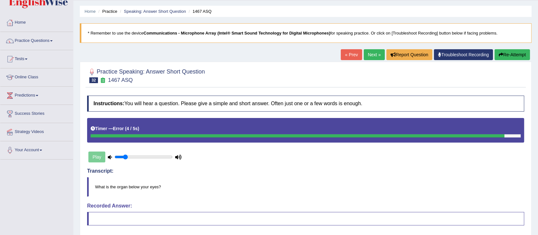
click at [511, 59] on button "Re-Attempt" at bounding box center [512, 54] width 35 height 11
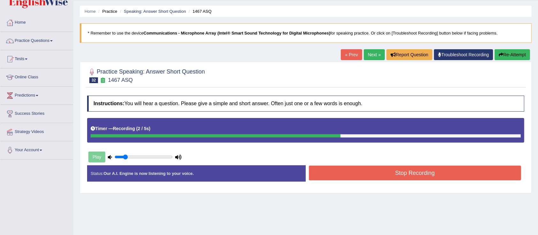
click at [442, 173] on button "Stop Recording" at bounding box center [415, 172] width 212 height 15
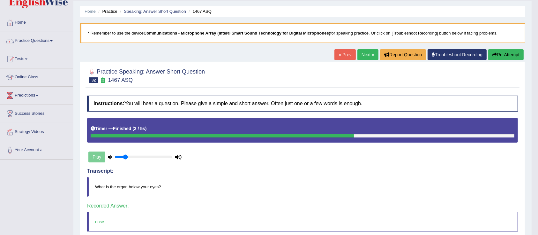
click at [371, 57] on link "Next »" at bounding box center [368, 54] width 21 height 11
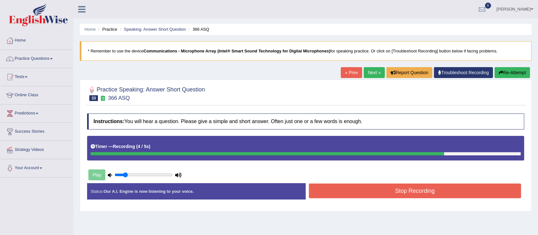
click at [446, 194] on button "Stop Recording" at bounding box center [415, 190] width 212 height 15
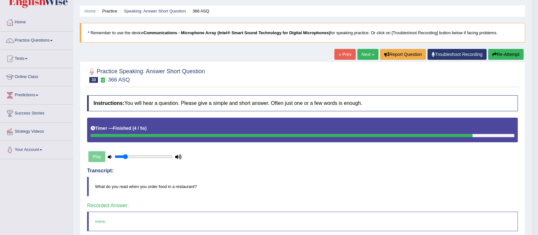
scroll to position [2, 0]
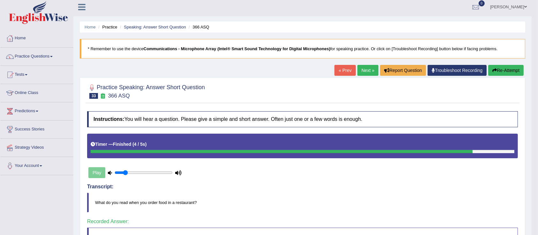
click at [365, 73] on link "Next »" at bounding box center [368, 70] width 21 height 11
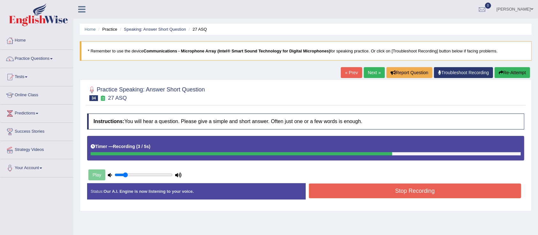
click at [469, 196] on button "Stop Recording" at bounding box center [415, 190] width 212 height 15
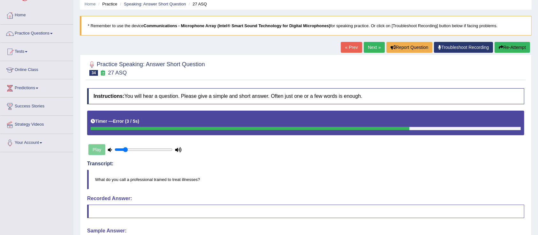
scroll to position [12, 0]
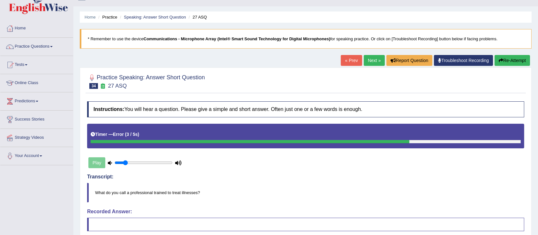
click at [513, 64] on button "Re-Attempt" at bounding box center [512, 60] width 35 height 11
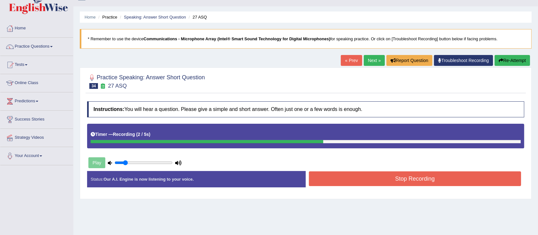
click at [466, 184] on button "Stop Recording" at bounding box center [415, 178] width 212 height 15
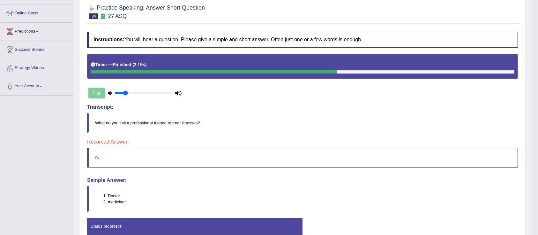
scroll to position [52, 0]
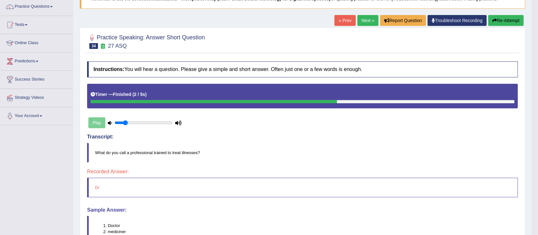
click at [503, 22] on button "Re-Attempt" at bounding box center [506, 20] width 35 height 11
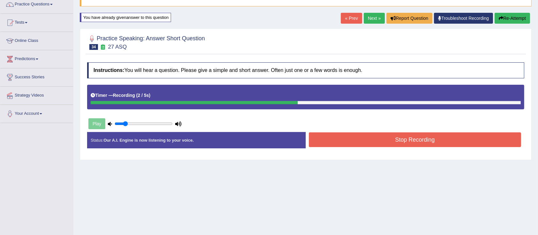
click at [447, 143] on button "Stop Recording" at bounding box center [415, 139] width 212 height 15
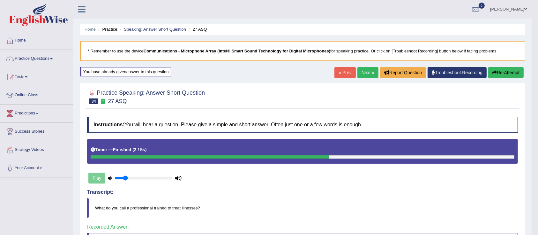
click at [363, 70] on link "Next »" at bounding box center [368, 72] width 21 height 11
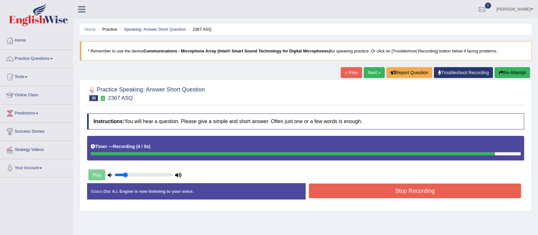
click at [465, 193] on button "Stop Recording" at bounding box center [415, 190] width 212 height 15
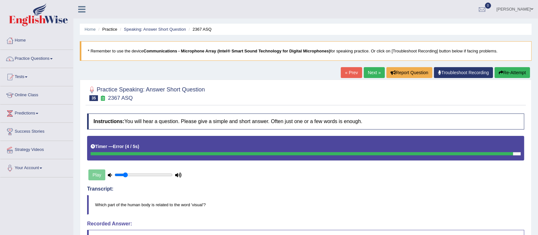
click at [509, 72] on button "Re-Attempt" at bounding box center [512, 72] width 35 height 11
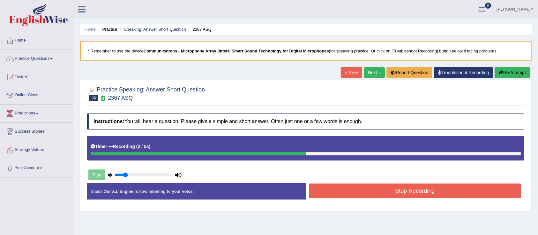
click at [459, 194] on button "Stop Recording" at bounding box center [415, 190] width 212 height 15
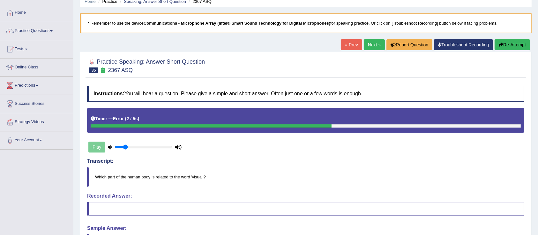
scroll to position [19, 0]
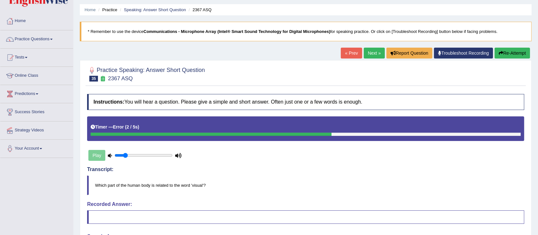
click at [513, 54] on button "Re-Attempt" at bounding box center [512, 53] width 35 height 11
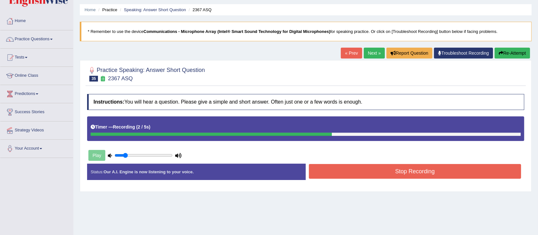
click at [452, 175] on button "Stop Recording" at bounding box center [415, 171] width 212 height 15
